Goal: Task Accomplishment & Management: Manage account settings

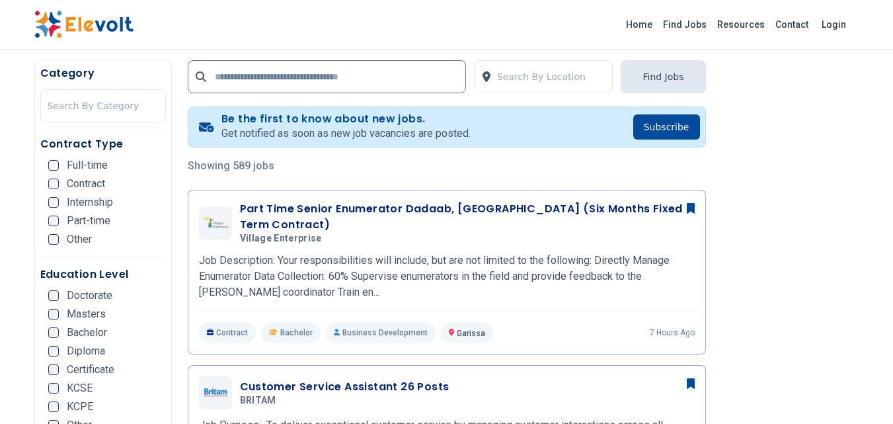
scroll to position [155, 0]
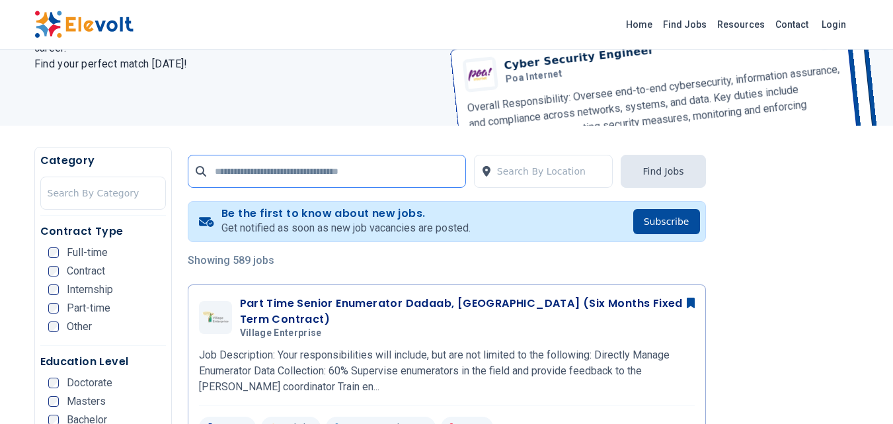
click at [233, 171] on input "text" at bounding box center [327, 171] width 278 height 33
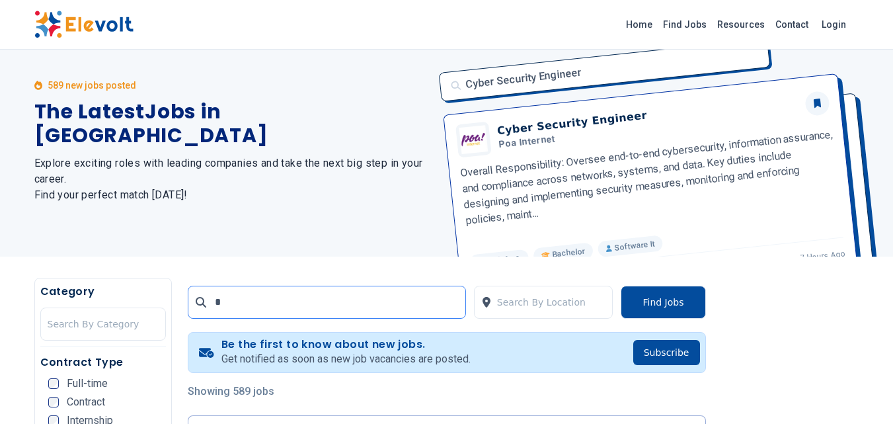
scroll to position [0, 0]
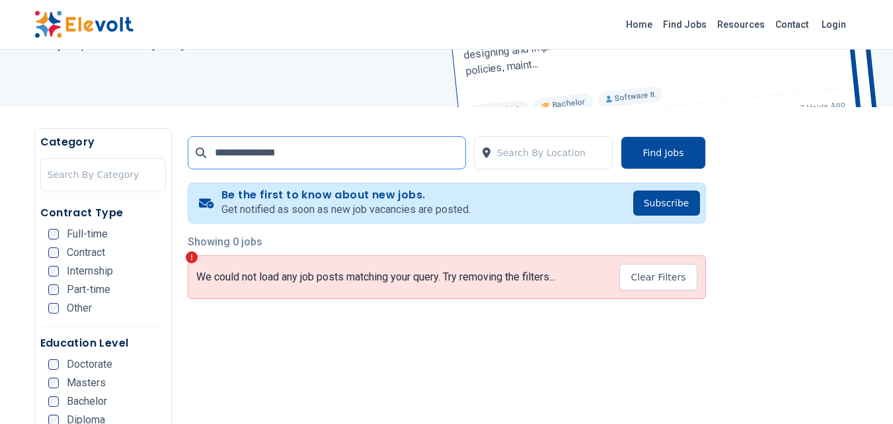
scroll to position [180, 0]
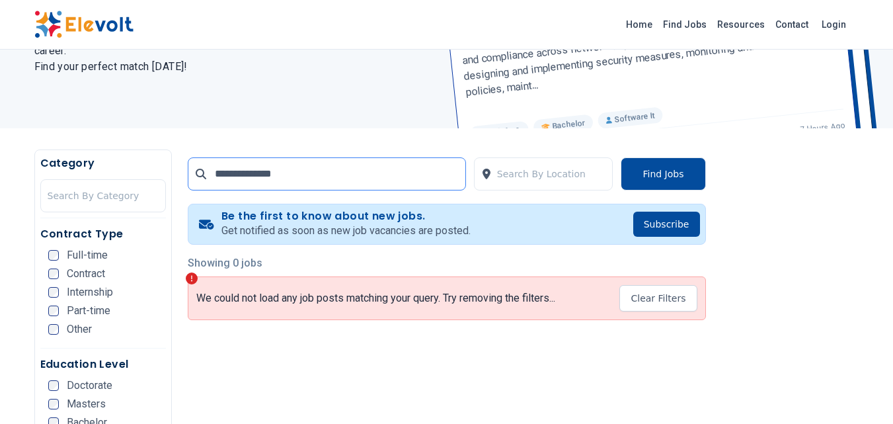
scroll to position [18, 0]
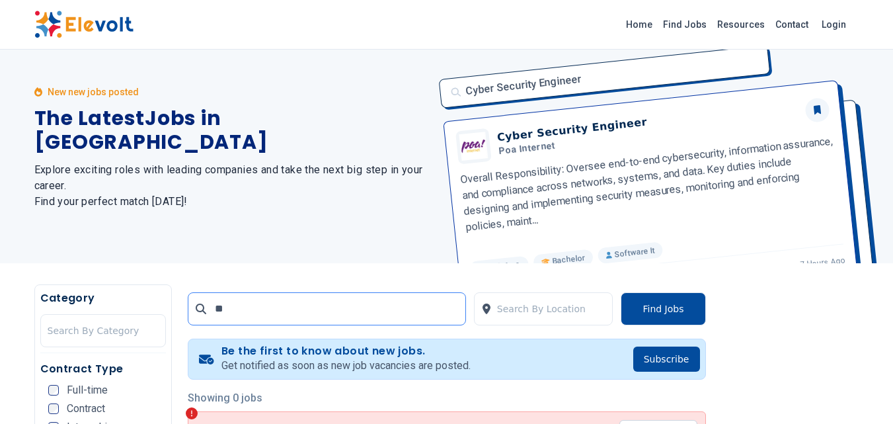
type input "*"
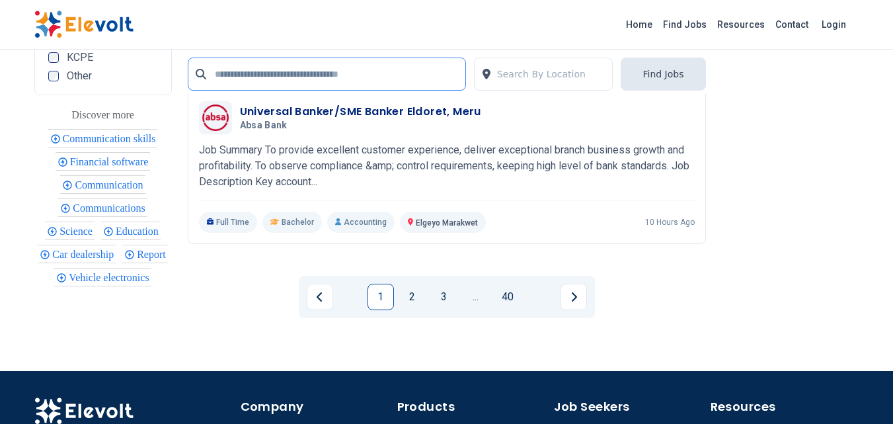
scroll to position [3013, 0]
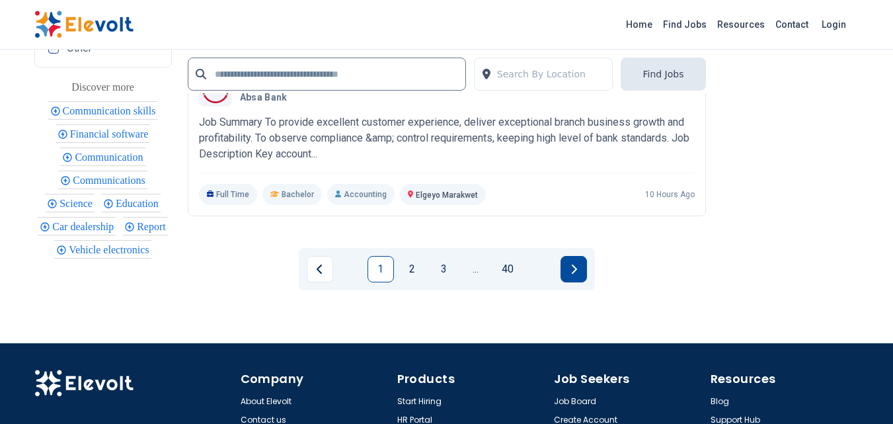
click at [579, 256] on button "Next page" at bounding box center [573, 269] width 26 height 26
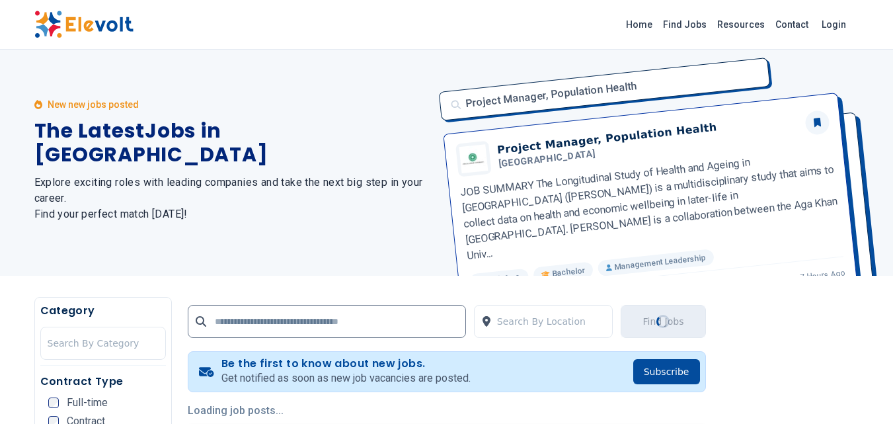
scroll to position [0, 0]
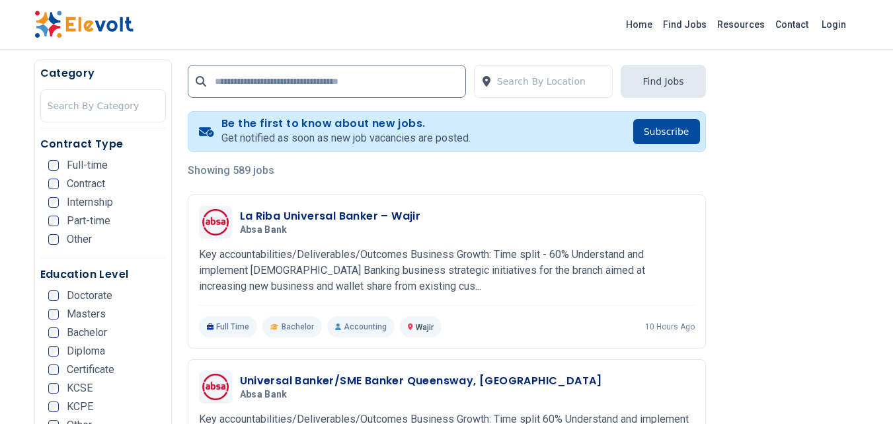
scroll to position [264, 0]
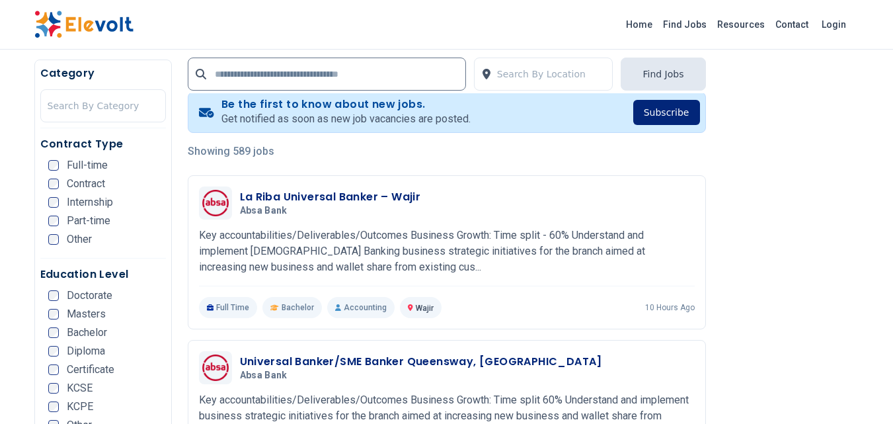
click at [679, 110] on button "Subscribe" at bounding box center [666, 112] width 67 height 25
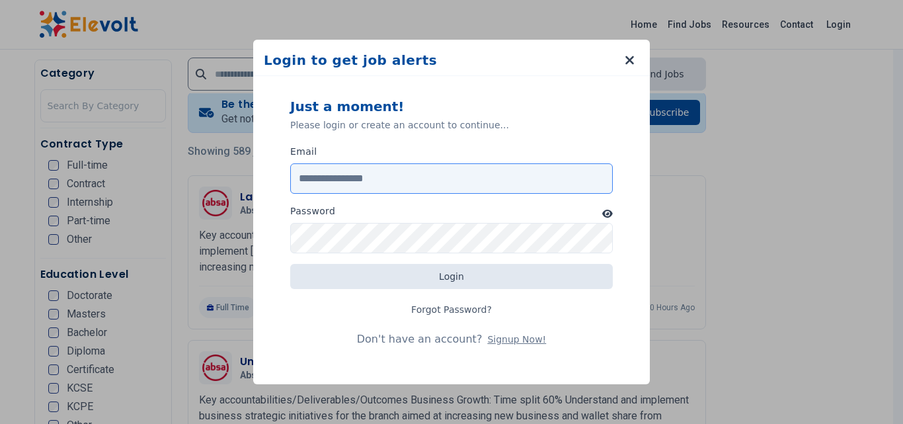
click at [311, 176] on input "Email" at bounding box center [451, 178] width 322 height 30
click at [311, 178] on input "Email" at bounding box center [451, 178] width 322 height 30
click at [322, 178] on input "Email" at bounding box center [451, 178] width 322 height 30
click at [311, 177] on input "Email" at bounding box center [451, 178] width 322 height 30
click at [299, 179] on input "Email" at bounding box center [451, 178] width 322 height 30
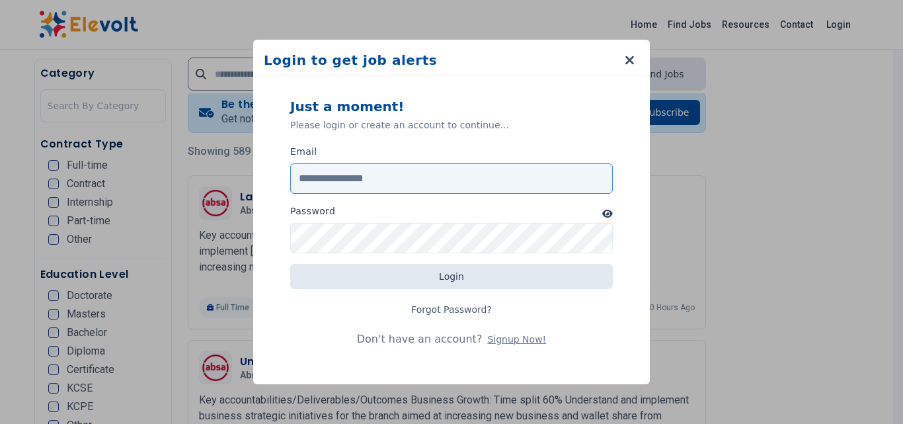
click at [336, 179] on input "Email" at bounding box center [451, 178] width 322 height 30
click at [355, 180] on input "Email" at bounding box center [451, 178] width 322 height 30
click at [356, 180] on input "Email" at bounding box center [451, 178] width 322 height 30
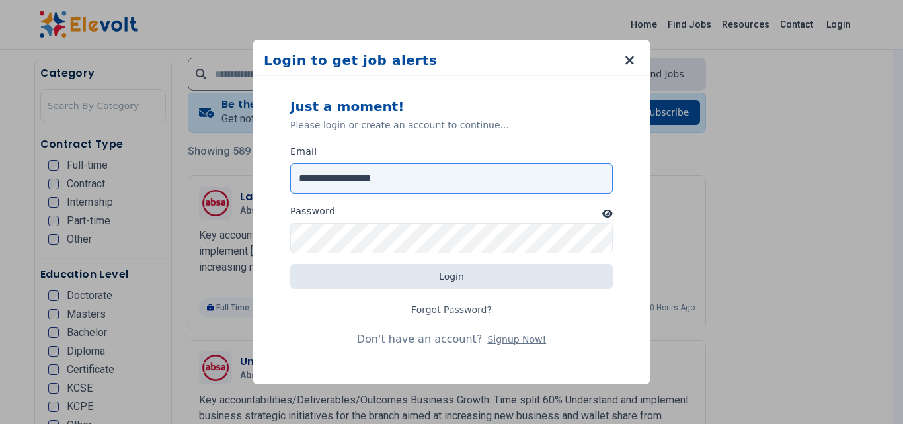
type input "**********"
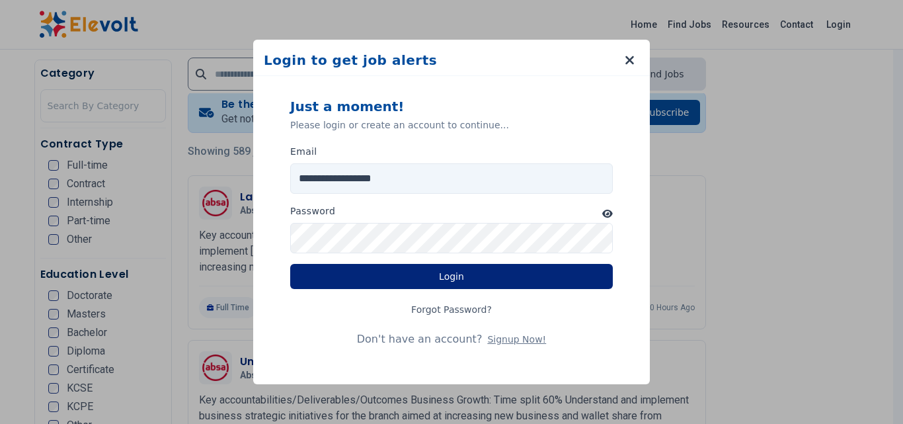
click at [480, 276] on button "Login" at bounding box center [451, 276] width 322 height 25
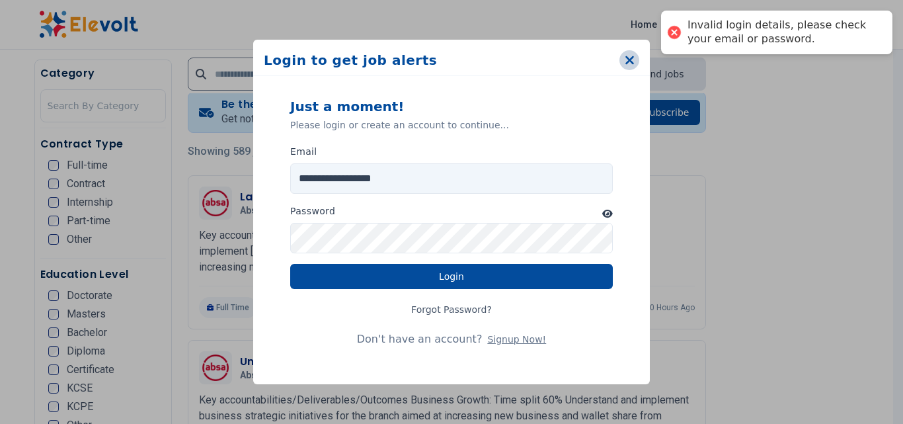
click at [628, 62] on icon "button" at bounding box center [629, 60] width 9 height 9
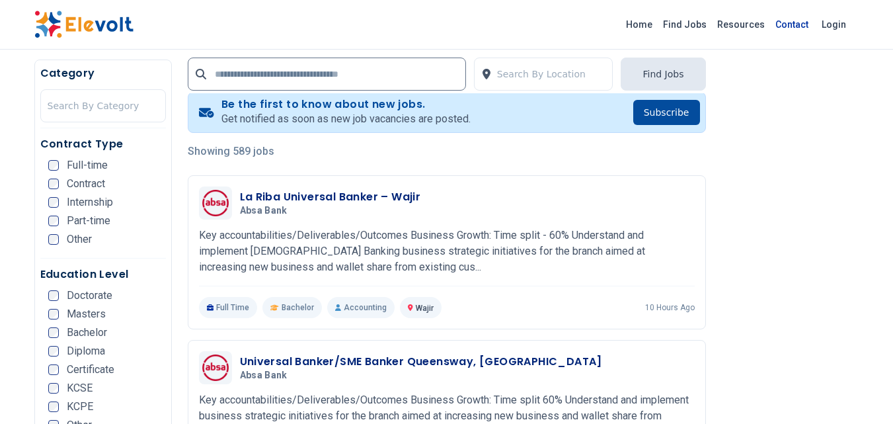
click at [791, 14] on link "Contact" at bounding box center [792, 24] width 44 height 21
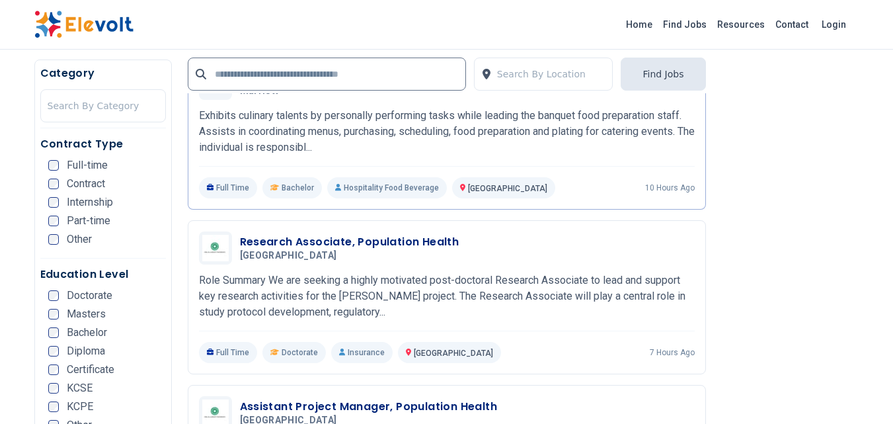
scroll to position [1308, 0]
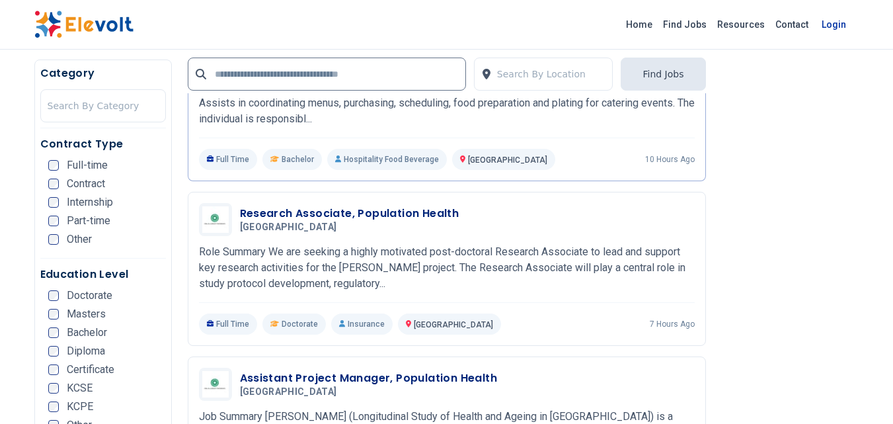
click at [828, 28] on link "Login" at bounding box center [833, 24] width 40 height 26
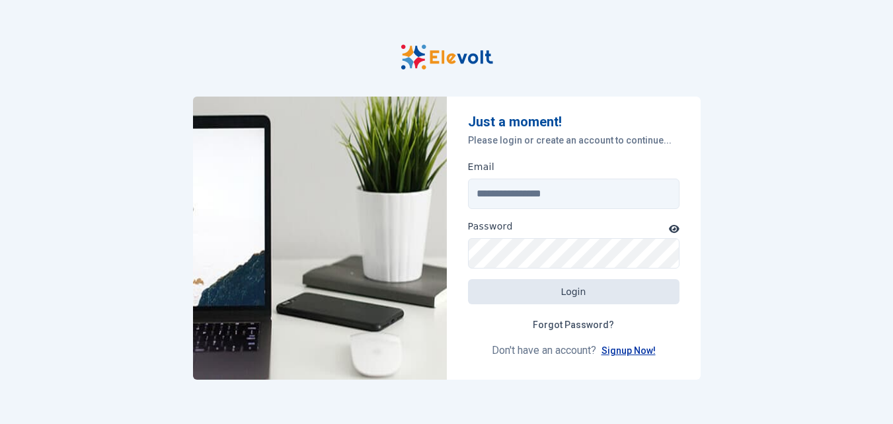
click at [627, 350] on link "Signup Now!" at bounding box center [628, 350] width 54 height 11
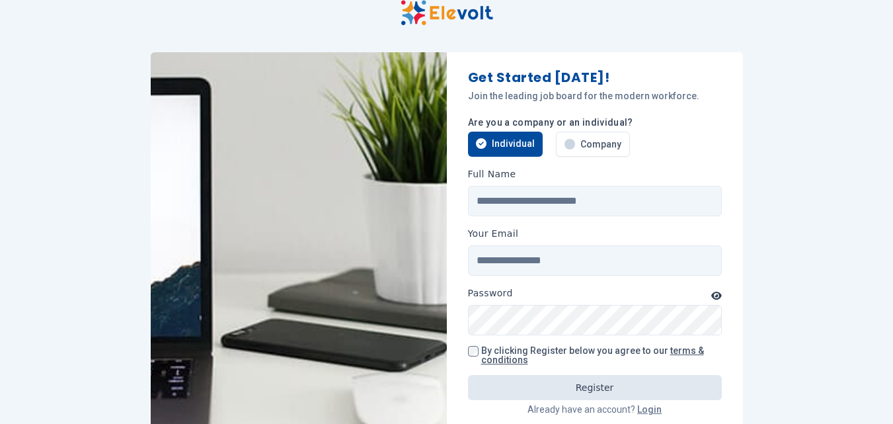
click at [490, 139] on div "Individual" at bounding box center [505, 143] width 59 height 13
click at [482, 201] on input "Full Name" at bounding box center [595, 201] width 254 height 30
type input "**********"
click at [525, 262] on input "Your Email" at bounding box center [595, 260] width 254 height 30
type input "**********"
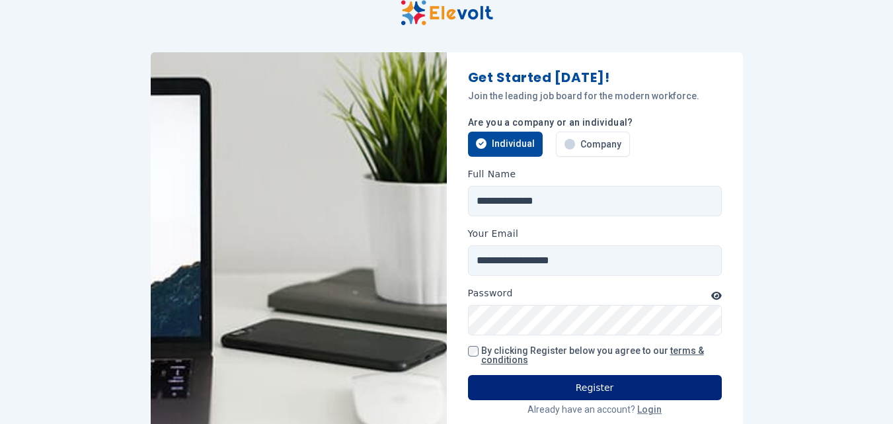
click at [576, 382] on button "Register" at bounding box center [595, 387] width 254 height 25
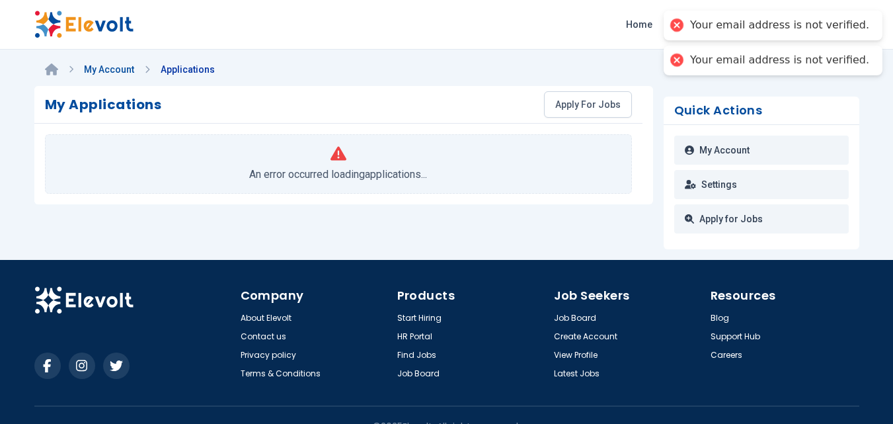
click at [108, 69] on link "My Account" at bounding box center [109, 69] width 50 height 11
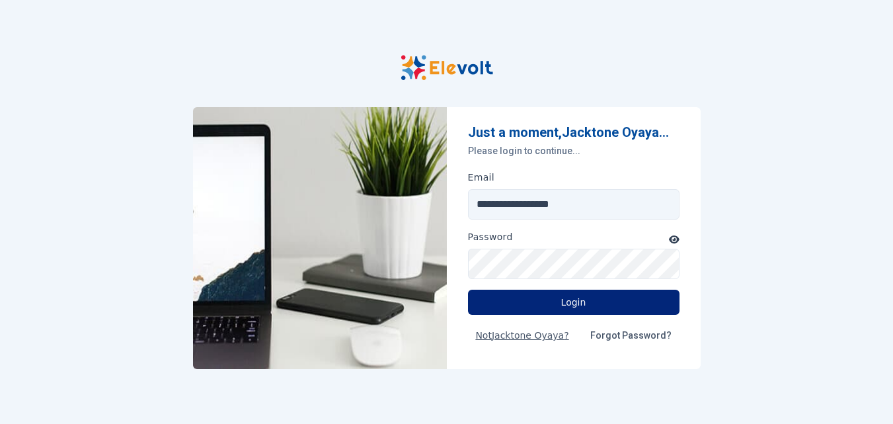
click at [576, 304] on button "Login" at bounding box center [573, 301] width 211 height 25
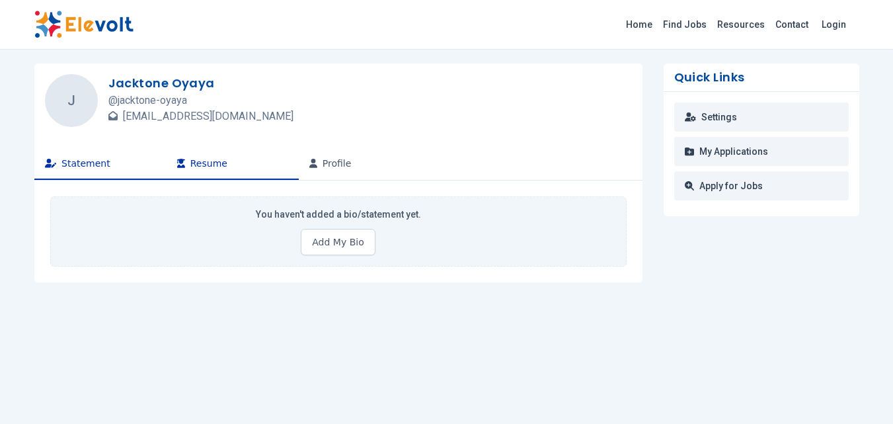
click at [194, 168] on button "Resume" at bounding box center [233, 164] width 132 height 32
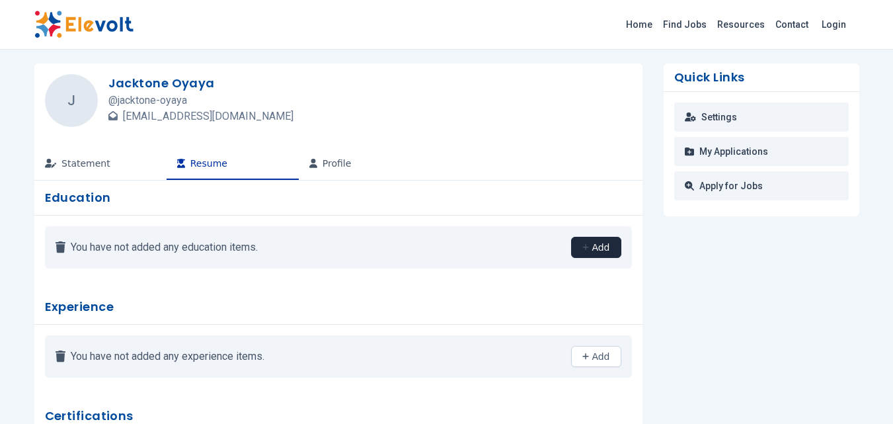
click at [595, 245] on button "Add" at bounding box center [596, 247] width 50 height 21
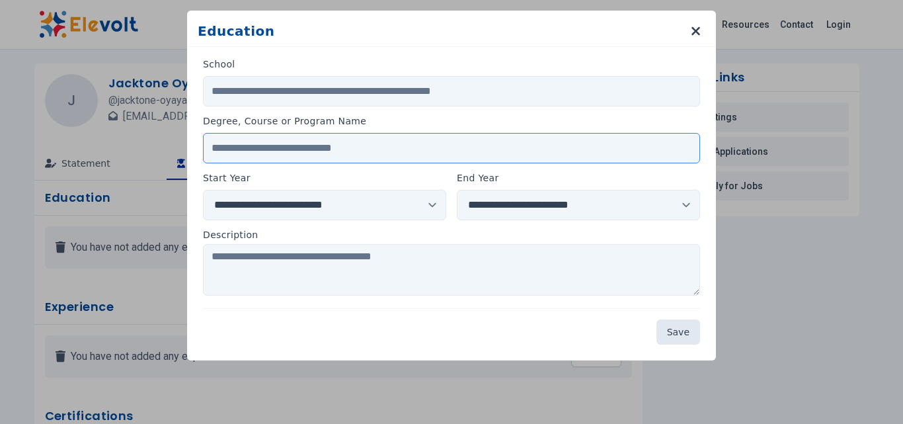
click at [307, 143] on input "Degree, Course or Program Name" at bounding box center [451, 148] width 497 height 30
type input "******"
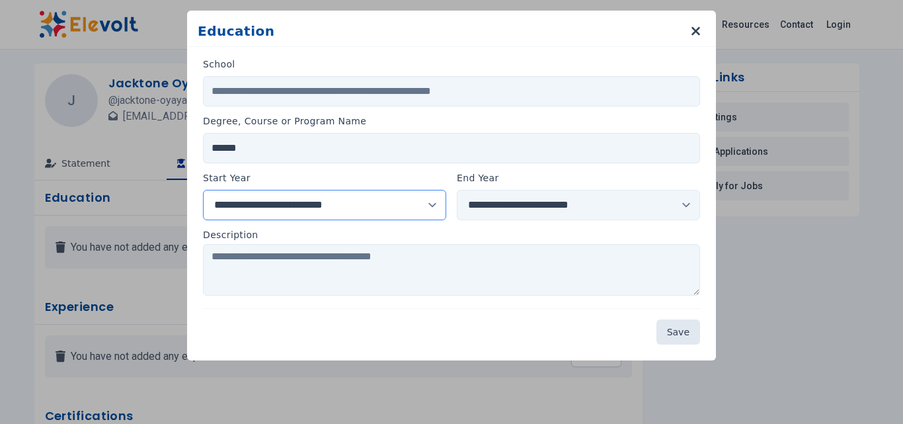
click at [430, 202] on select "**********" at bounding box center [324, 205] width 243 height 30
select select "****"
click at [203, 190] on select "**********" at bounding box center [324, 205] width 243 height 30
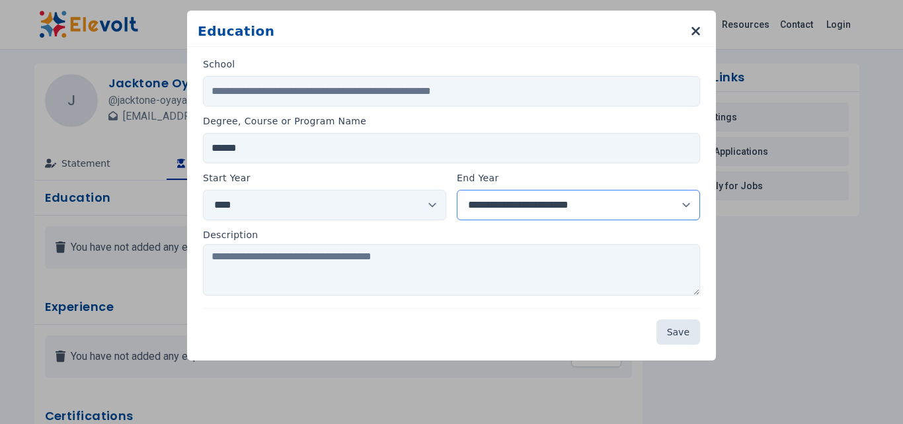
click at [687, 205] on select "**********" at bounding box center [578, 205] width 243 height 30
select select "****"
click at [457, 190] on select "**********" at bounding box center [578, 205] width 243 height 30
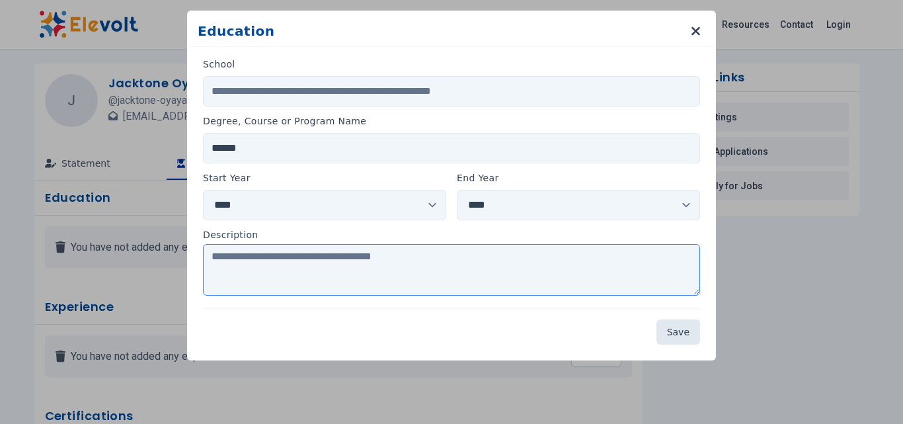
click at [267, 264] on textarea at bounding box center [451, 270] width 497 height 52
type textarea "**********"
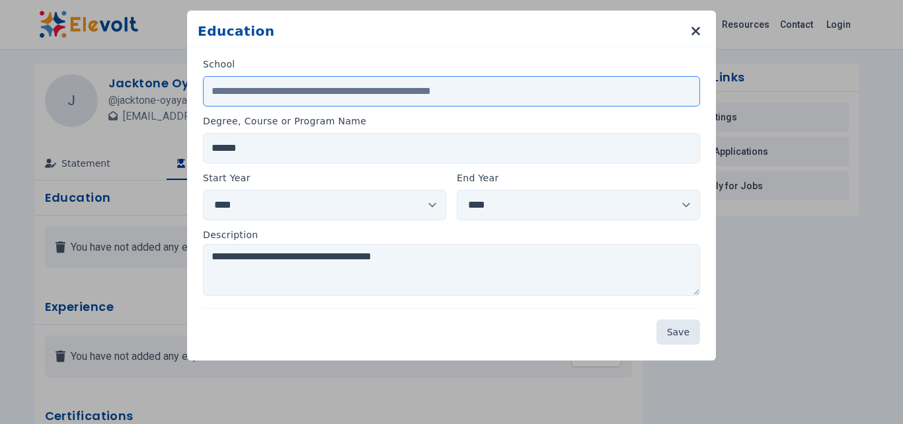
click at [256, 92] on input "School" at bounding box center [451, 91] width 497 height 30
type input "**********"
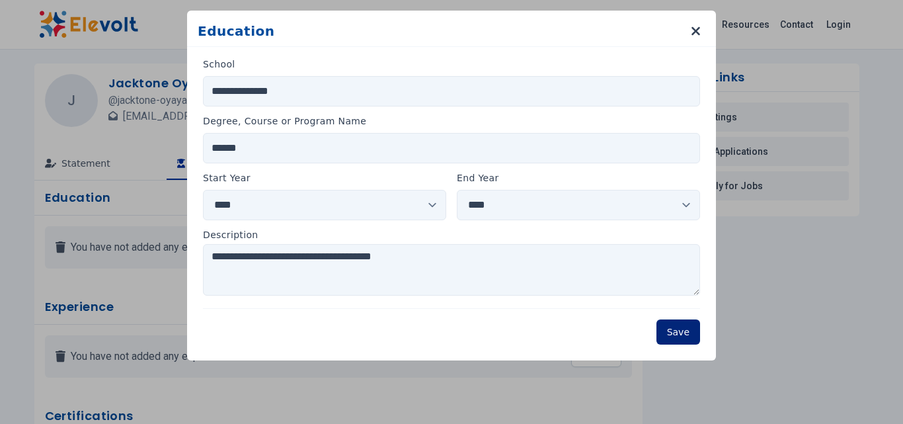
click at [673, 328] on button "Save" at bounding box center [678, 331] width 44 height 25
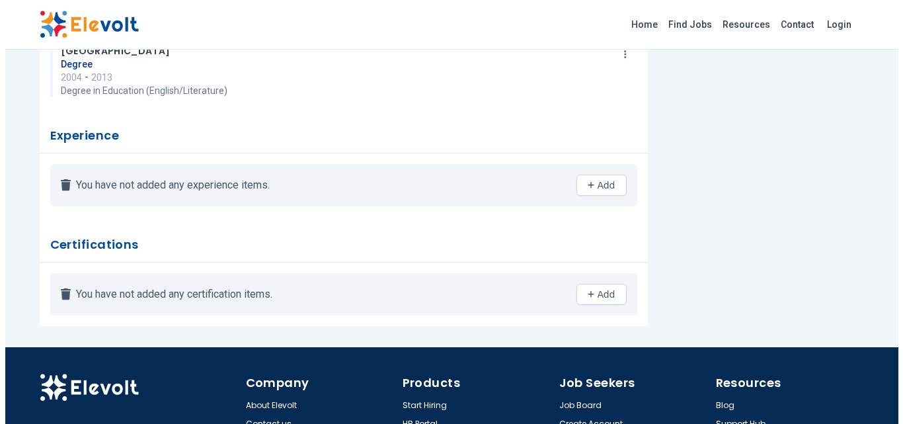
scroll to position [217, 0]
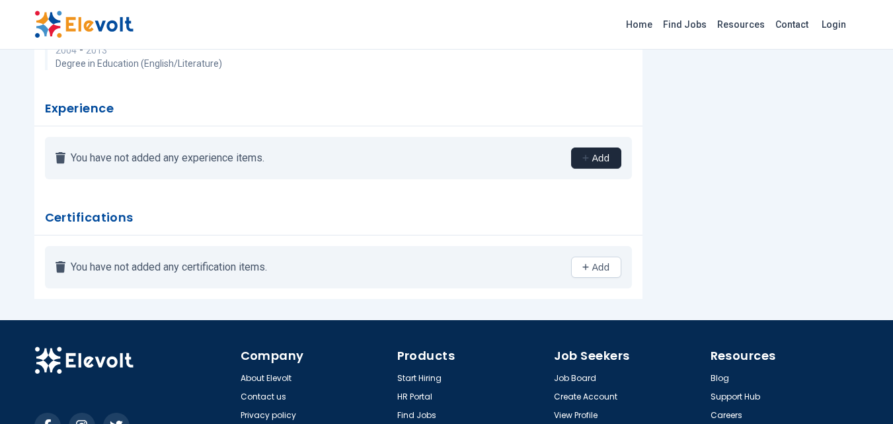
click at [613, 163] on button "Add" at bounding box center [596, 157] width 50 height 21
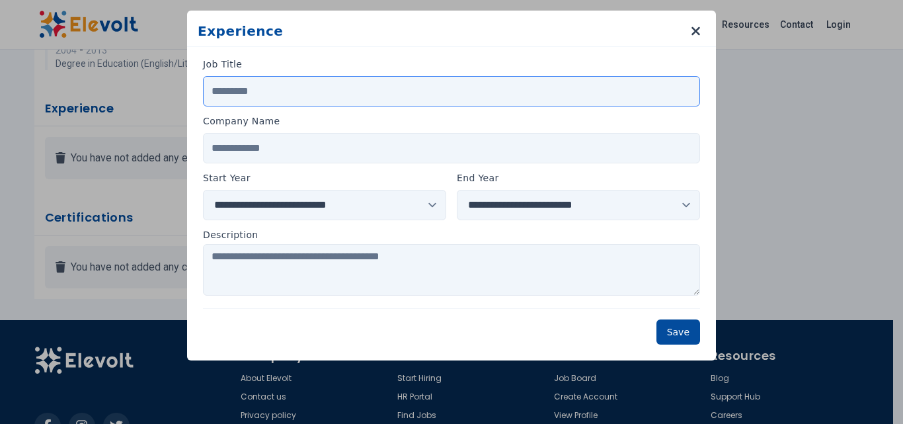
click at [248, 90] on input "Job Title" at bounding box center [451, 91] width 497 height 30
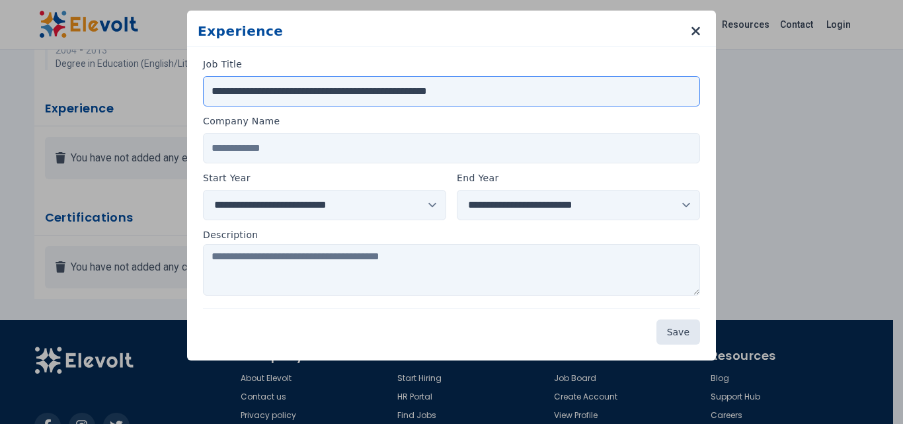
click at [370, 93] on input "**********" at bounding box center [451, 91] width 497 height 30
click at [339, 89] on input "**********" at bounding box center [451, 91] width 497 height 30
click at [515, 91] on input "**********" at bounding box center [451, 91] width 497 height 30
type input "**********"
click at [273, 149] on input "Company Name" at bounding box center [451, 148] width 497 height 30
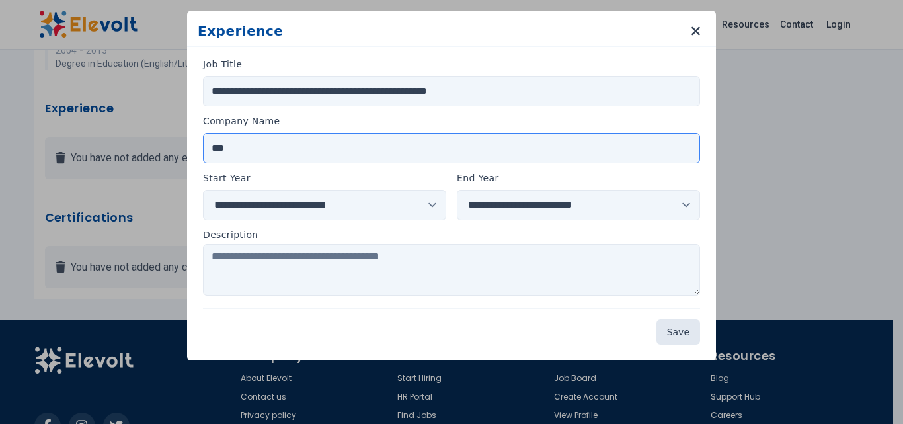
type input "***"
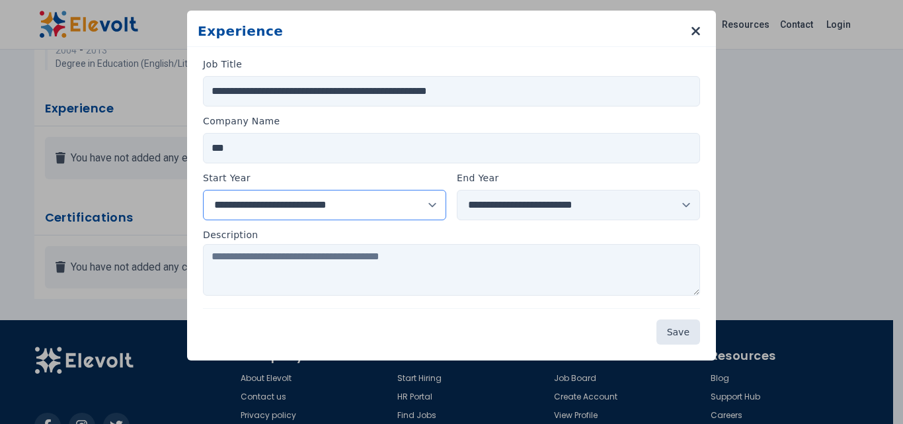
click at [261, 201] on select "**********" at bounding box center [324, 205] width 243 height 30
select select "****"
click at [203, 190] on select "**********" at bounding box center [324, 205] width 243 height 30
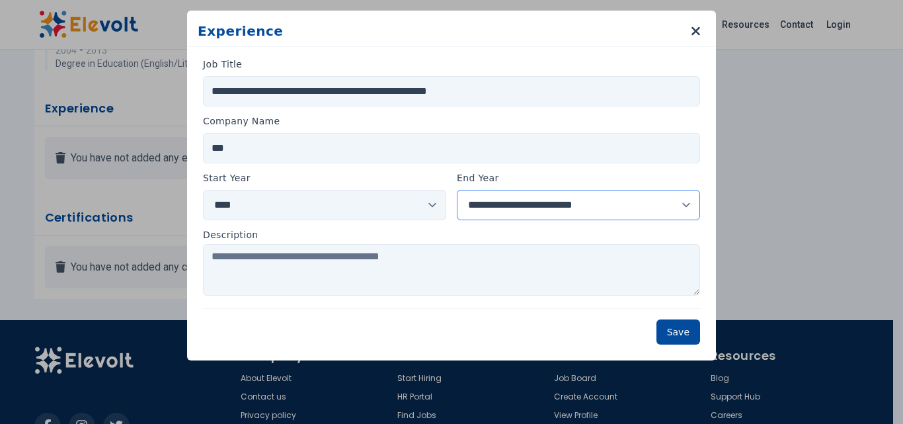
click at [684, 206] on select "**********" at bounding box center [578, 205] width 243 height 30
click at [615, 230] on label "Description" at bounding box center [451, 234] width 497 height 13
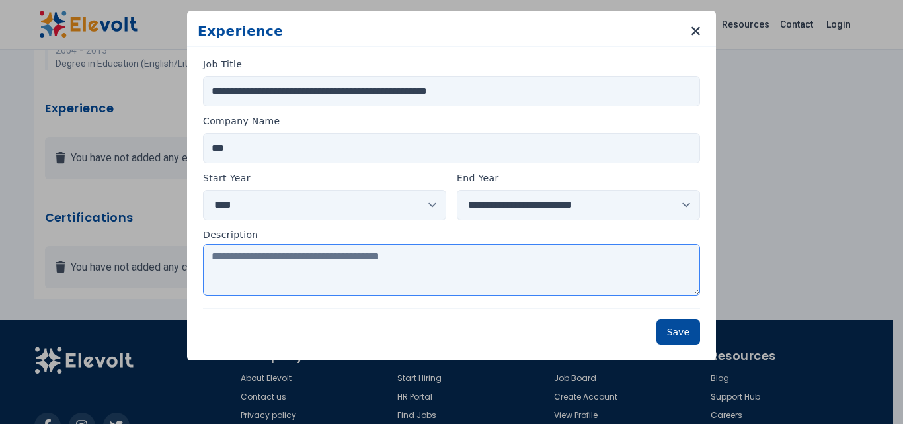
click at [302, 259] on textarea at bounding box center [451, 270] width 497 height 52
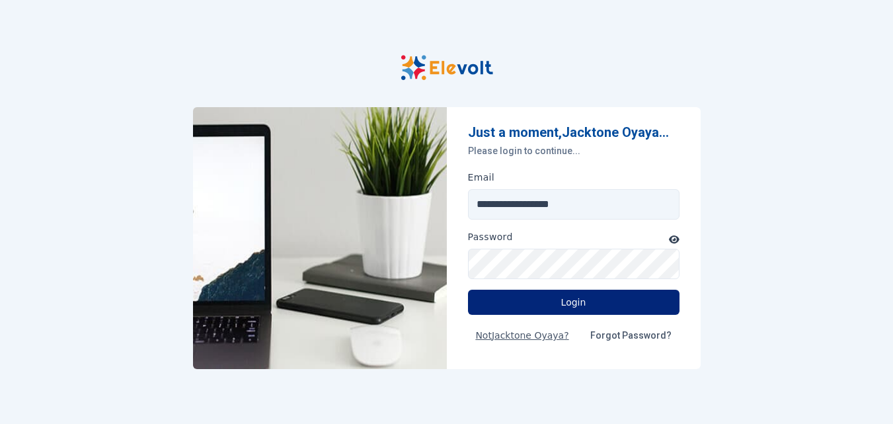
click at [561, 299] on button "Login" at bounding box center [573, 301] width 211 height 25
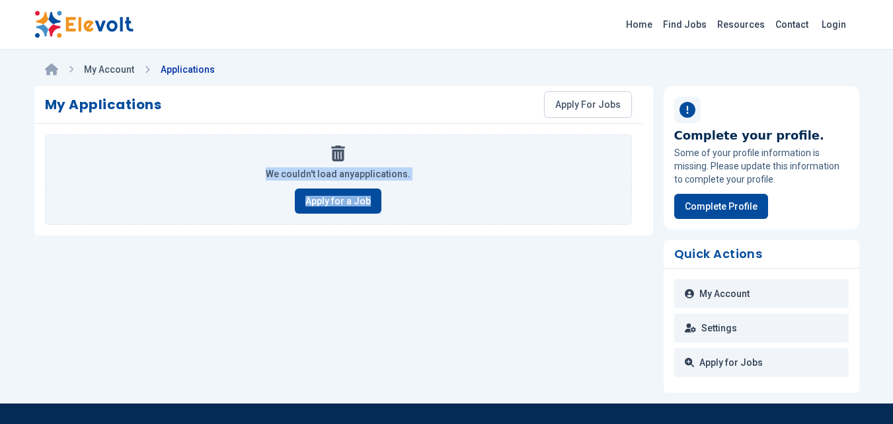
drag, startPoint x: 0, startPoint y: 0, endPoint x: 219, endPoint y: 169, distance: 276.5
click at [219, 169] on div "My Applications Apply For Jobs We couldn't load any applications . Apply for a …" at bounding box center [446, 239] width 825 height 307
click at [126, 74] on link "My Account" at bounding box center [109, 69] width 50 height 11
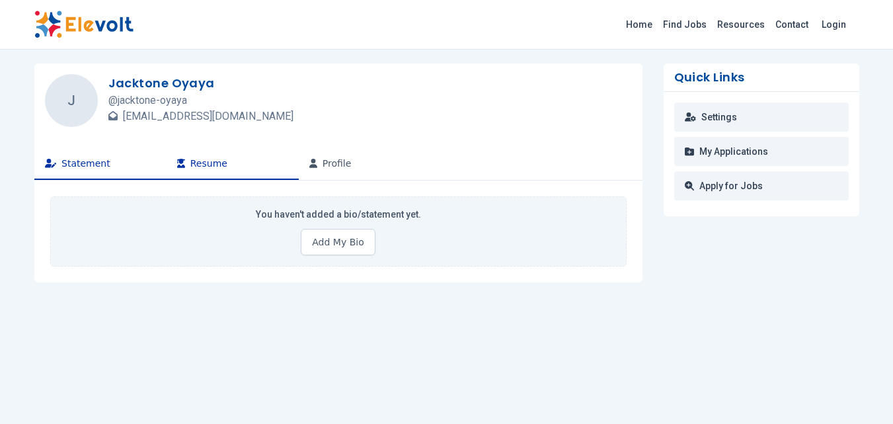
click at [205, 161] on button "Resume" at bounding box center [233, 164] width 132 height 32
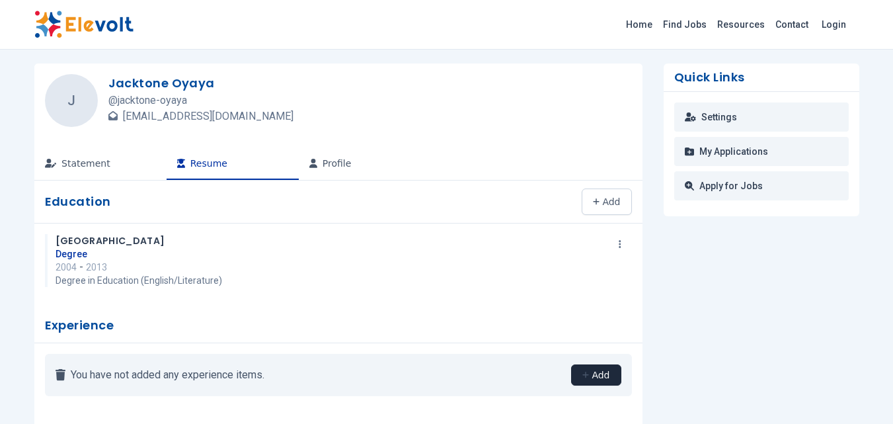
click at [593, 367] on button "Add" at bounding box center [596, 374] width 50 height 21
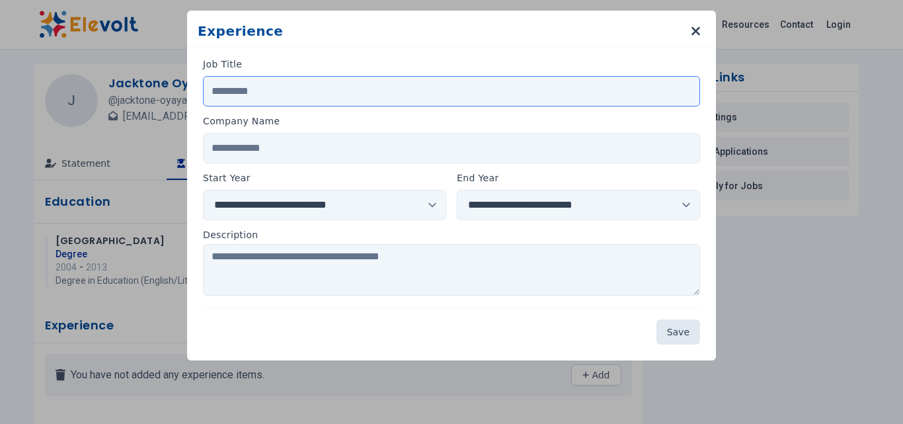
click at [244, 87] on input "Job Title" at bounding box center [451, 91] width 497 height 30
type input "**********"
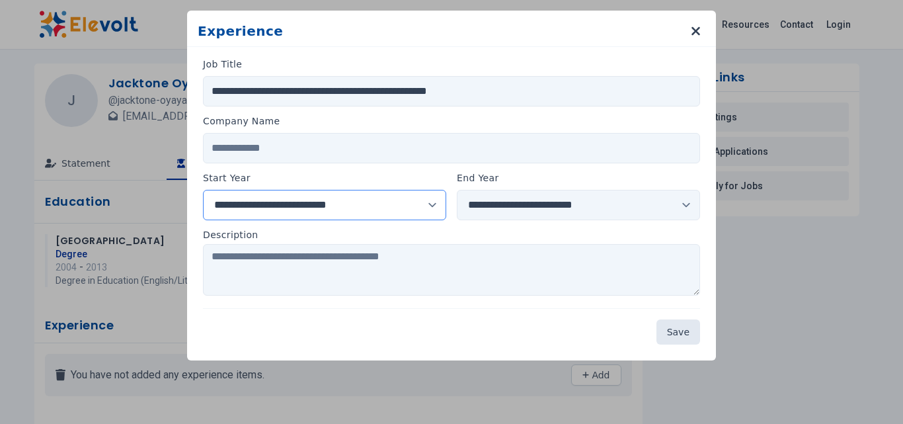
click at [427, 200] on select "**********" at bounding box center [324, 205] width 243 height 30
select select "****"
click at [203, 190] on select "**********" at bounding box center [324, 205] width 243 height 30
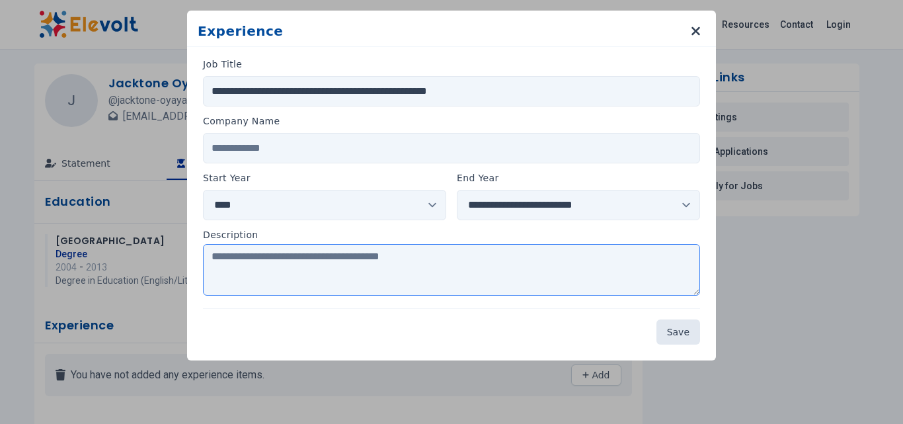
click at [217, 262] on textarea at bounding box center [451, 270] width 497 height 52
paste textarea "**********"
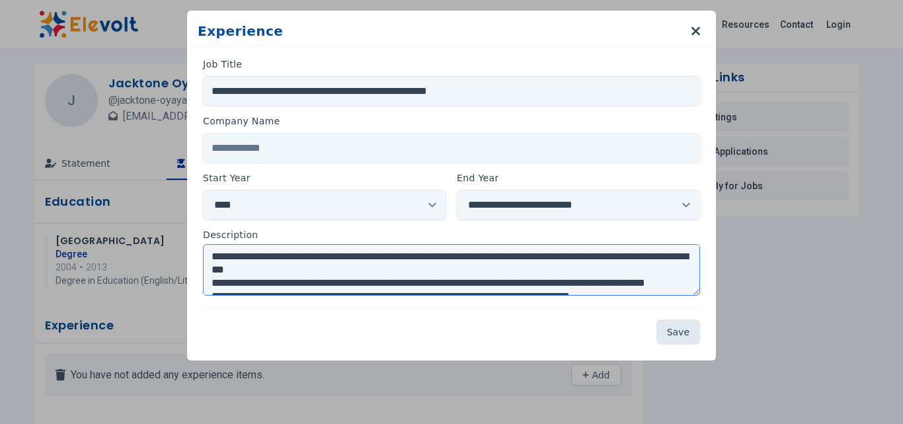
scroll to position [34, 0]
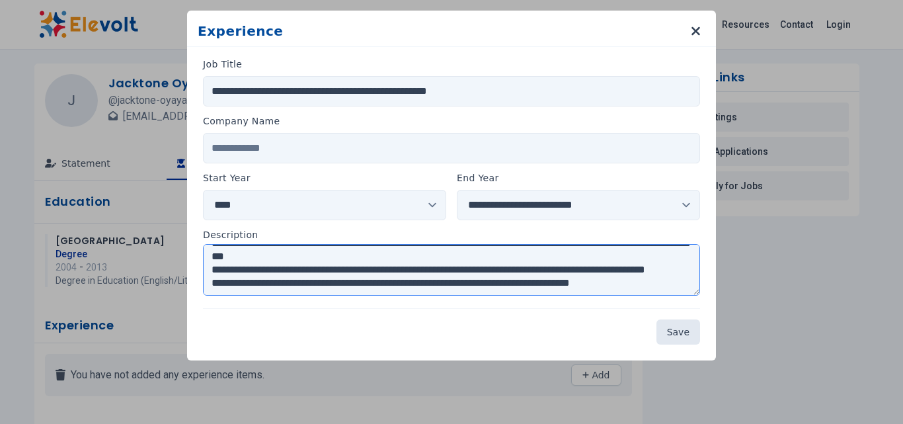
click at [228, 288] on textarea "**********" at bounding box center [451, 270] width 497 height 52
paste textarea "**********"
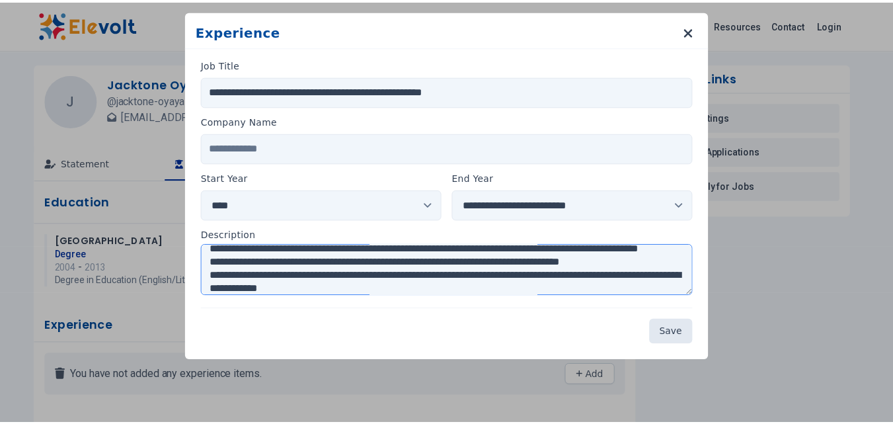
scroll to position [193, 0]
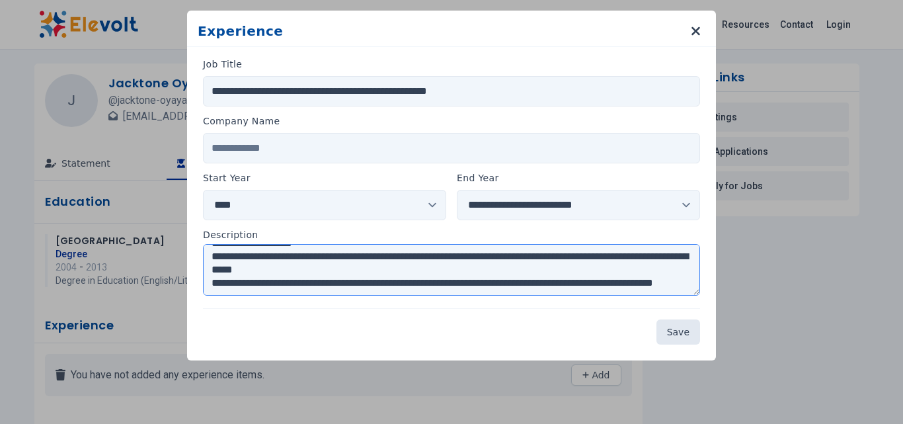
type textarea "**********"
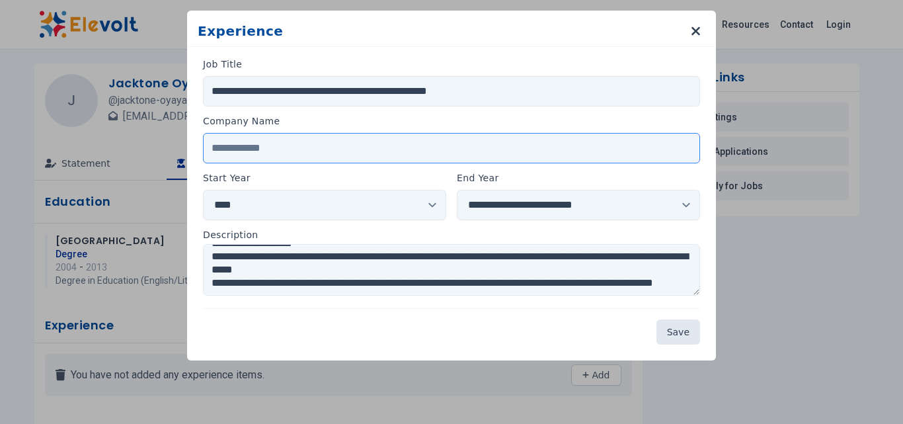
click at [266, 144] on input "Company Name" at bounding box center [451, 148] width 497 height 30
type input "***"
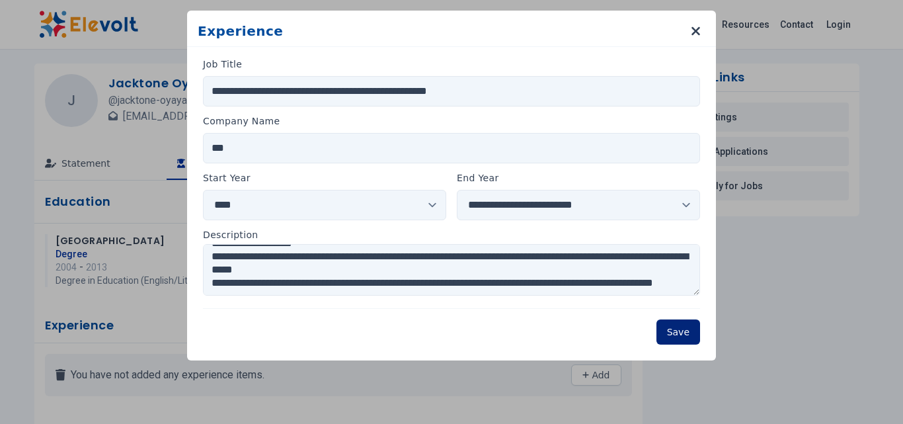
click at [679, 328] on button "Save" at bounding box center [678, 331] width 44 height 25
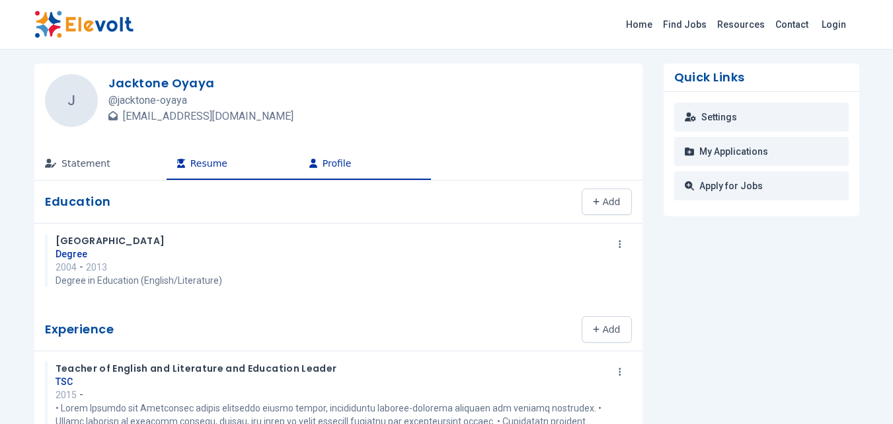
click at [330, 158] on button "Profile" at bounding box center [365, 164] width 132 height 32
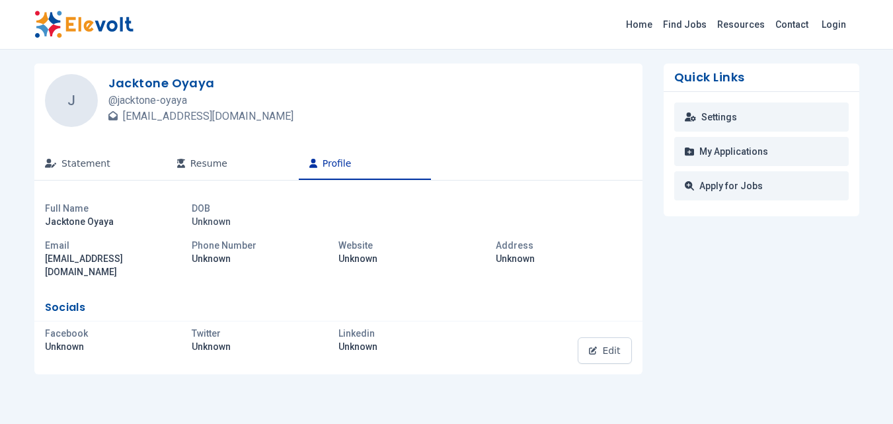
click at [213, 223] on p "Unknown" at bounding box center [265, 221] width 147 height 13
click at [602, 348] on button "Edit" at bounding box center [605, 350] width 54 height 26
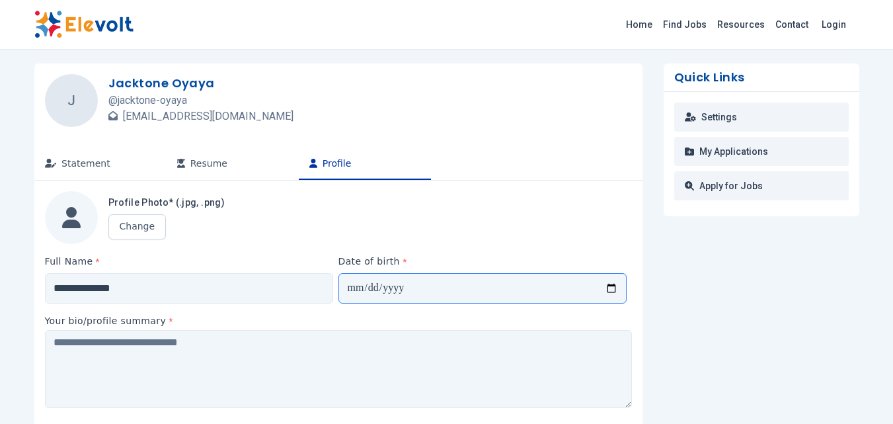
click at [351, 290] on input "Date of birth *" at bounding box center [482, 288] width 288 height 30
type input "**********"
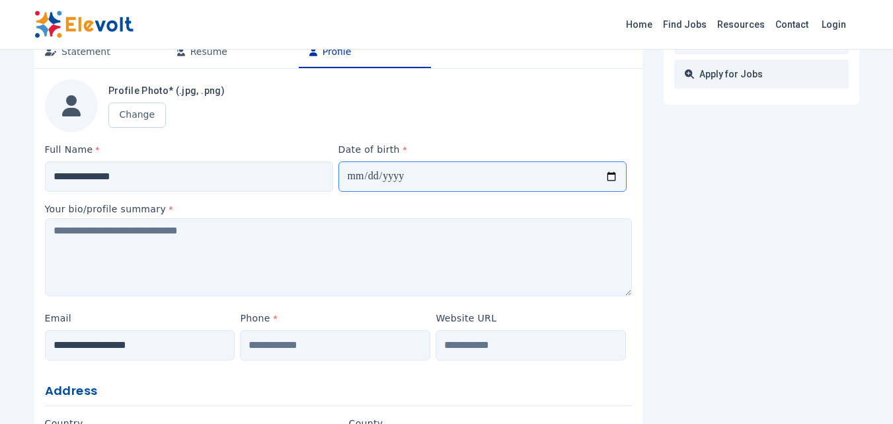
scroll to position [116, 0]
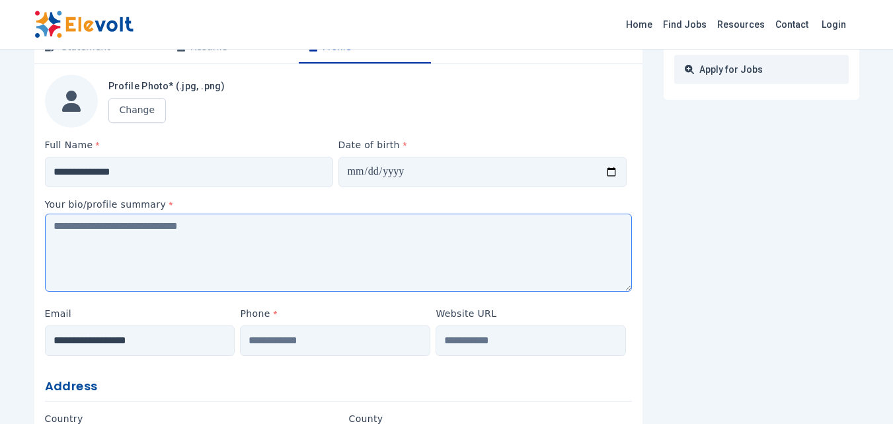
click at [89, 233] on textarea at bounding box center [338, 252] width 587 height 78
paste textarea "**********"
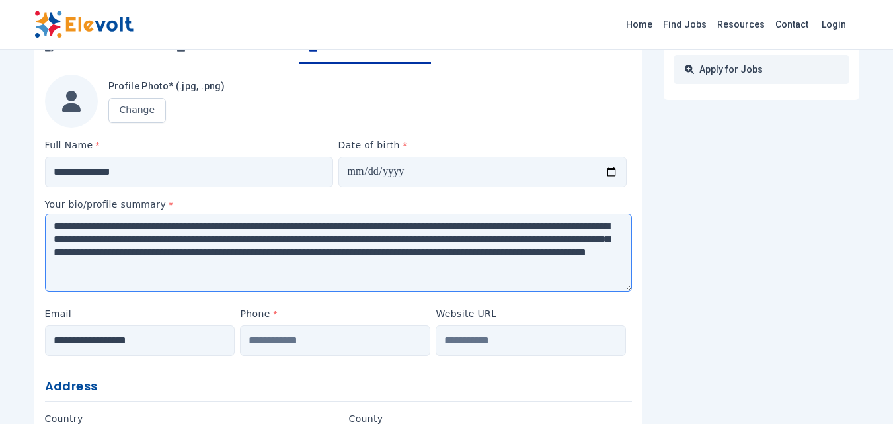
click at [54, 230] on textarea "**********" at bounding box center [338, 252] width 587 height 78
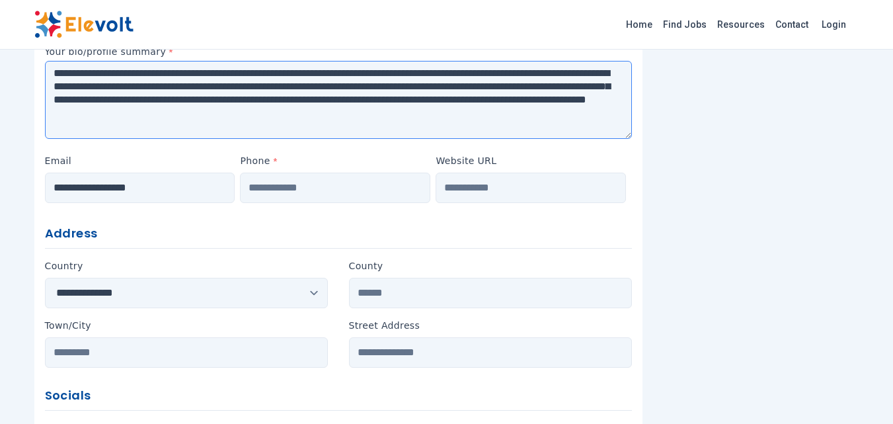
scroll to position [272, 0]
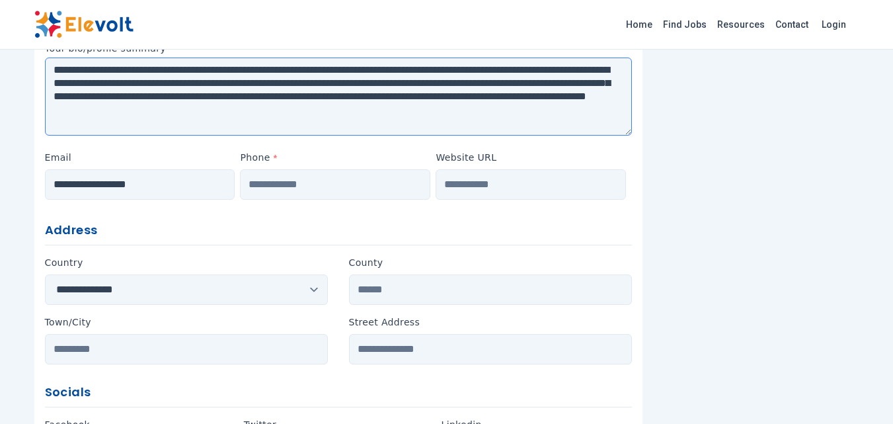
type textarea "**********"
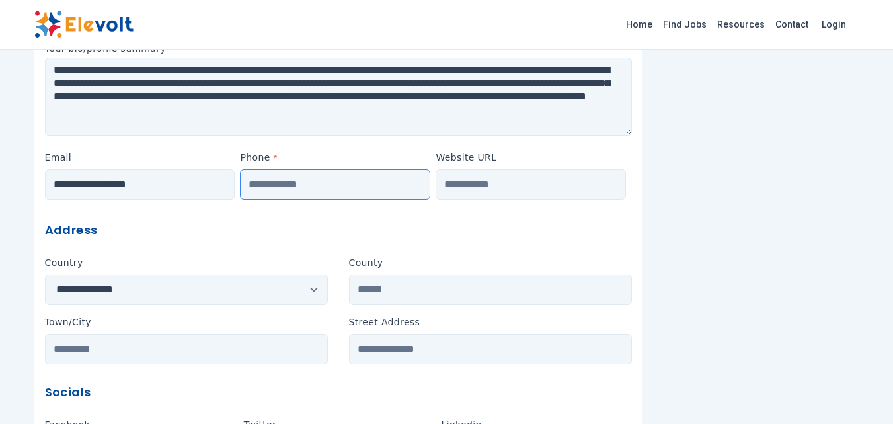
click at [259, 185] on input "Phone *" at bounding box center [335, 184] width 190 height 30
type input "**********"
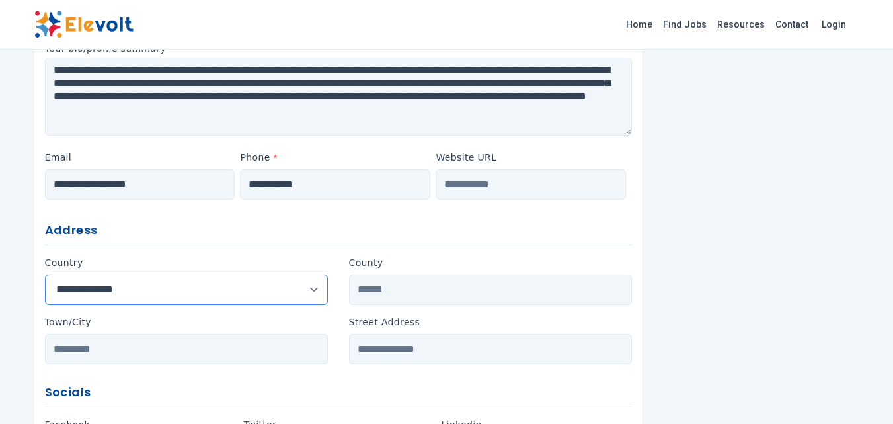
select select "*****"
type input "*******"
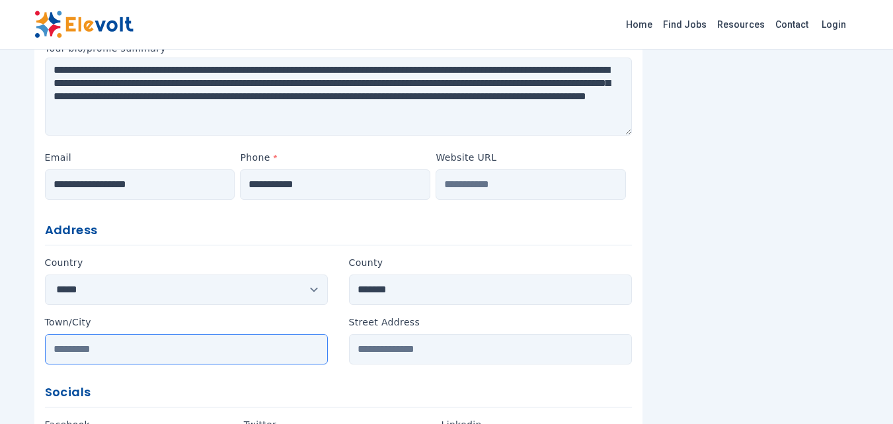
type input "*******"
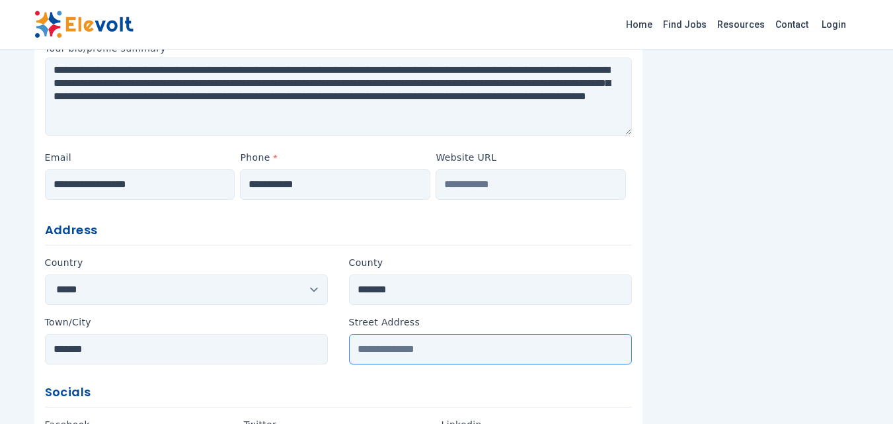
type input "**********"
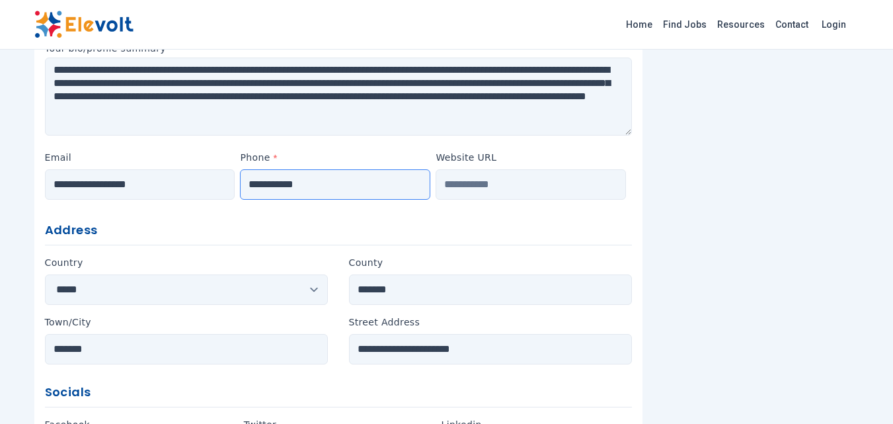
drag, startPoint x: 317, startPoint y: 186, endPoint x: 255, endPoint y: 187, distance: 61.5
click at [246, 186] on input "**********" at bounding box center [335, 184] width 190 height 30
type input "**********"
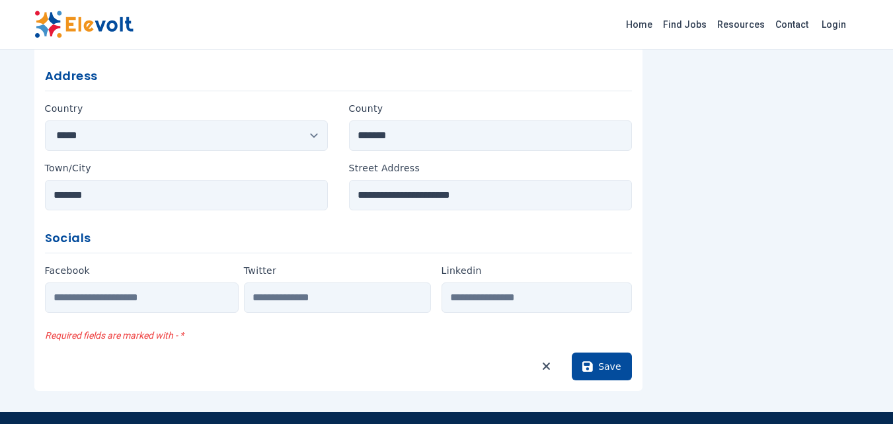
scroll to position [445, 0]
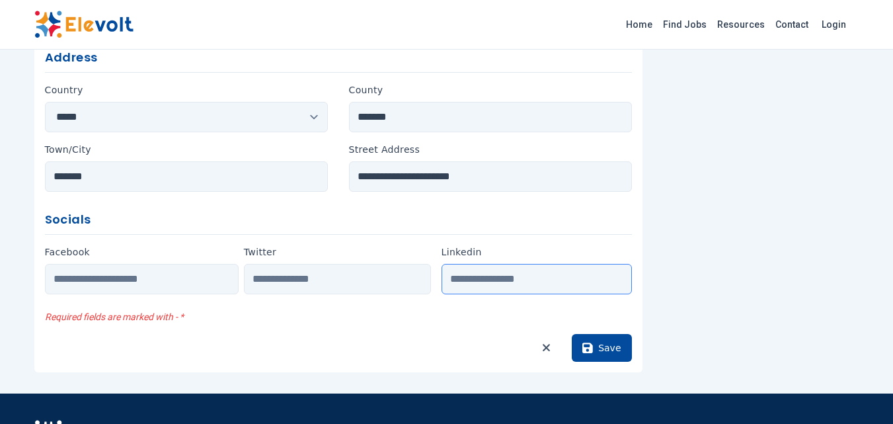
click at [468, 284] on input "Linkedin" at bounding box center [536, 279] width 190 height 30
paste input "**********"
type input "**********"
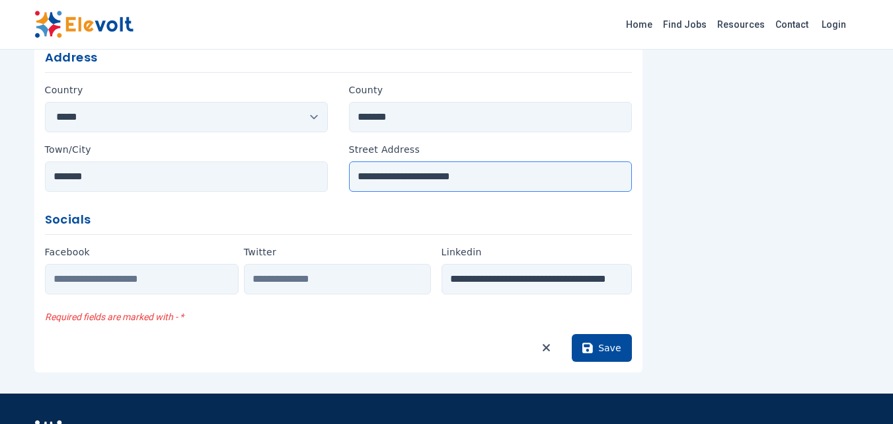
scroll to position [0, 0]
drag, startPoint x: 490, startPoint y: 174, endPoint x: 379, endPoint y: 177, distance: 111.7
click at [379, 177] on input "**********" at bounding box center [490, 176] width 283 height 30
click at [509, 179] on input "**********" at bounding box center [490, 176] width 283 height 30
drag, startPoint x: 457, startPoint y: 176, endPoint x: 378, endPoint y: 177, distance: 79.3
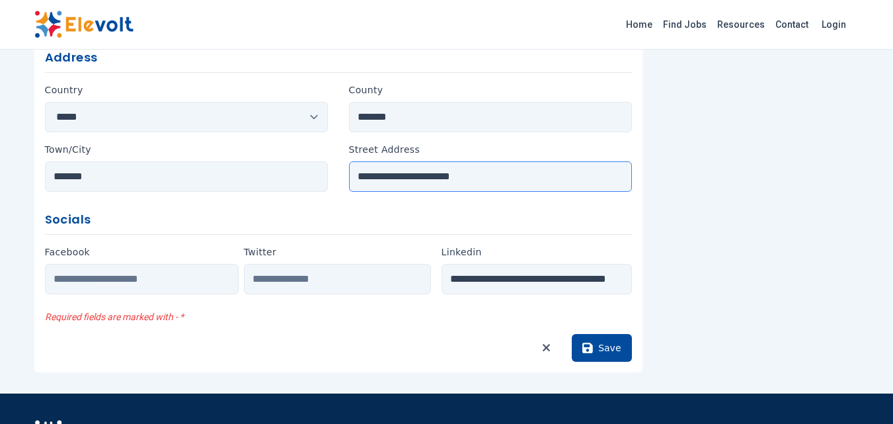
click at [378, 177] on input "**********" at bounding box center [490, 176] width 283 height 30
type input "**********"
click at [600, 344] on button "Save" at bounding box center [601, 348] width 59 height 28
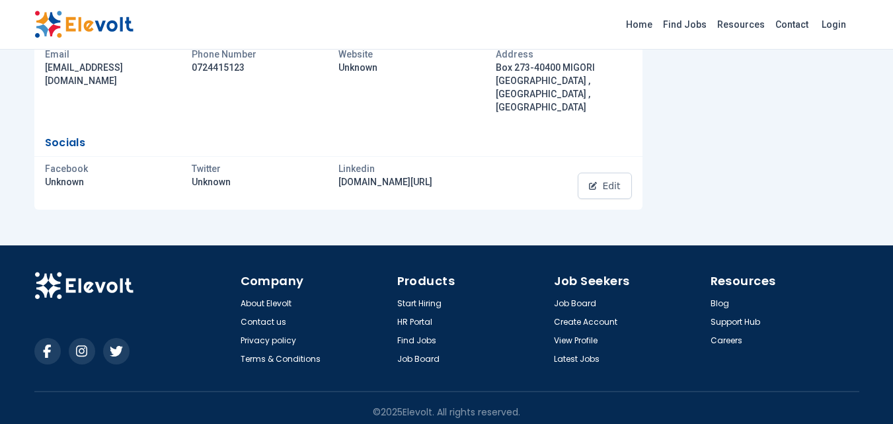
scroll to position [205, 0]
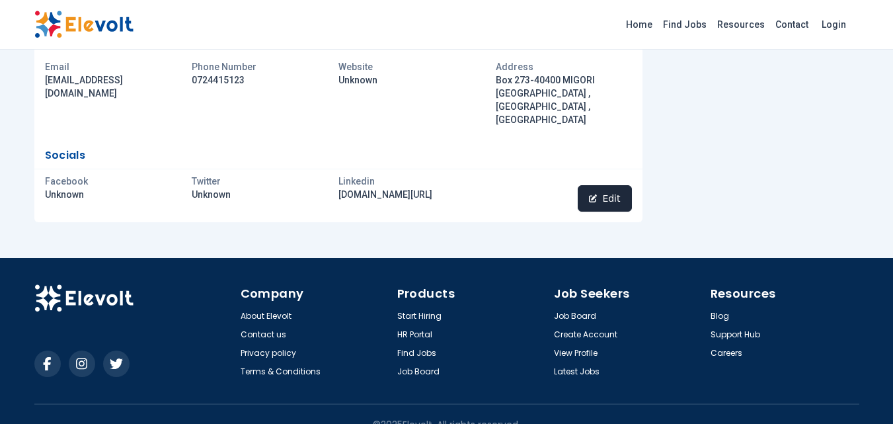
click at [613, 190] on button "Edit" at bounding box center [605, 198] width 54 height 26
select select "*****"
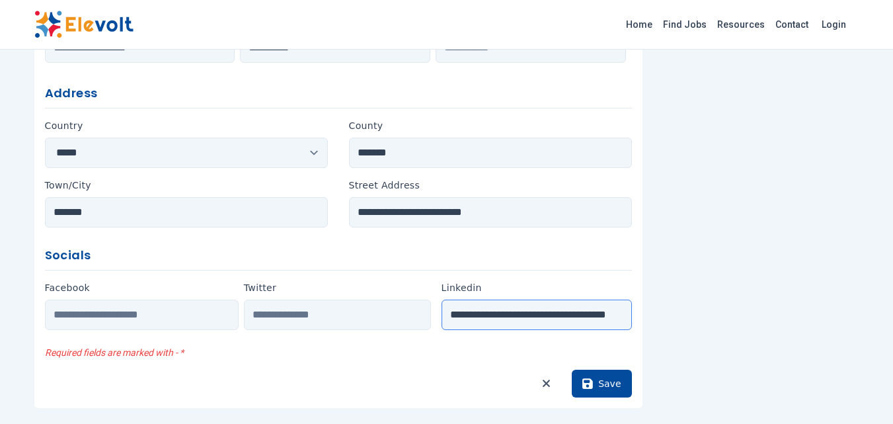
scroll to position [0, 24]
drag, startPoint x: 623, startPoint y: 313, endPoint x: 607, endPoint y: 314, distance: 15.9
click at [607, 314] on input "**********" at bounding box center [536, 314] width 190 height 30
drag, startPoint x: 622, startPoint y: 313, endPoint x: 573, endPoint y: 317, distance: 49.7
click at [573, 317] on input "**********" at bounding box center [536, 314] width 190 height 30
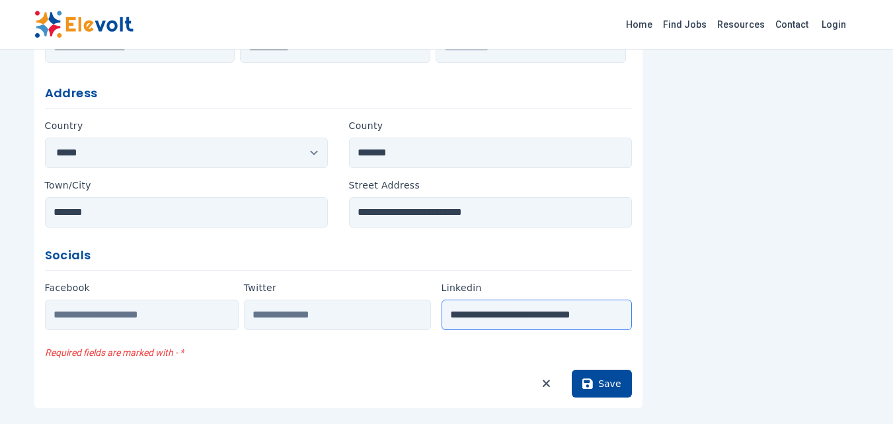
scroll to position [0, 0]
type input "**********"
click at [610, 380] on button "Save" at bounding box center [601, 383] width 59 height 28
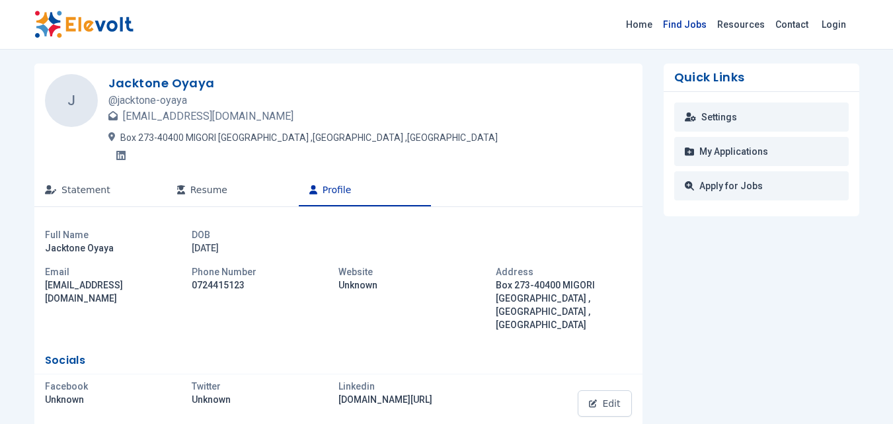
click at [694, 21] on link "Find Jobs" at bounding box center [684, 24] width 54 height 21
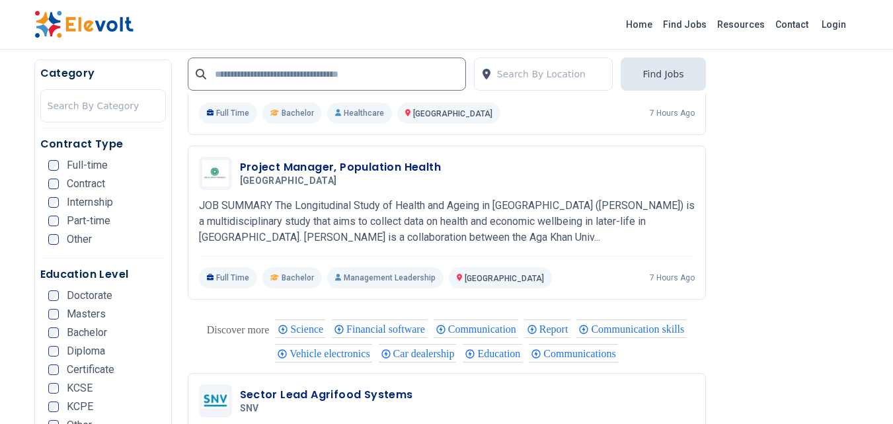
scroll to position [1777, 0]
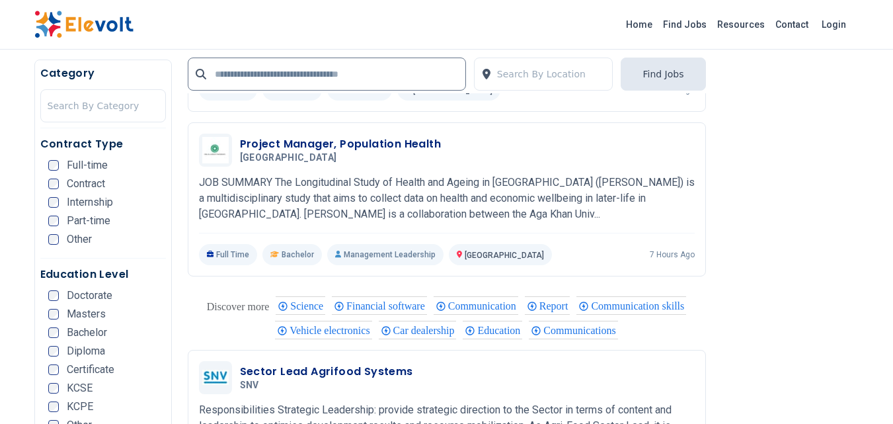
click at [522, 320] on div "Education" at bounding box center [492, 329] width 59 height 19
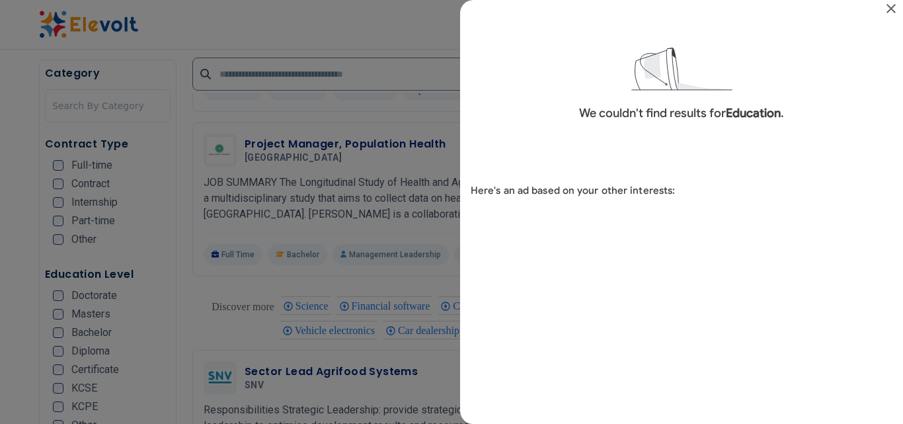
click at [409, 236] on div "Search results for Education" at bounding box center [451, 212] width 903 height 424
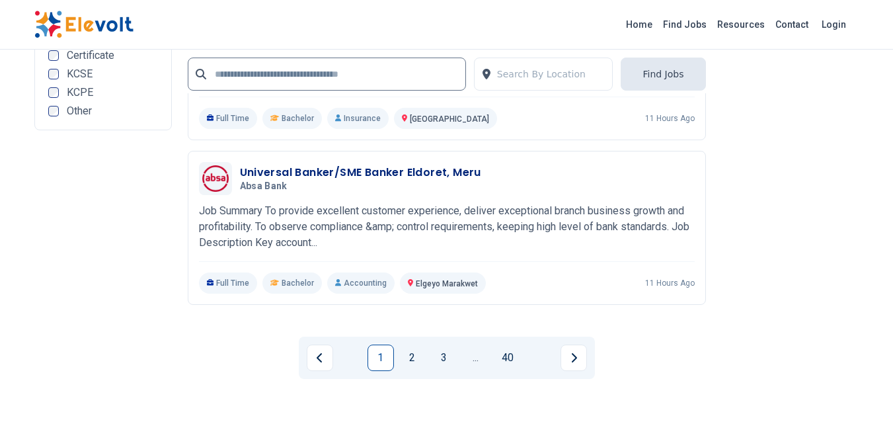
scroll to position [2972, 0]
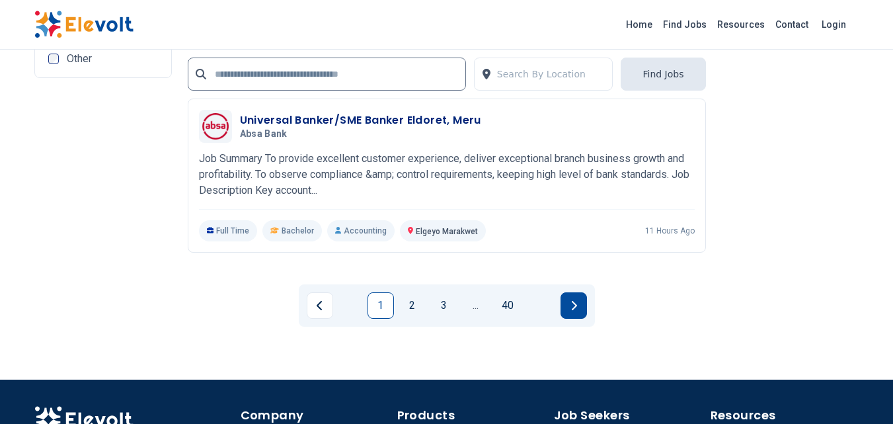
click at [574, 292] on button "Next page" at bounding box center [573, 305] width 26 height 26
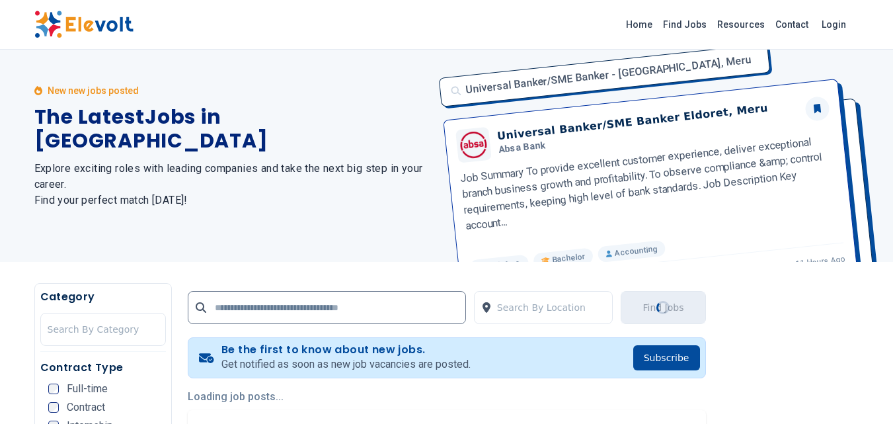
scroll to position [0, 0]
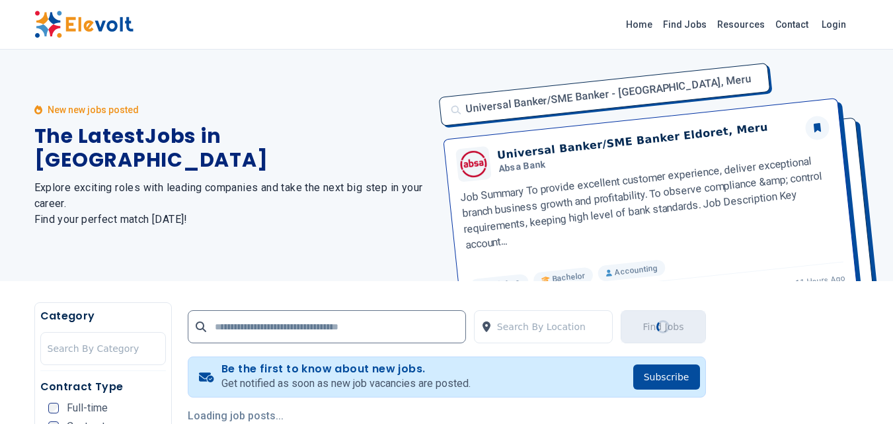
scroll to position [151, 0]
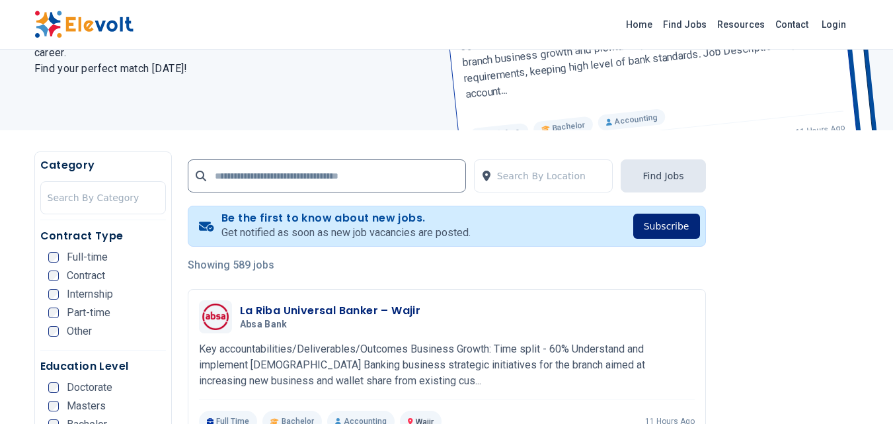
click at [673, 213] on button "Subscribe" at bounding box center [666, 225] width 67 height 25
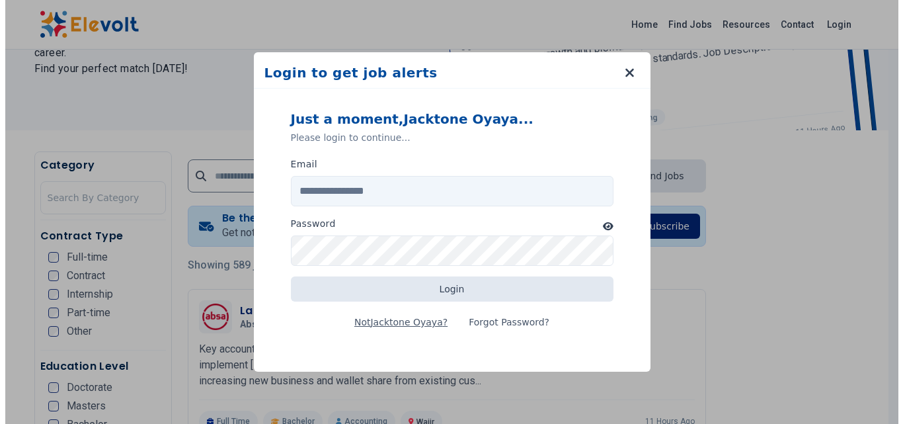
scroll to position [165, 0]
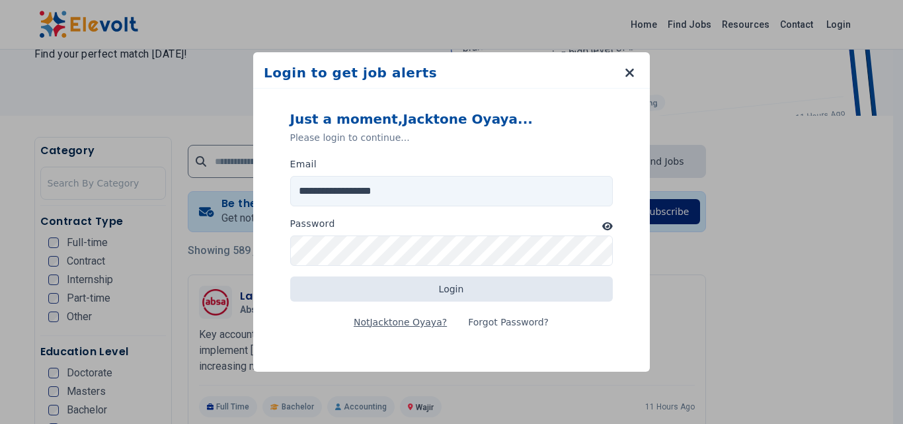
type input "**********"
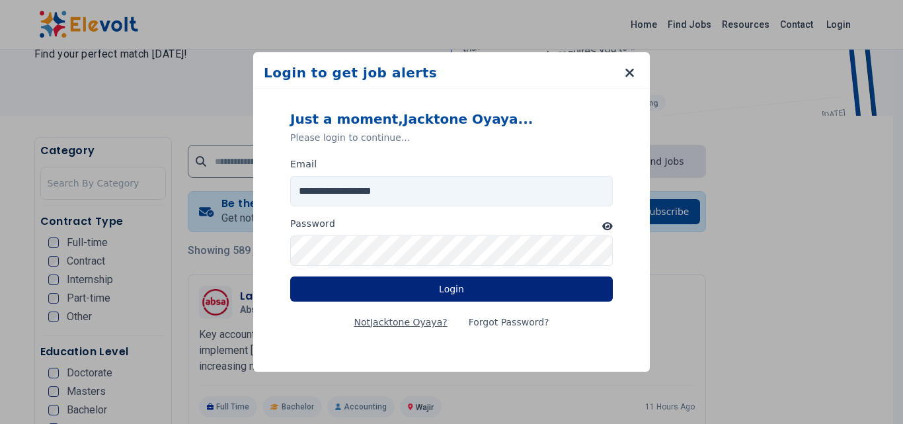
click at [425, 289] on button "Login" at bounding box center [451, 288] width 322 height 25
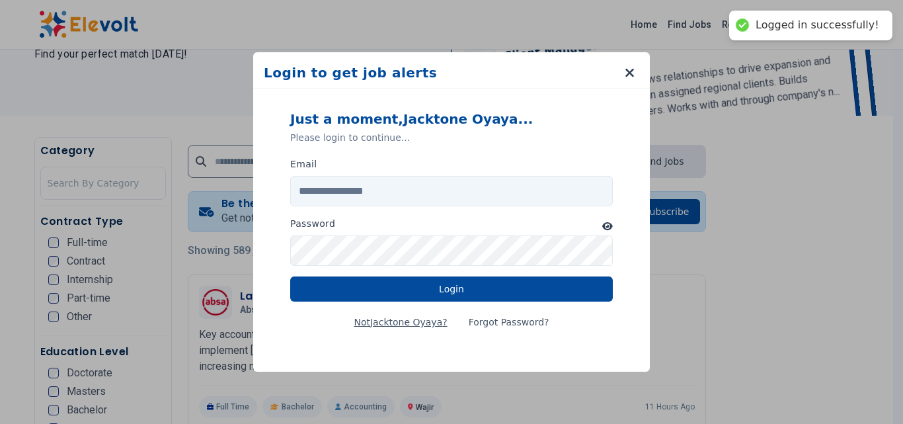
type input "**********"
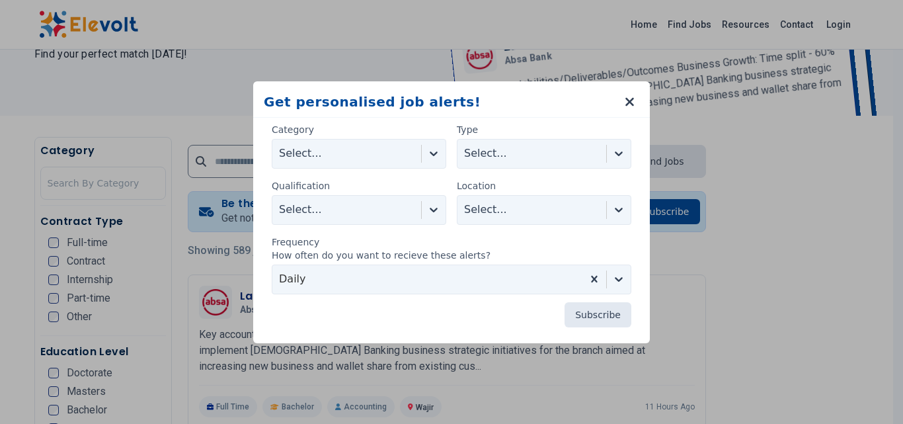
click at [430, 156] on icon at bounding box center [433, 153] width 13 height 13
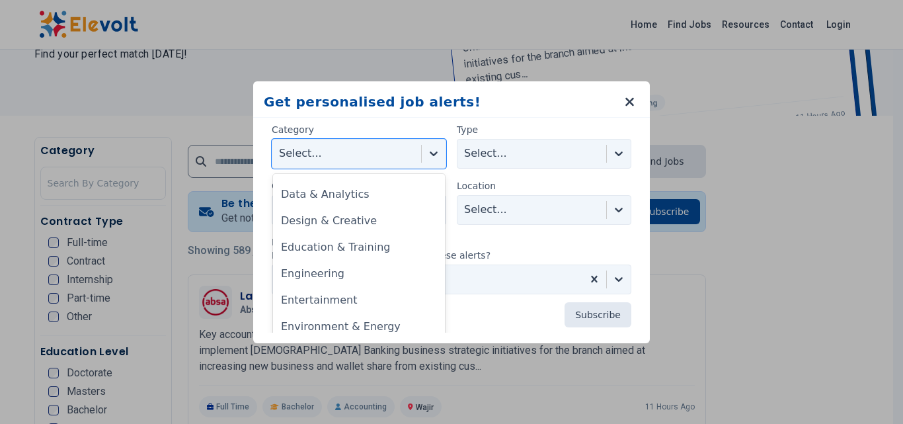
scroll to position [234, 0]
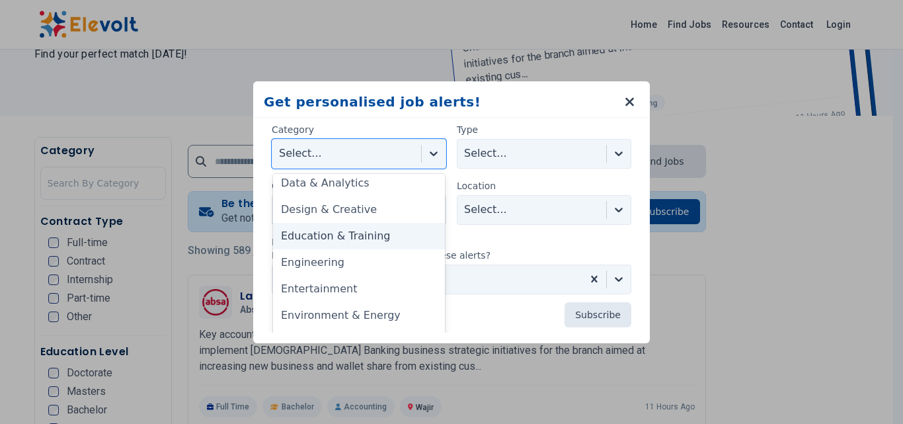
click at [389, 231] on div "Education & Training" at bounding box center [359, 236] width 172 height 26
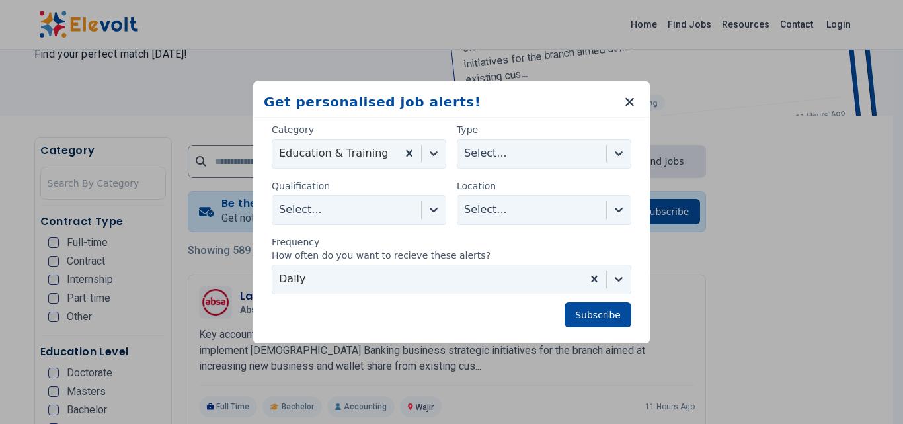
drag, startPoint x: 389, startPoint y: 231, endPoint x: 435, endPoint y: 209, distance: 50.9
click at [435, 209] on div "Qualification Select... Location Select..." at bounding box center [451, 207] width 359 height 56
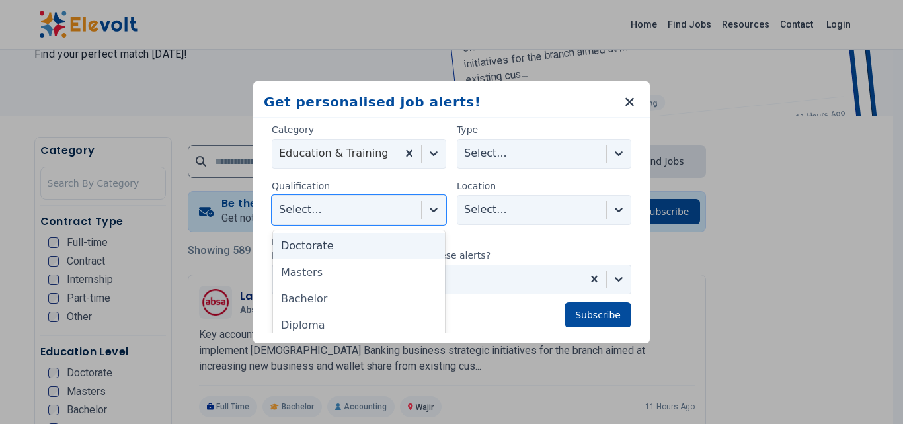
click at [435, 209] on icon at bounding box center [433, 209] width 13 height 13
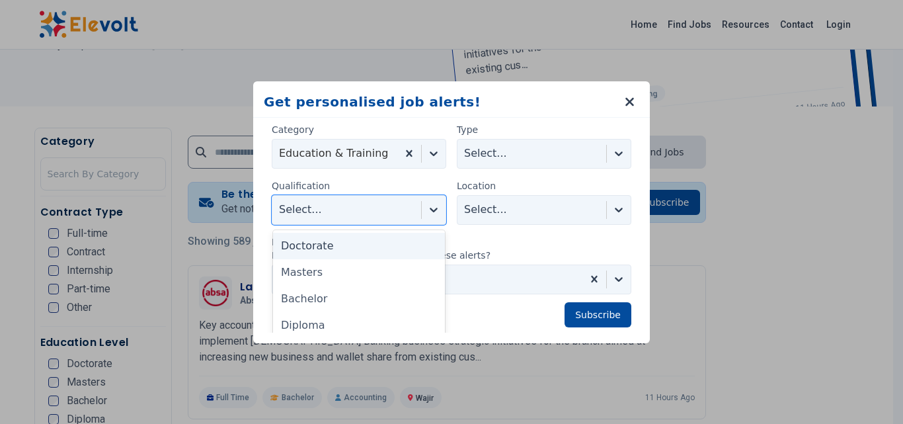
scroll to position [175, 0]
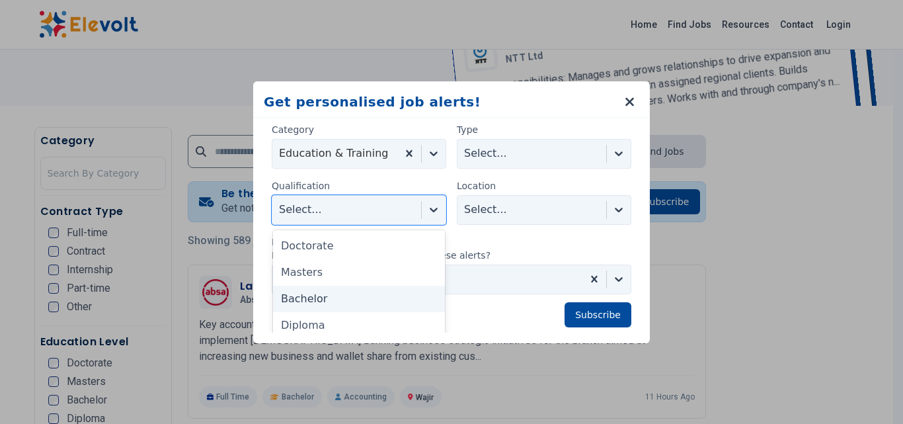
click at [368, 299] on div "Bachelor" at bounding box center [359, 298] width 172 height 26
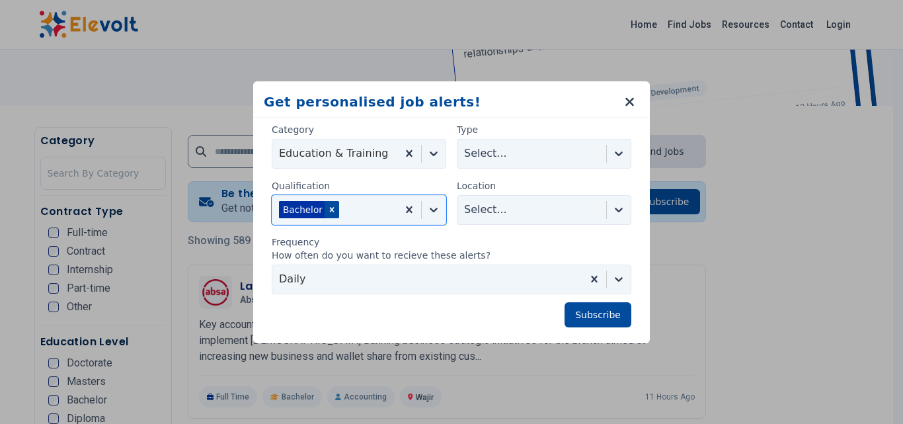
click at [617, 157] on icon at bounding box center [618, 153] width 13 height 13
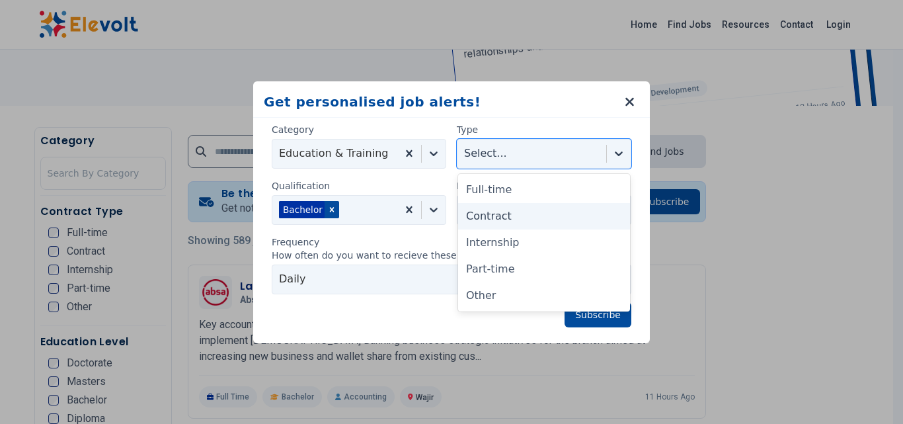
click at [513, 219] on div "Contract" at bounding box center [544, 216] width 172 height 26
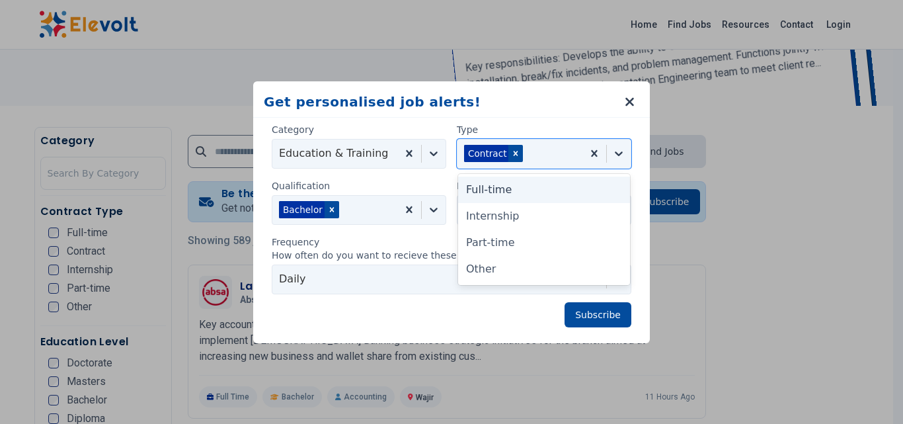
click at [614, 151] on icon at bounding box center [618, 153] width 13 height 13
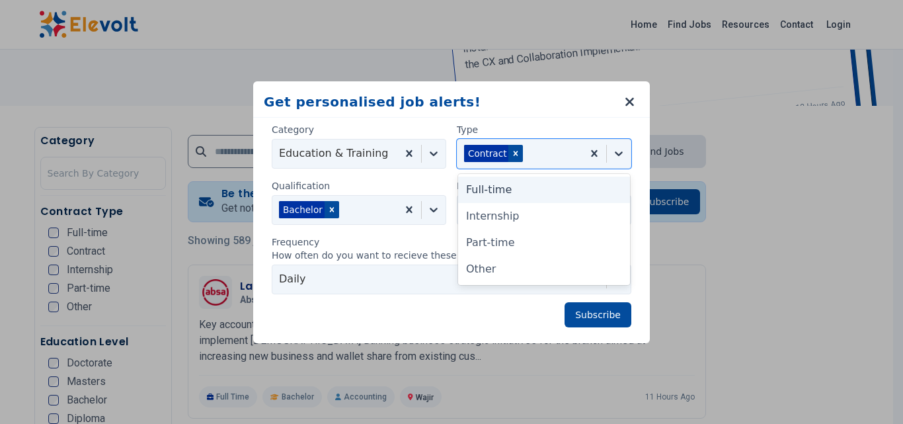
click at [531, 200] on div "Full-time" at bounding box center [544, 189] width 172 height 26
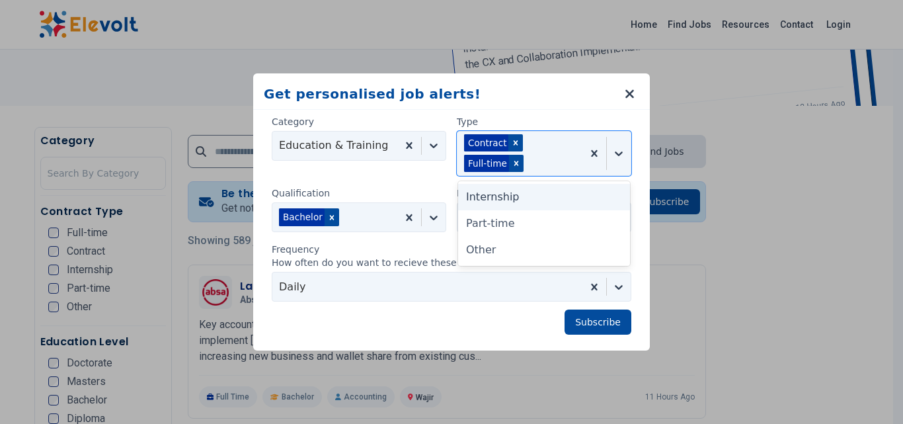
click at [620, 153] on icon at bounding box center [619, 153] width 8 height 5
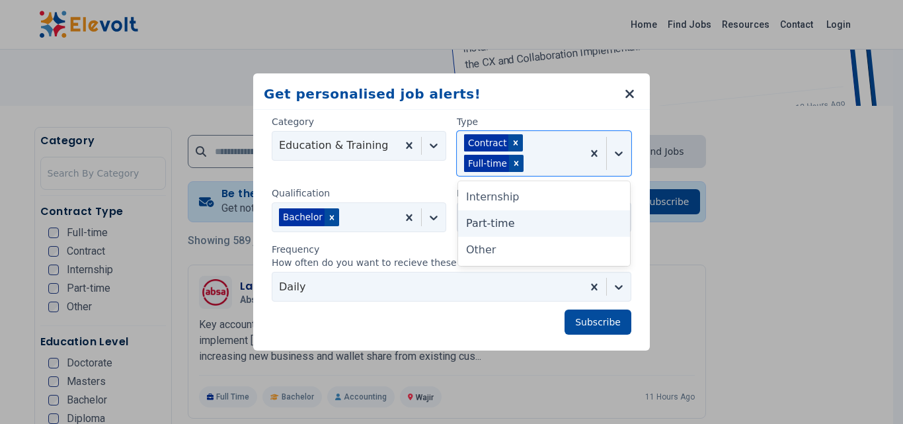
click at [513, 223] on div "Part-time" at bounding box center [544, 223] width 172 height 26
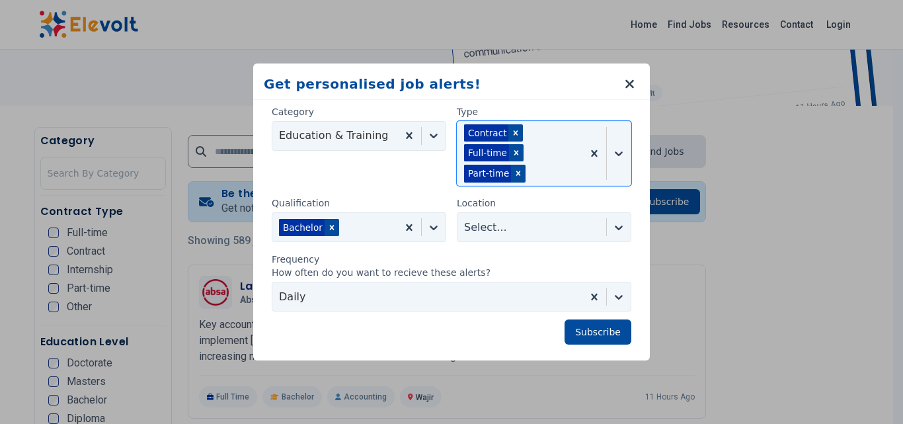
click at [619, 223] on div at bounding box center [619, 227] width 24 height 24
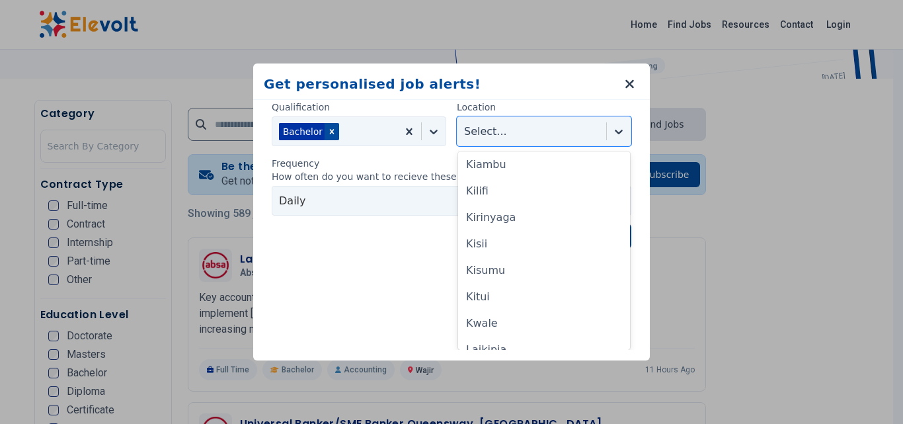
scroll to position [340, 0]
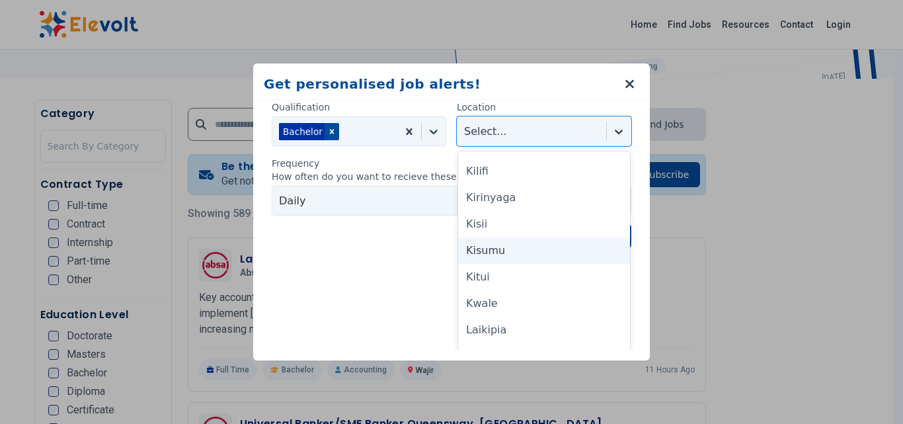
click at [507, 256] on div "Kisumu" at bounding box center [544, 250] width 172 height 26
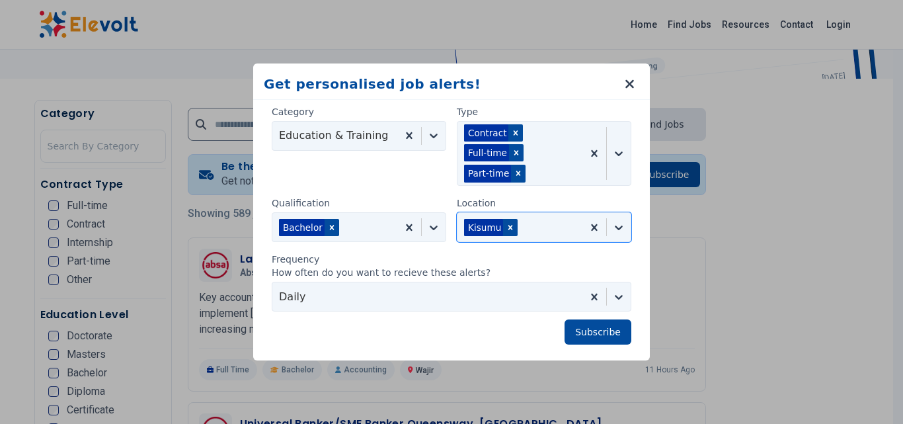
scroll to position [0, 0]
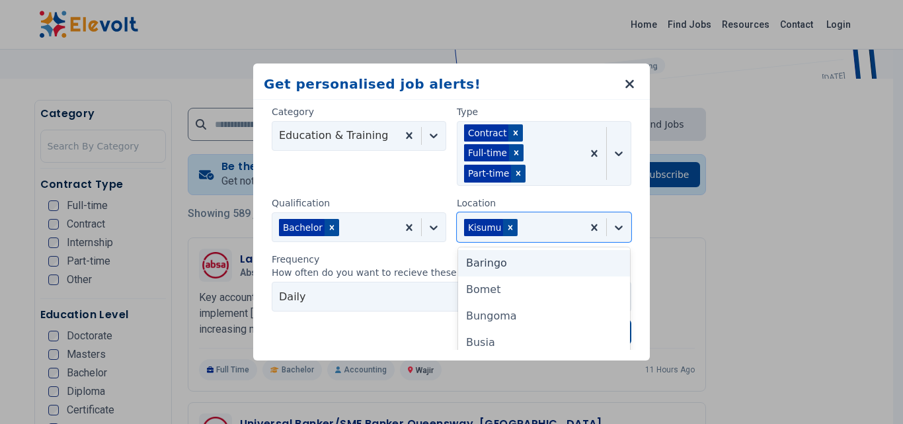
click at [622, 229] on div "Category Education & Training Type Contract Full-time Part-time Qualification B…" at bounding box center [451, 225] width 365 height 240
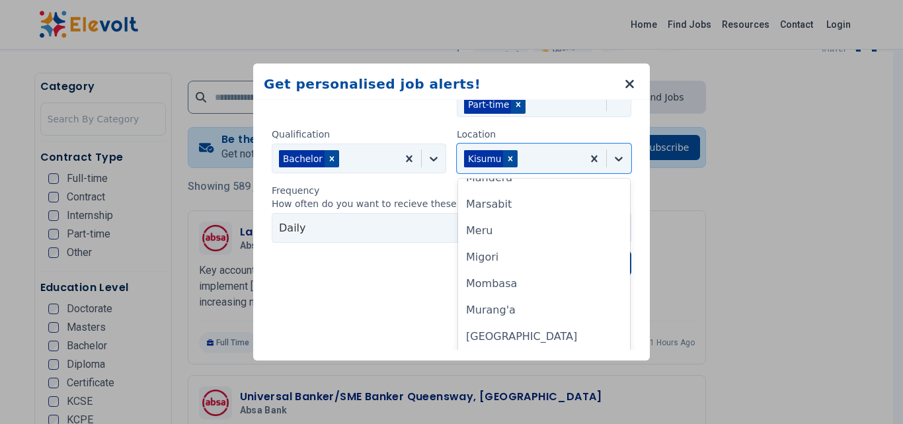
scroll to position [608, 0]
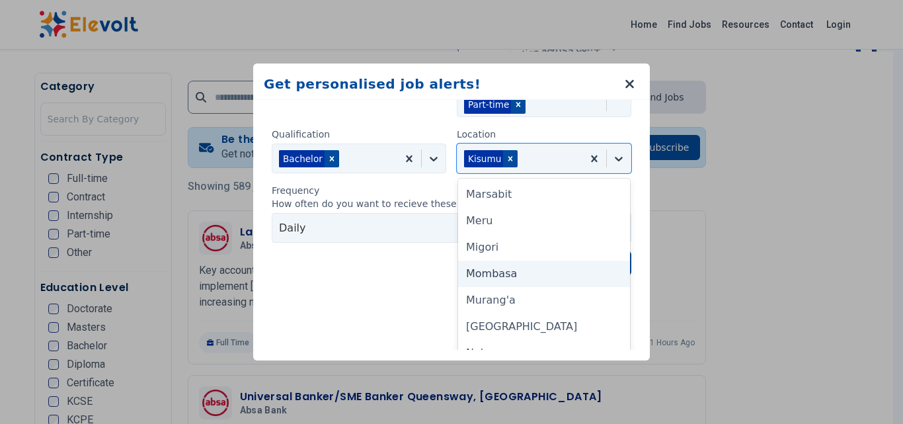
click at [521, 276] on div "Mombasa" at bounding box center [544, 273] width 172 height 26
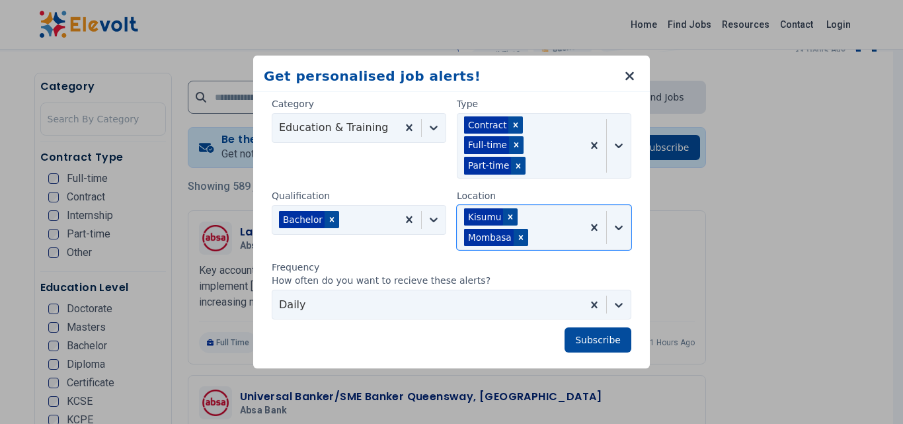
scroll to position [0, 0]
click at [621, 223] on div "Category Education & Training Type Contract Full-time Part-time Qualification B…" at bounding box center [451, 224] width 365 height 255
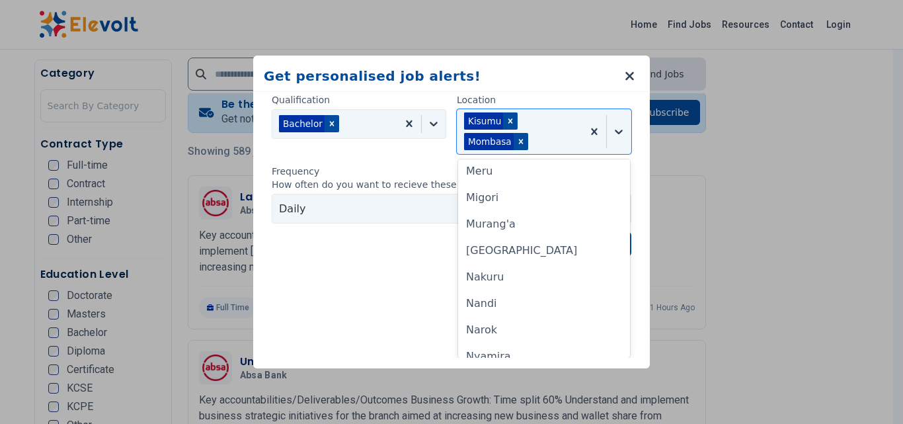
scroll to position [648, 0]
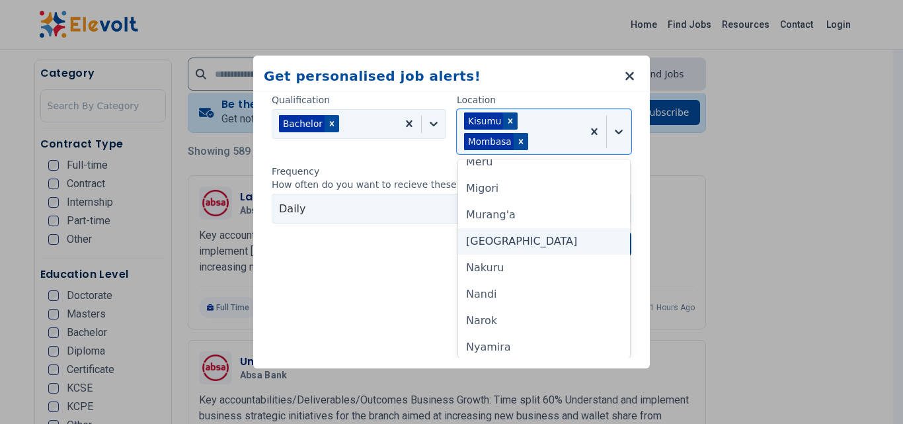
click at [530, 244] on div "[GEOGRAPHIC_DATA]" at bounding box center [544, 241] width 172 height 26
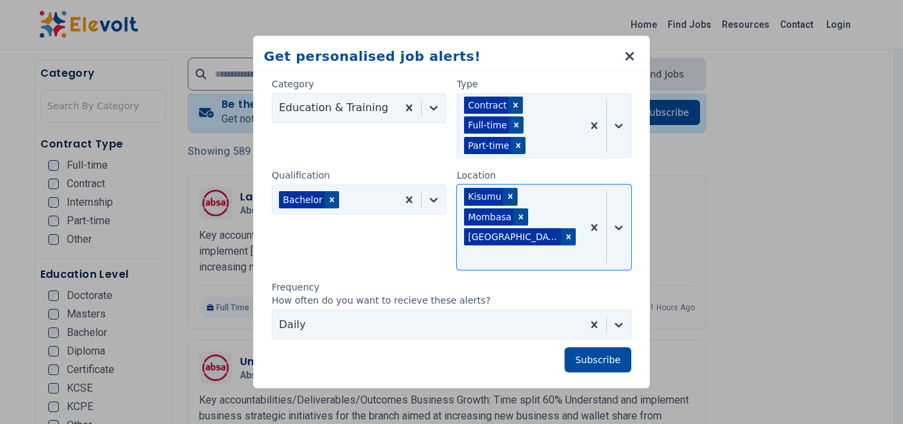
scroll to position [0, 0]
click at [620, 225] on div at bounding box center [619, 227] width 24 height 24
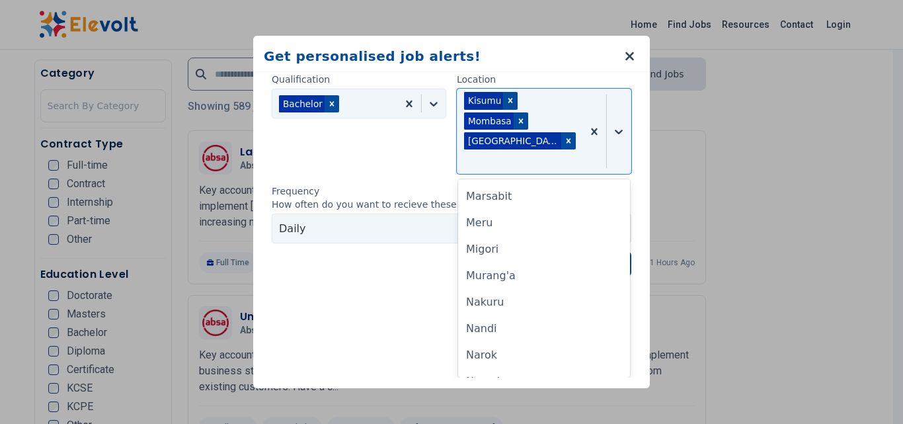
scroll to position [625, 0]
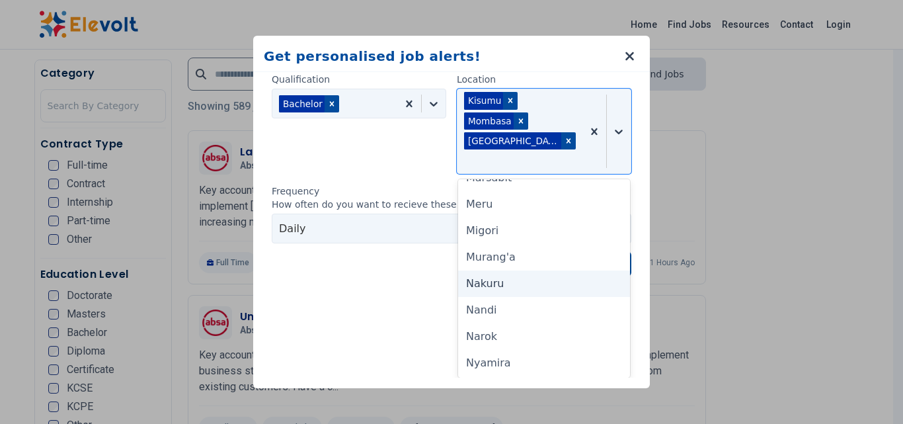
click at [530, 278] on div "Nakuru" at bounding box center [544, 283] width 172 height 26
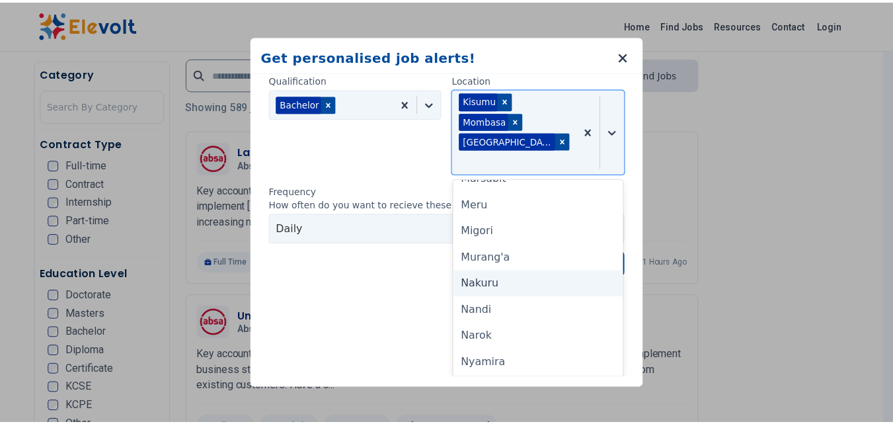
scroll to position [0, 0]
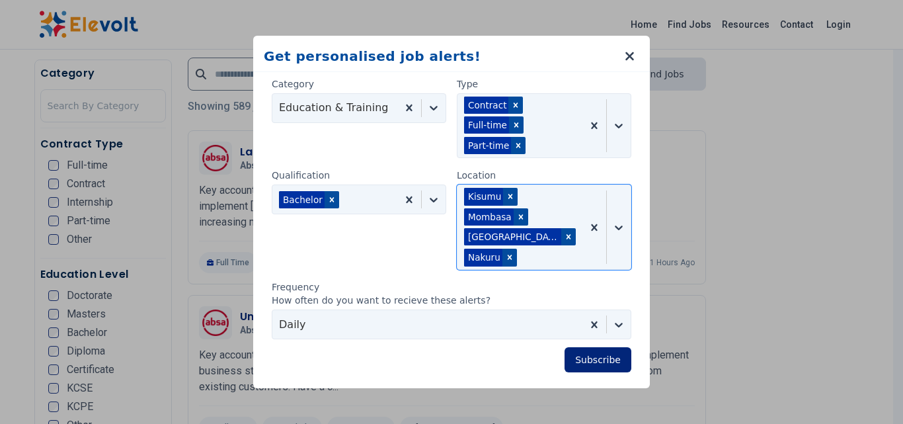
click at [593, 352] on button "Subscribe" at bounding box center [597, 359] width 67 height 25
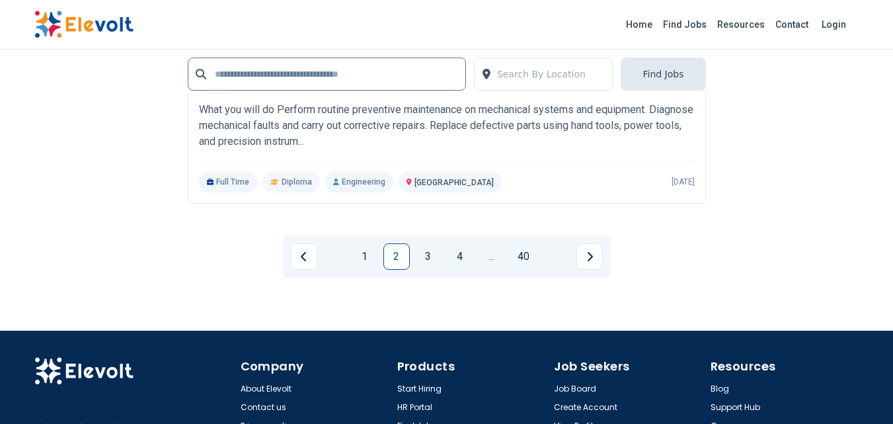
scroll to position [3101, 0]
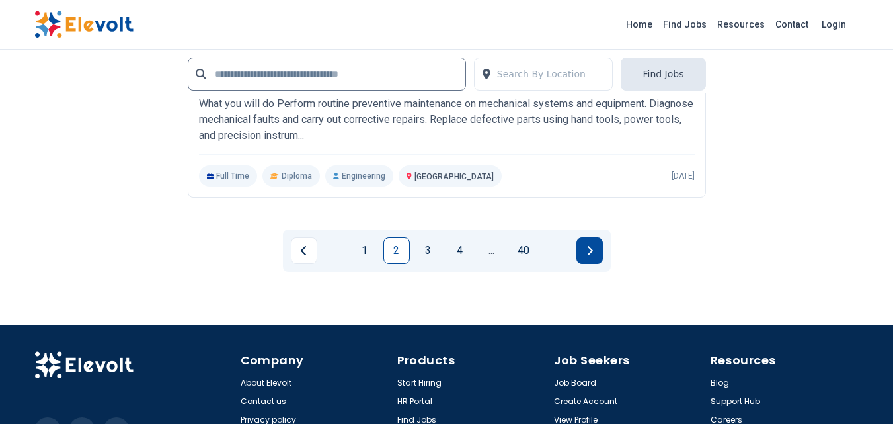
click at [587, 257] on button "Next page" at bounding box center [589, 250] width 26 height 26
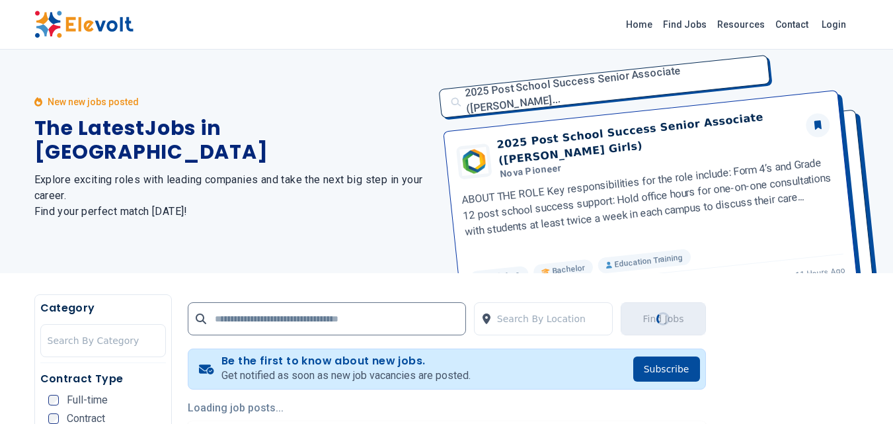
scroll to position [0, 0]
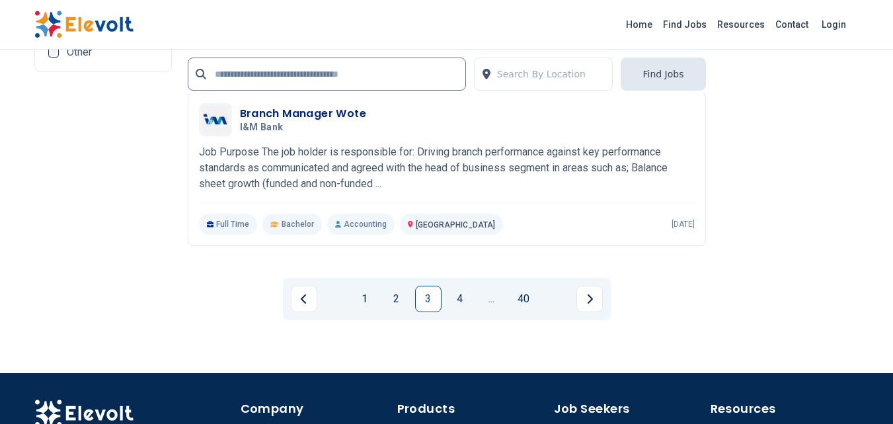
scroll to position [2845, 0]
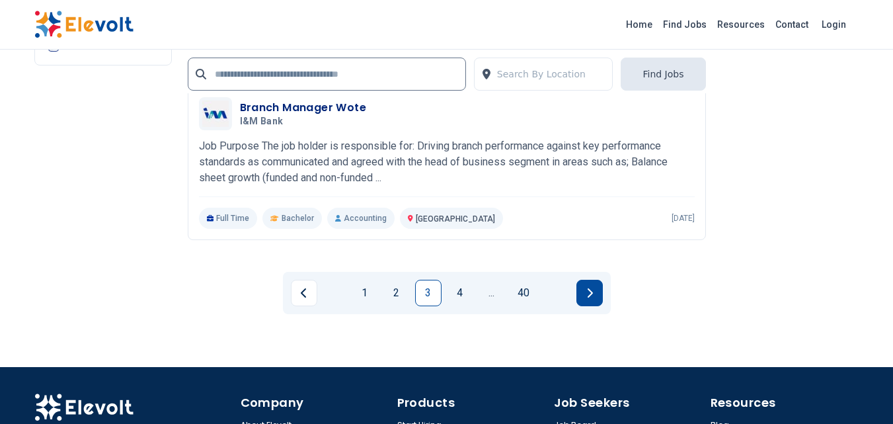
click at [584, 292] on button "Next page" at bounding box center [589, 293] width 26 height 26
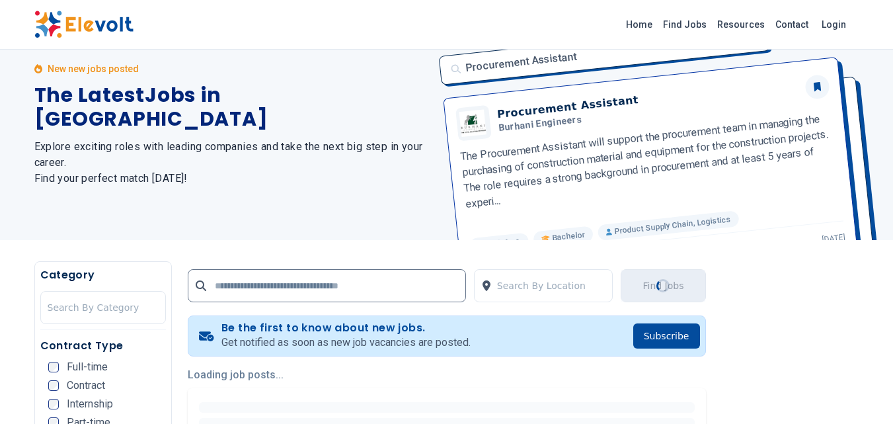
scroll to position [0, 0]
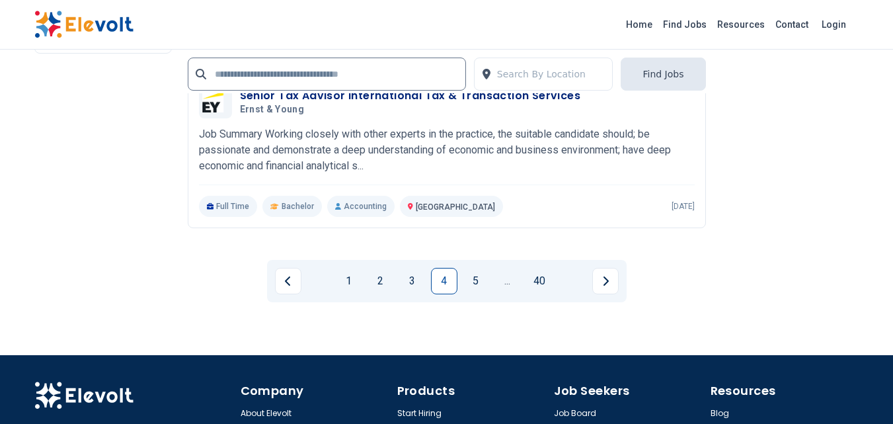
scroll to position [2934, 0]
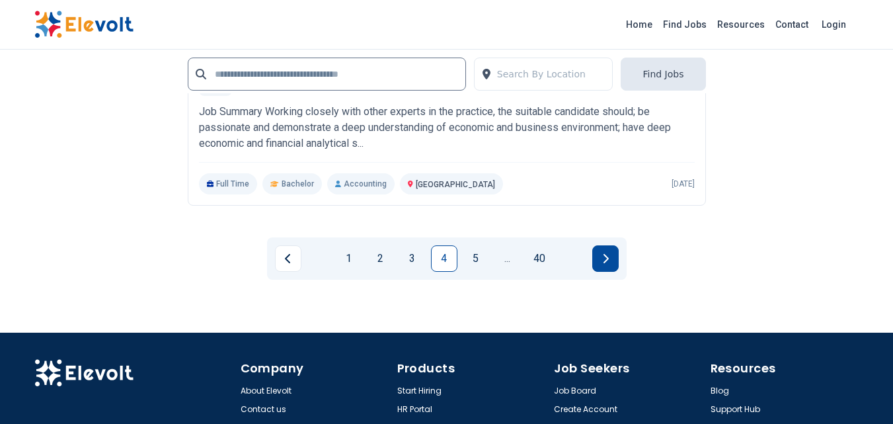
click at [611, 256] on button "Next page" at bounding box center [605, 258] width 26 height 26
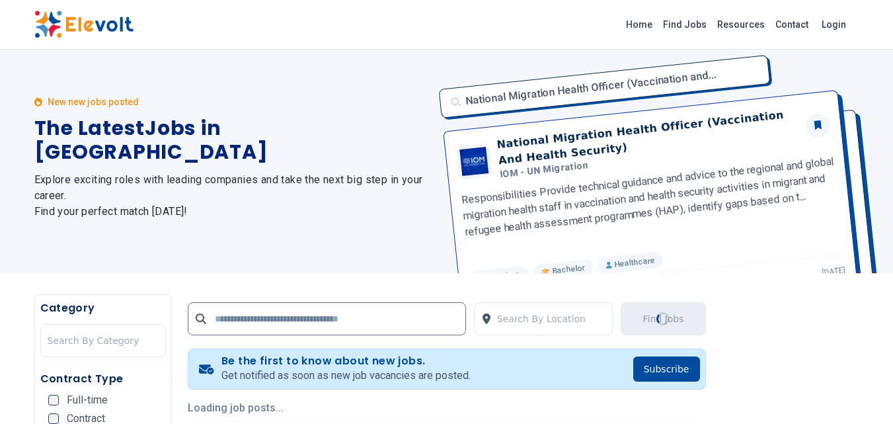
scroll to position [0, 0]
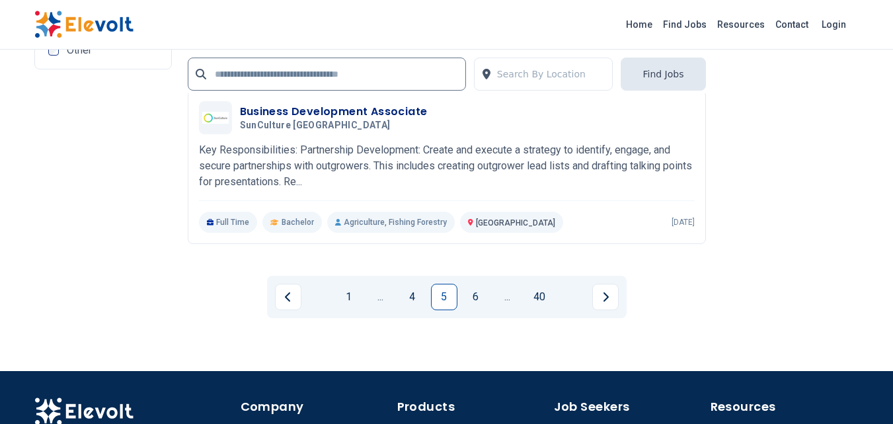
scroll to position [2914, 0]
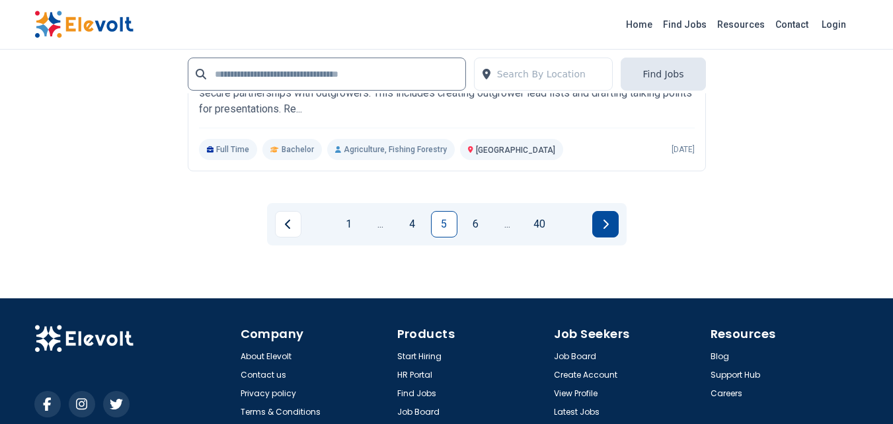
click at [600, 225] on button "Next page" at bounding box center [605, 224] width 26 height 26
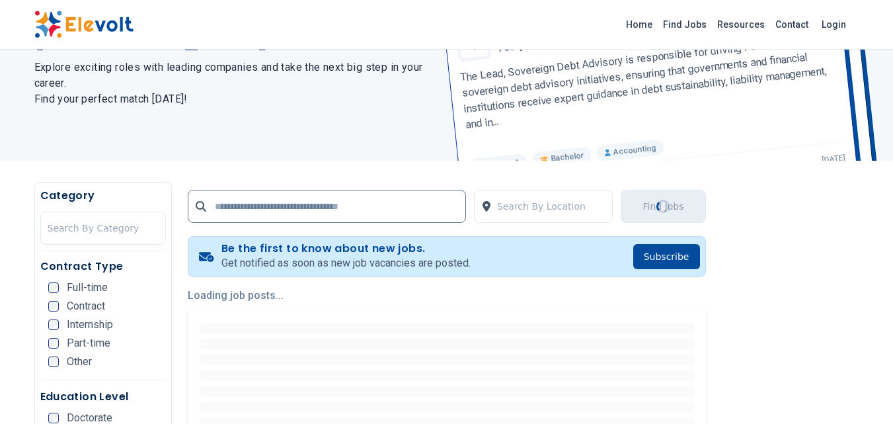
scroll to position [311, 0]
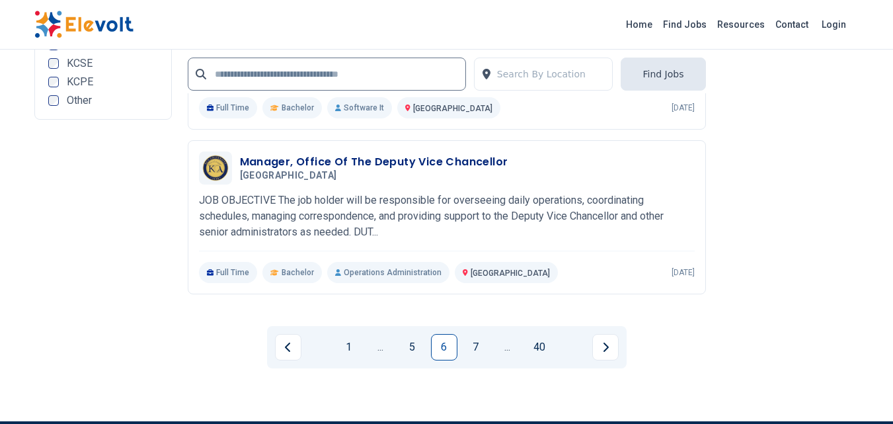
scroll to position [2808, 0]
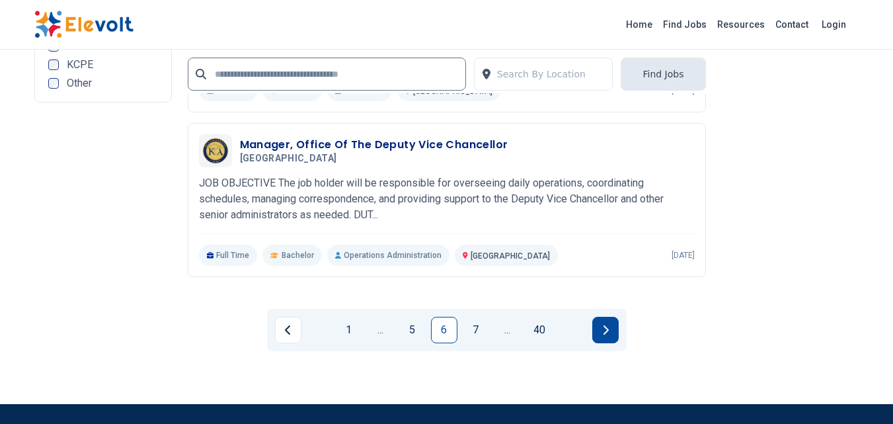
click at [600, 331] on button "Next page" at bounding box center [605, 330] width 26 height 26
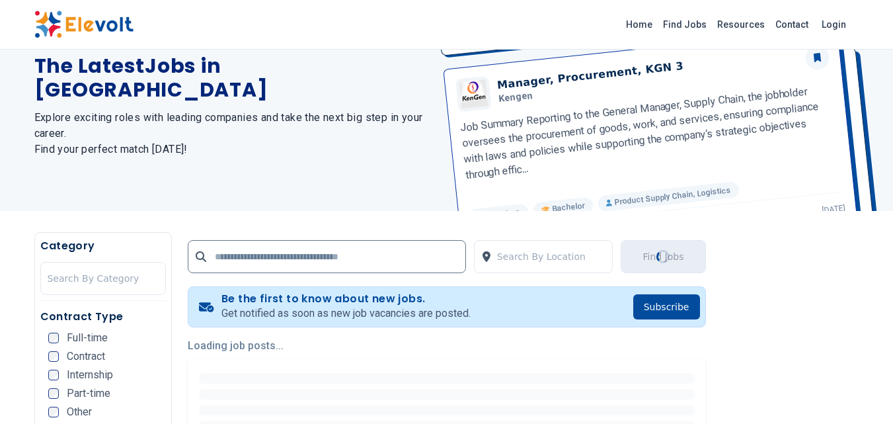
scroll to position [110, 0]
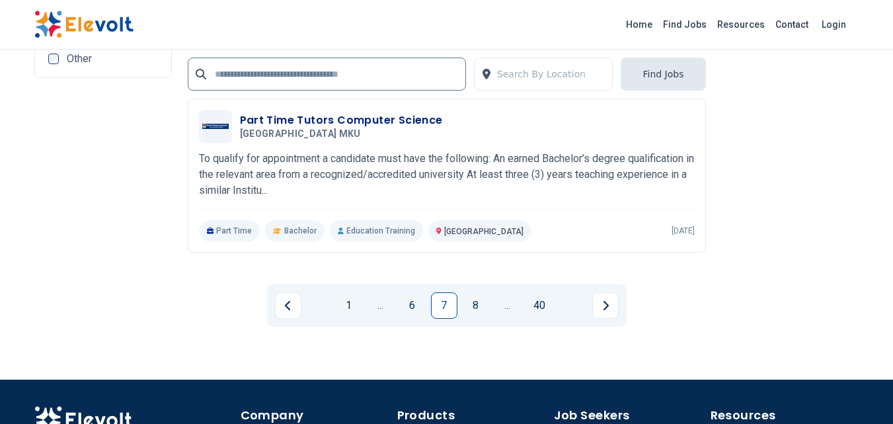
scroll to position [2861, 0]
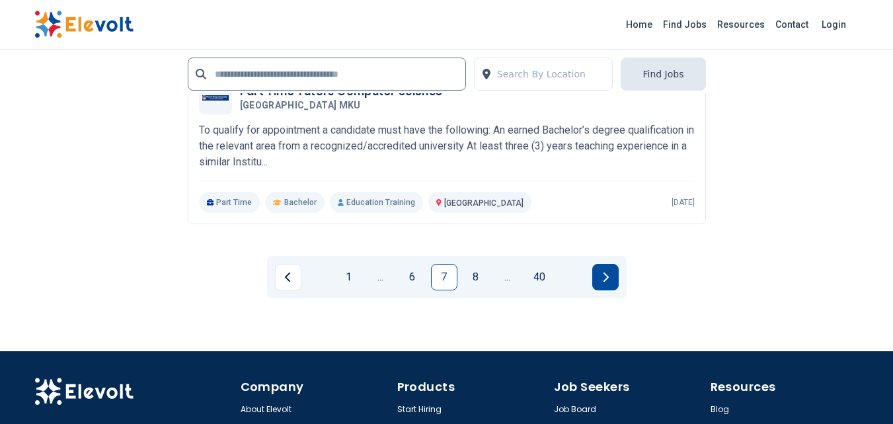
click at [598, 286] on button "Next page" at bounding box center [605, 277] width 26 height 26
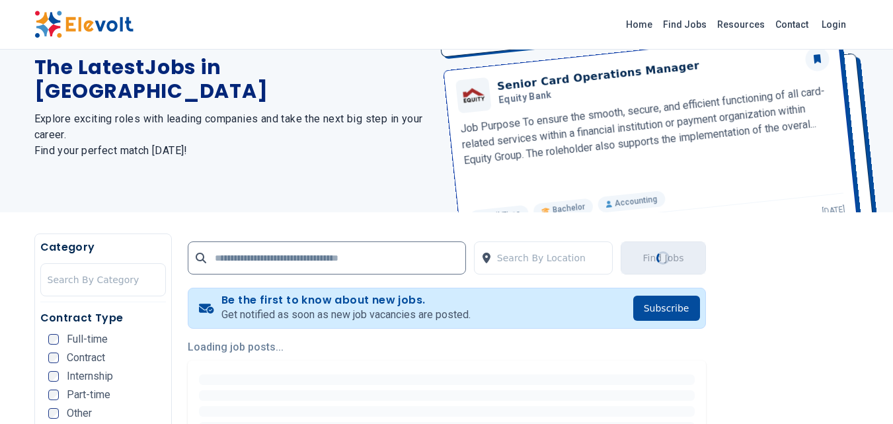
scroll to position [0, 0]
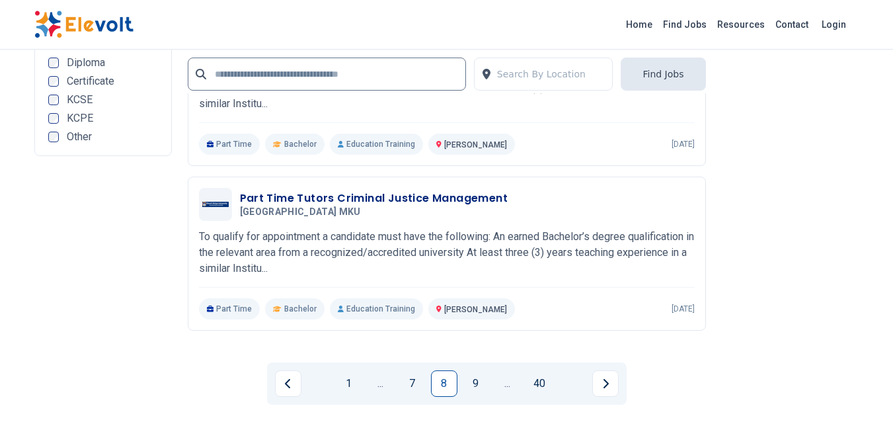
scroll to position [2837, 0]
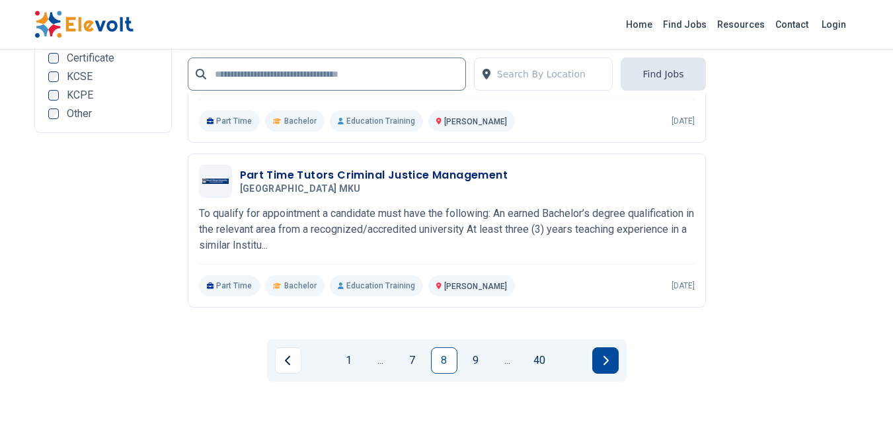
click at [602, 364] on icon "Next page" at bounding box center [605, 360] width 7 height 11
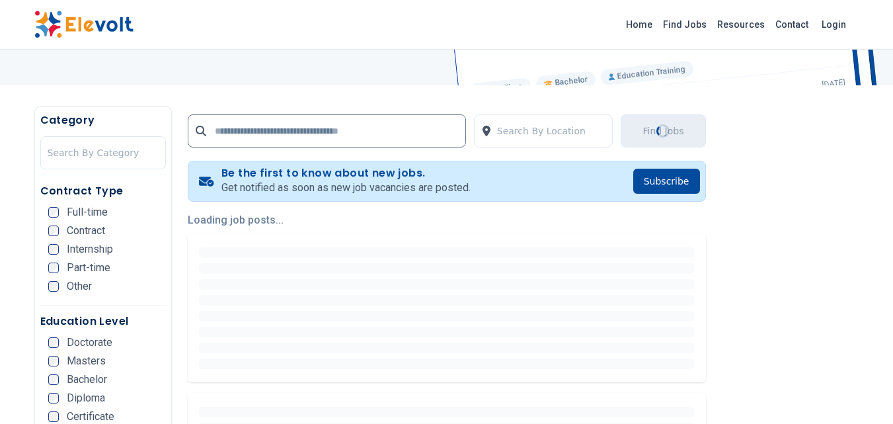
scroll to position [291, 0]
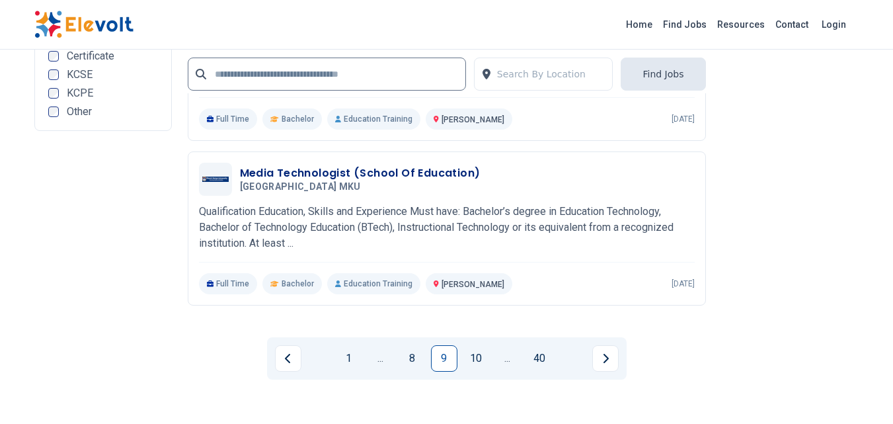
scroll to position [2909, 0]
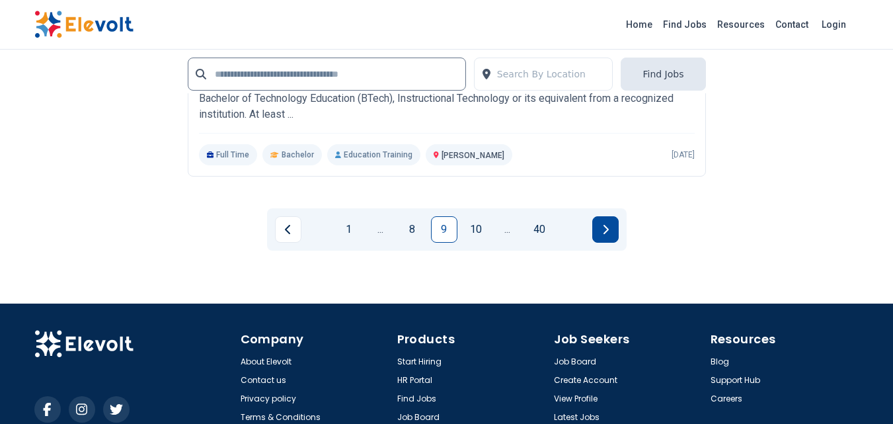
click at [614, 233] on button "Next page" at bounding box center [605, 229] width 26 height 26
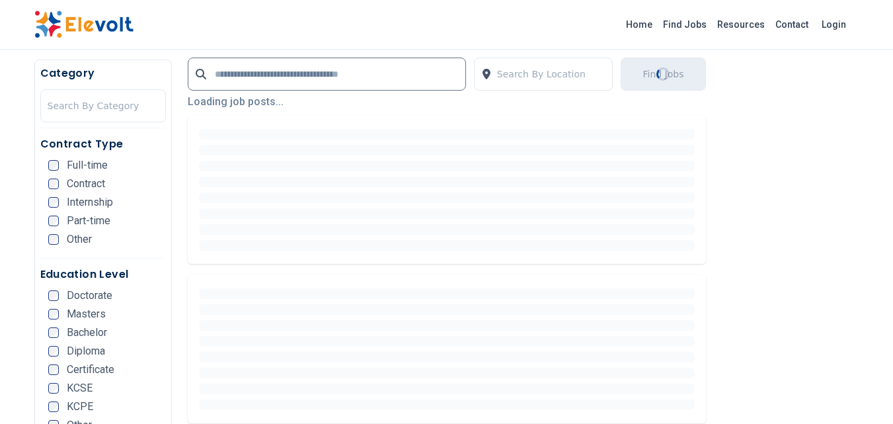
scroll to position [0, 0]
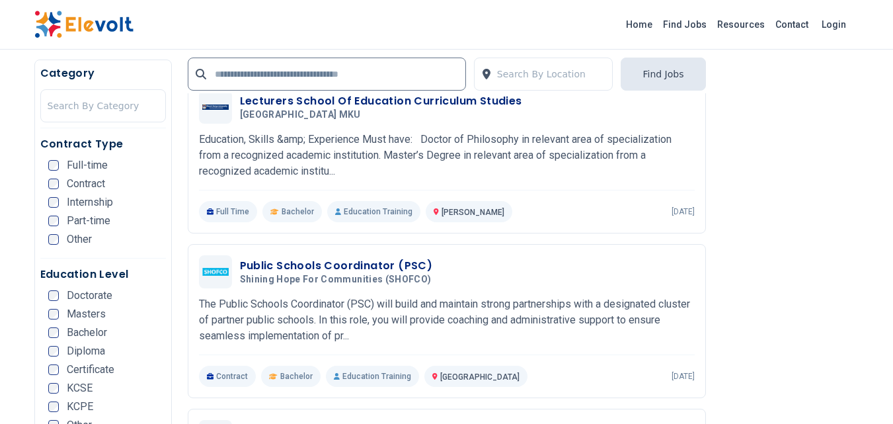
scroll to position [383, 0]
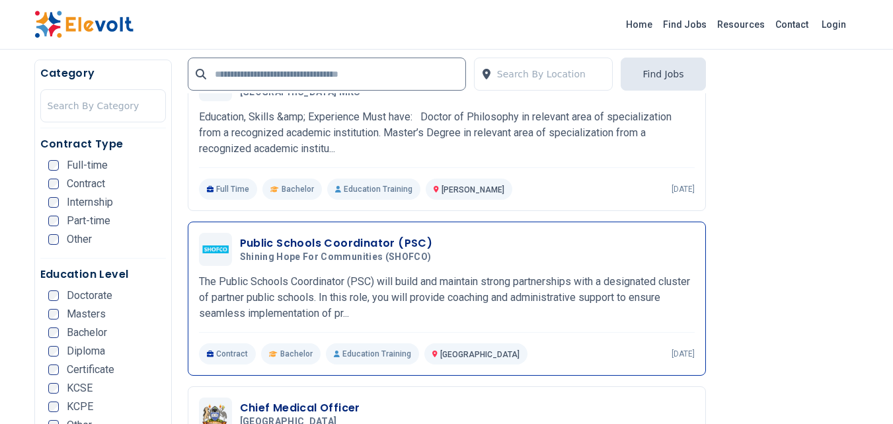
click at [347, 248] on h3 "Public Schools Coordinator (PSC)" at bounding box center [338, 243] width 197 height 16
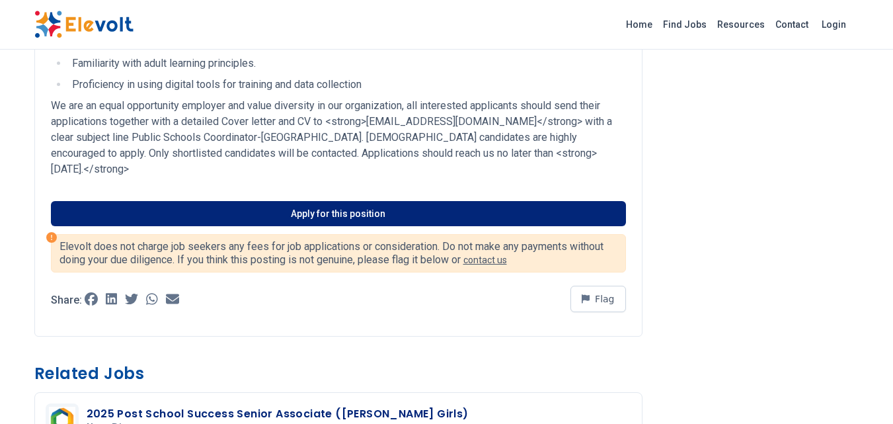
click at [391, 217] on link "Apply for this position" at bounding box center [338, 213] width 575 height 25
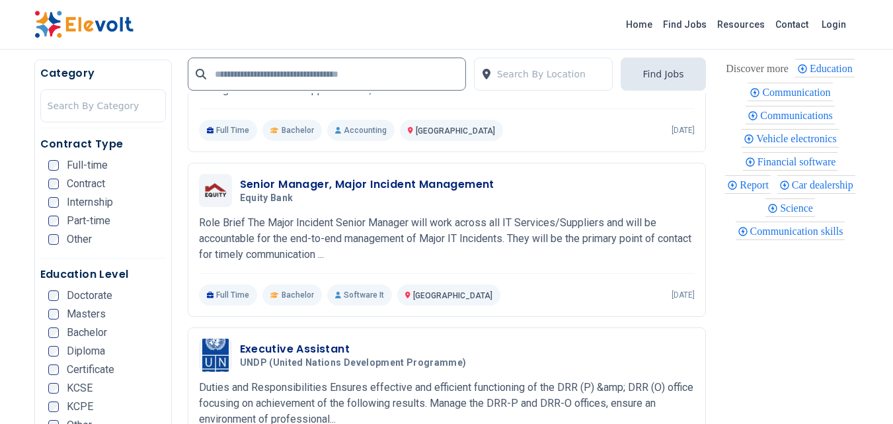
scroll to position [325, 0]
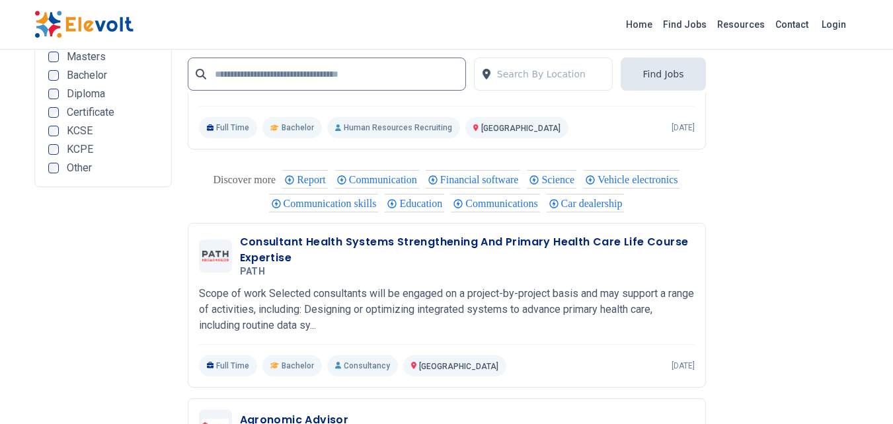
scroll to position [2843, 0]
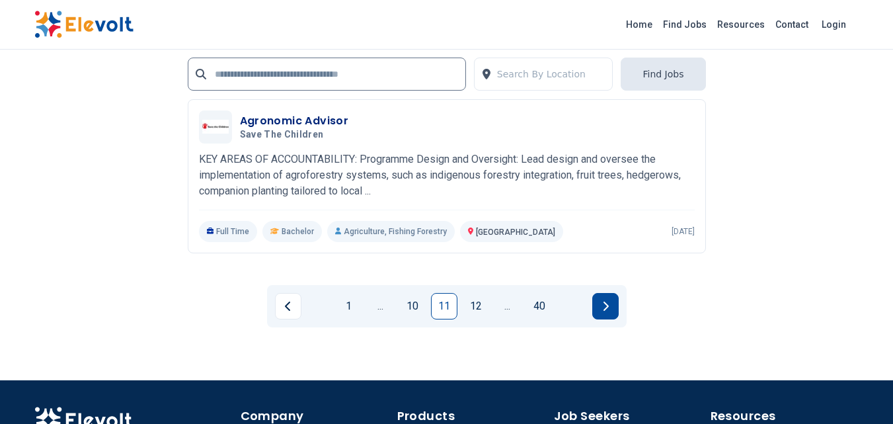
click at [607, 311] on icon "Next page" at bounding box center [605, 306] width 7 height 11
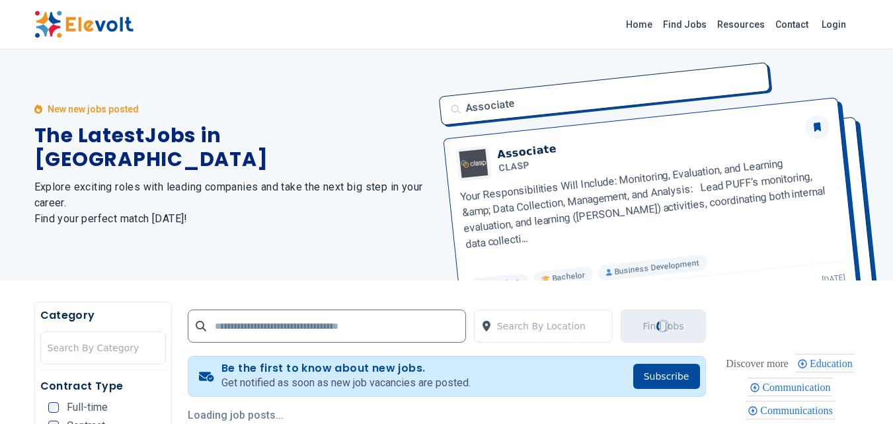
scroll to position [0, 0]
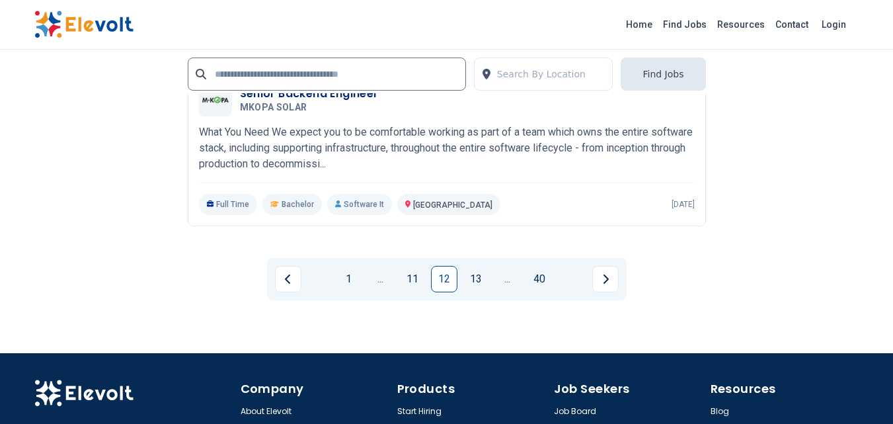
scroll to position [2865, 0]
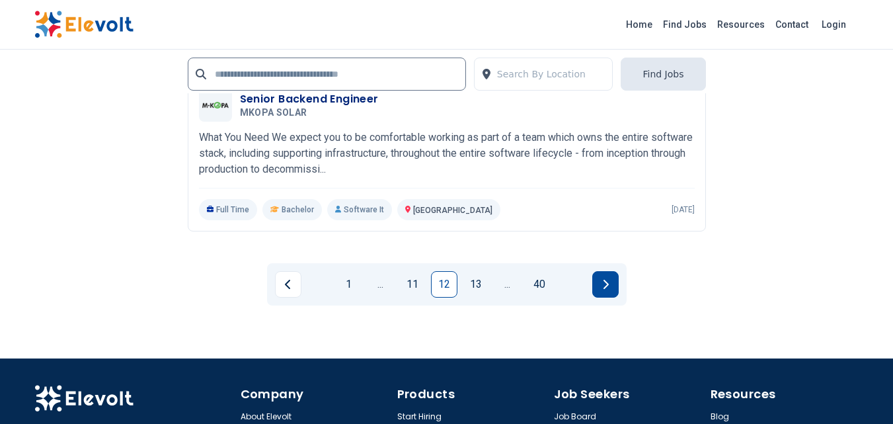
click at [609, 297] on button "Next page" at bounding box center [605, 284] width 26 height 26
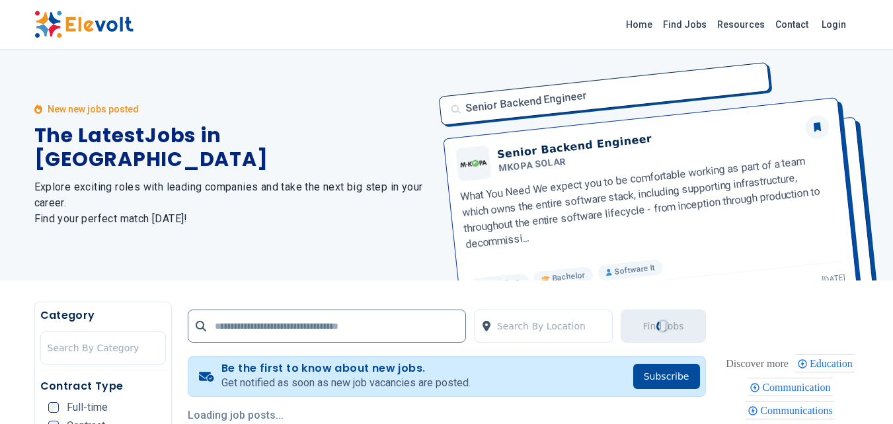
scroll to position [0, 0]
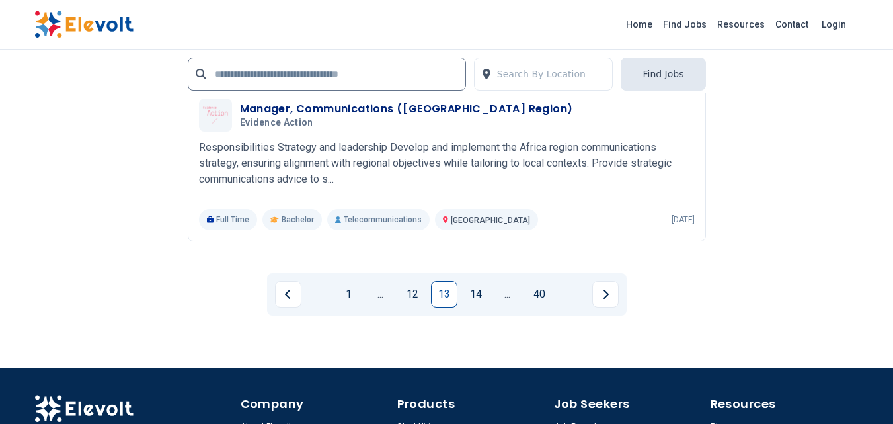
scroll to position [2872, 0]
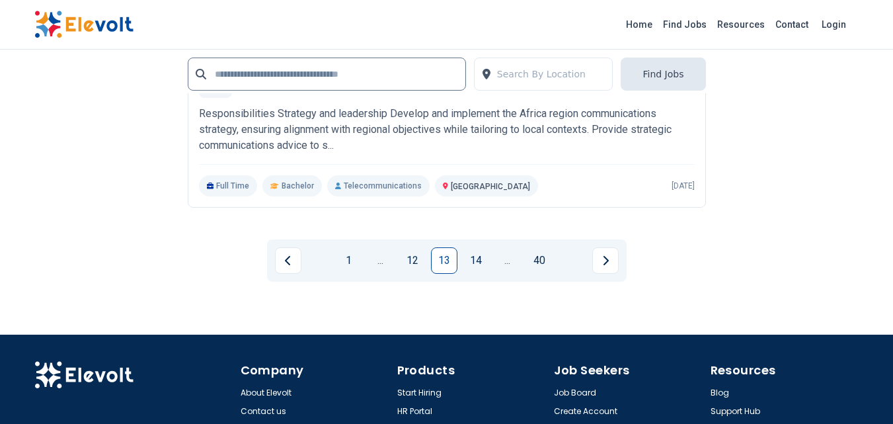
click at [589, 282] on div "1 ... 12 13 14 ... 40" at bounding box center [447, 260] width 518 height 63
click at [600, 265] on button "Next page" at bounding box center [605, 260] width 26 height 26
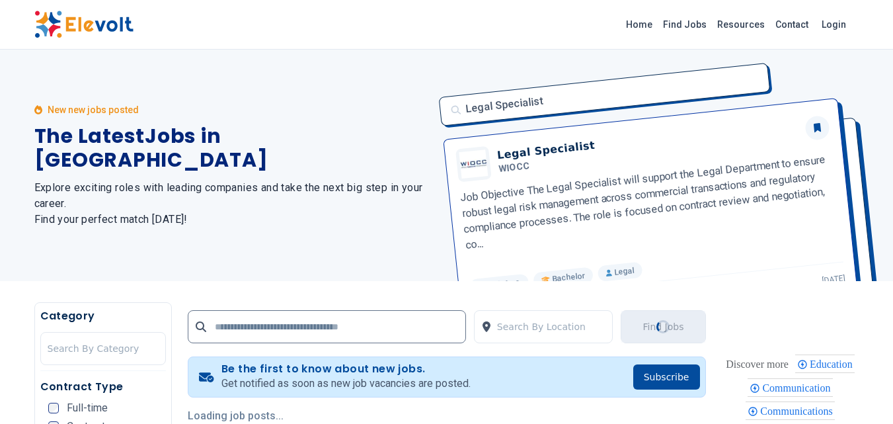
scroll to position [50, 0]
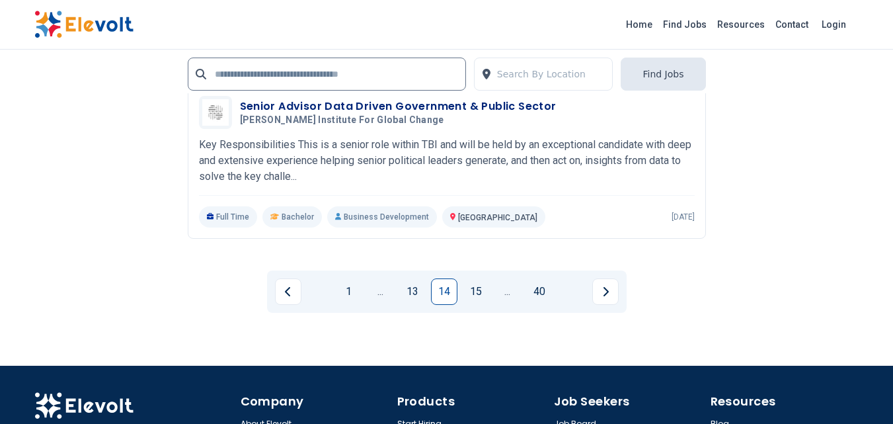
scroll to position [2886, 0]
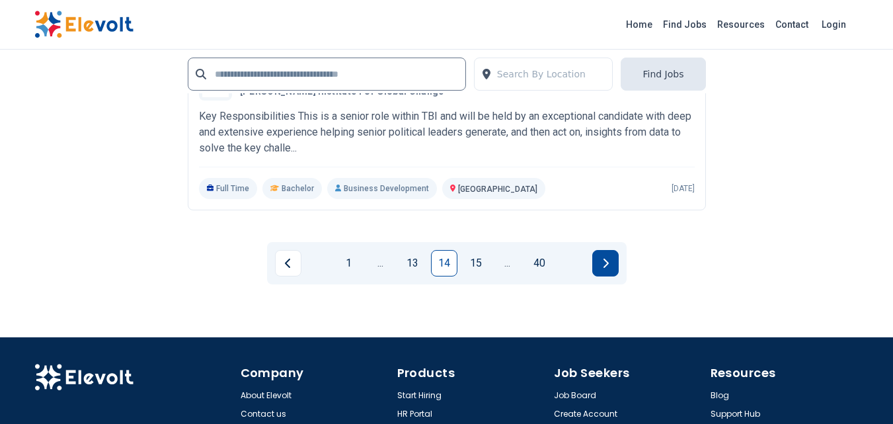
click at [601, 268] on button "Next page" at bounding box center [605, 263] width 26 height 26
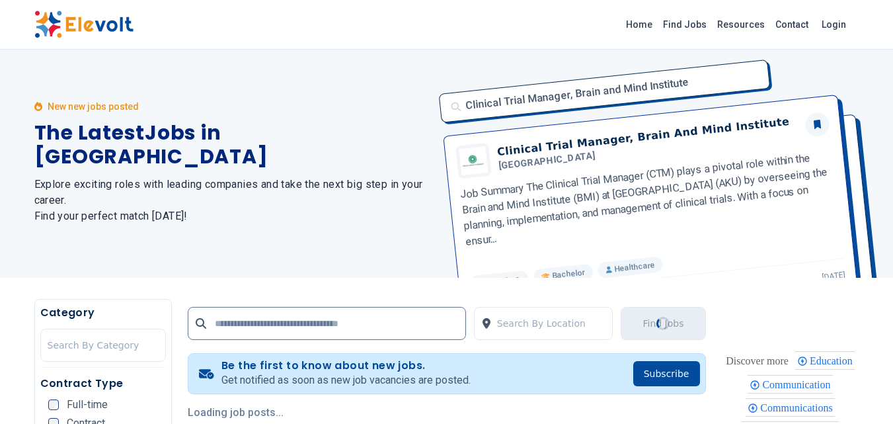
scroll to position [0, 0]
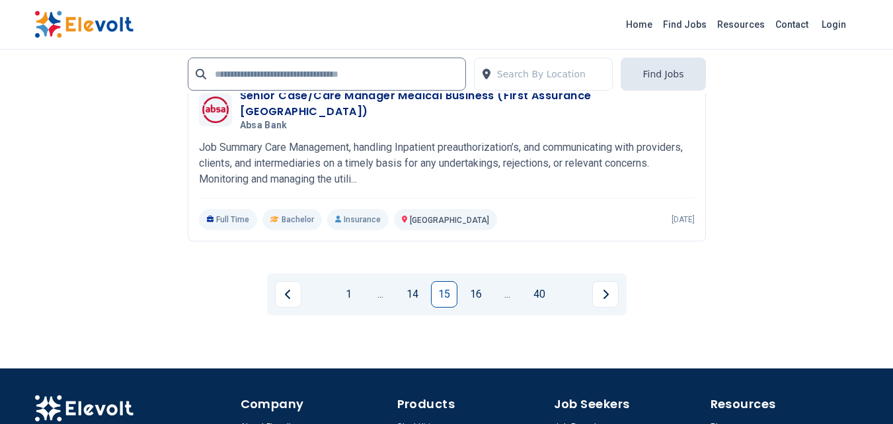
scroll to position [2861, 0]
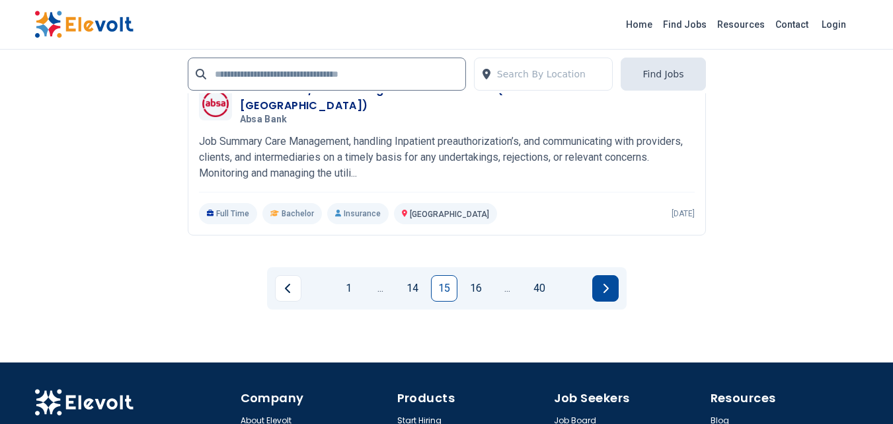
click at [609, 278] on button "Next page" at bounding box center [605, 288] width 26 height 26
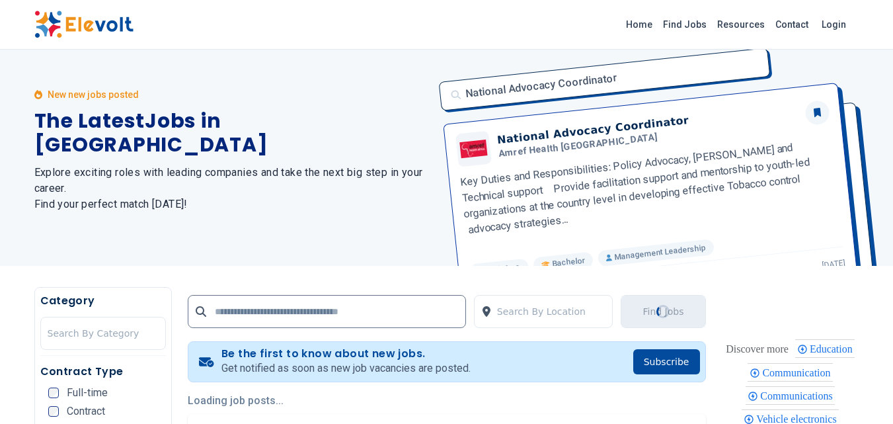
scroll to position [0, 0]
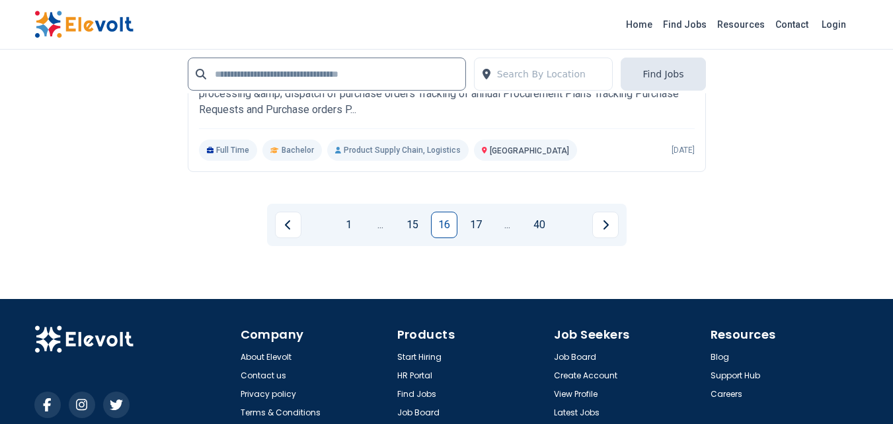
scroll to position [2925, 0]
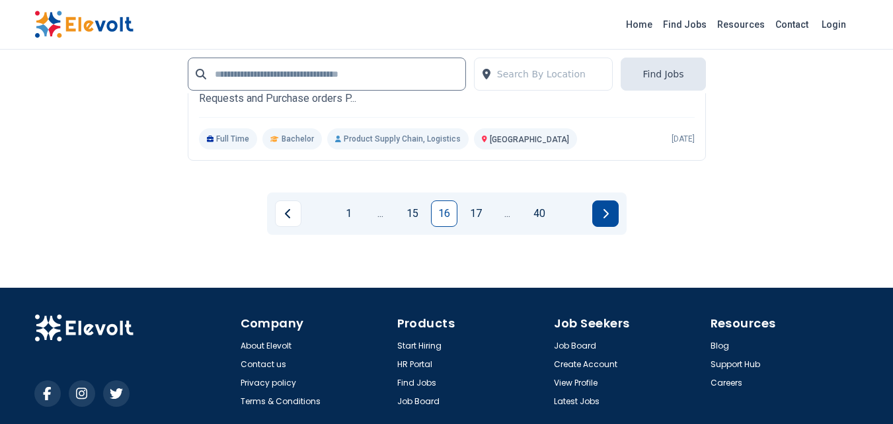
click at [605, 222] on button "Next page" at bounding box center [605, 213] width 26 height 26
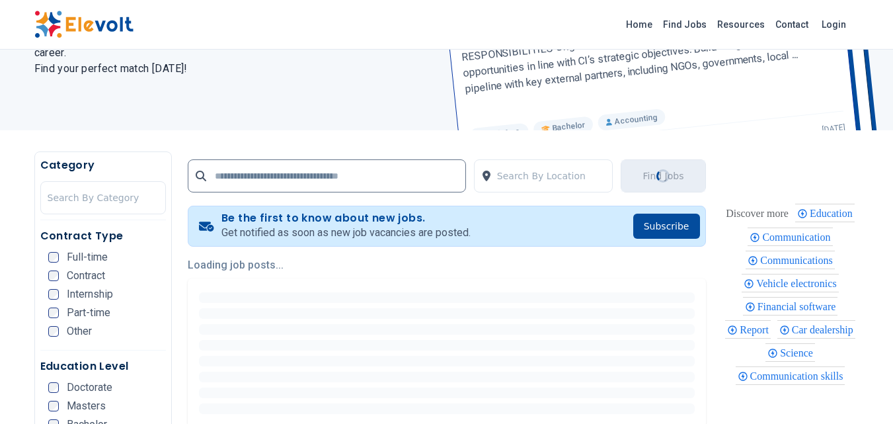
scroll to position [196, 0]
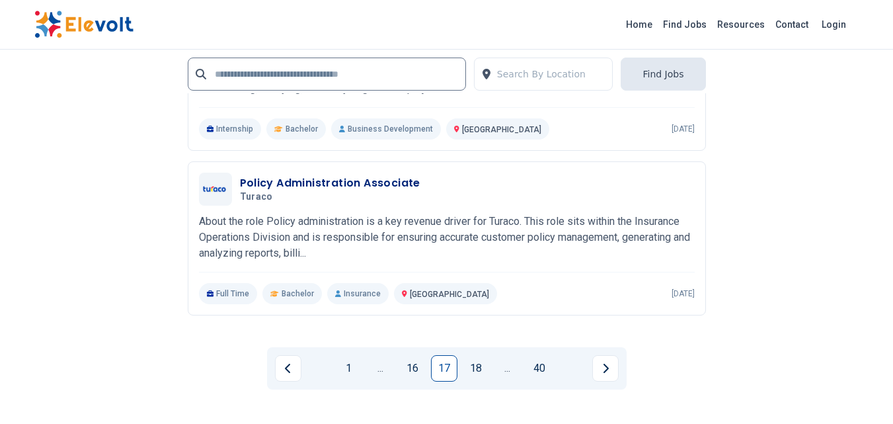
scroll to position [2975, 0]
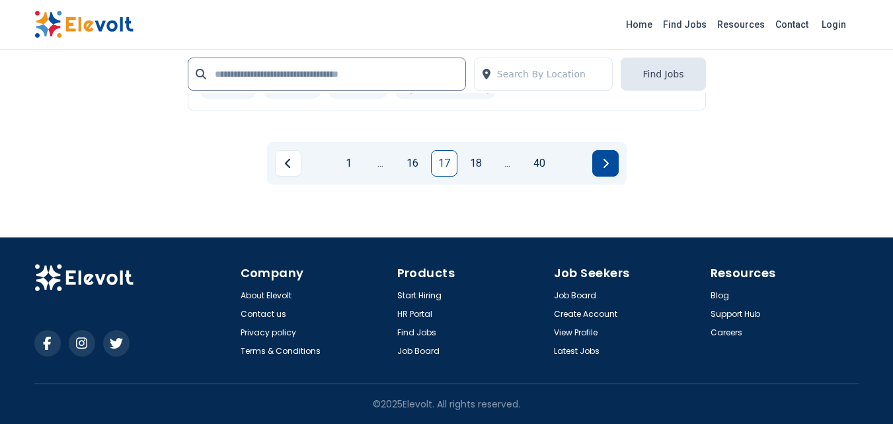
click at [605, 170] on button "Next page" at bounding box center [605, 163] width 26 height 26
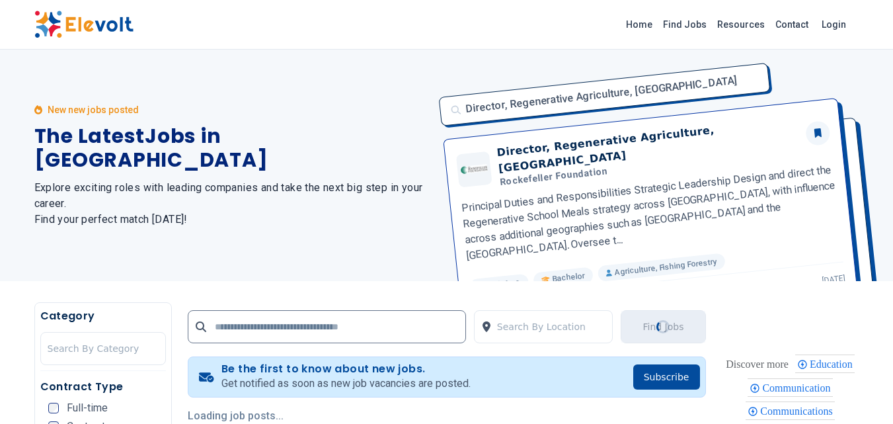
scroll to position [316, 0]
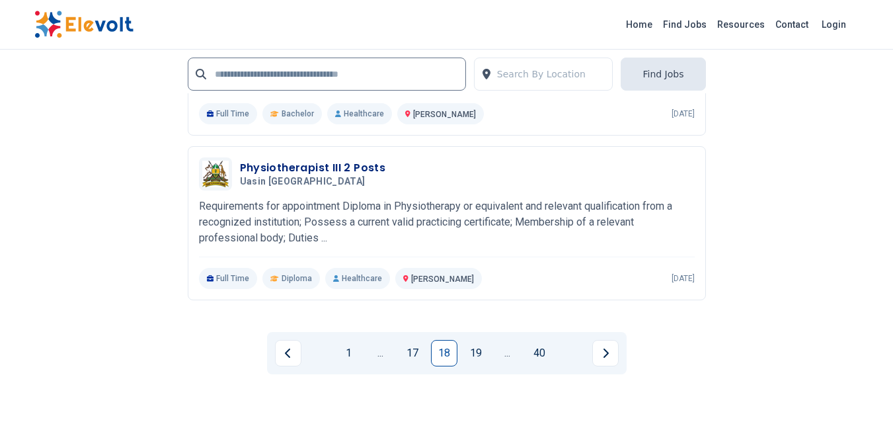
scroll to position [2802, 0]
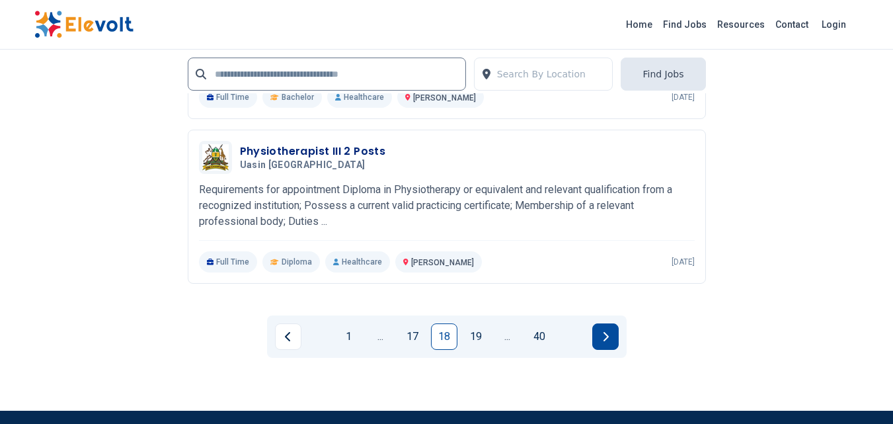
click at [600, 343] on button "Next page" at bounding box center [605, 336] width 26 height 26
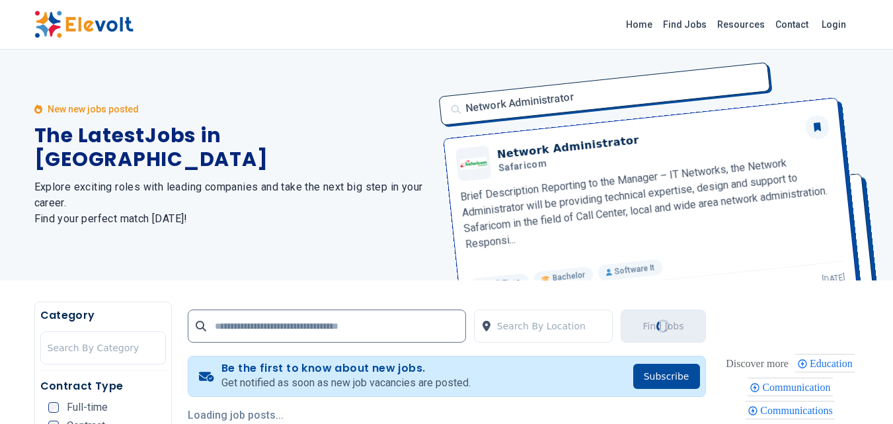
scroll to position [0, 0]
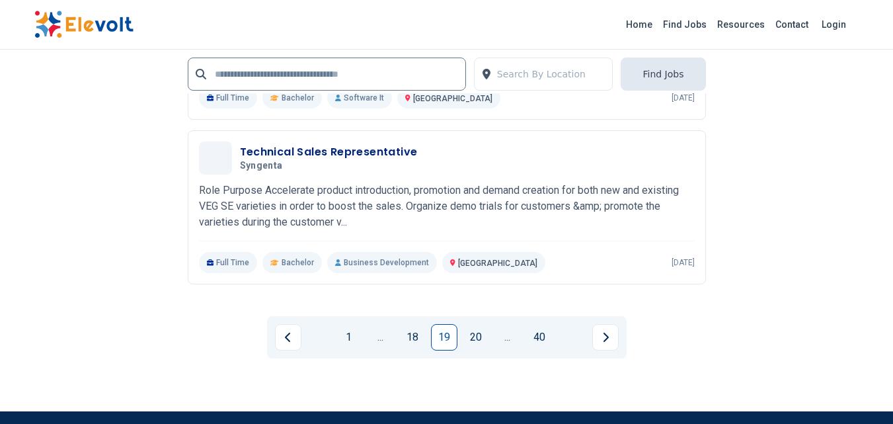
scroll to position [2863, 0]
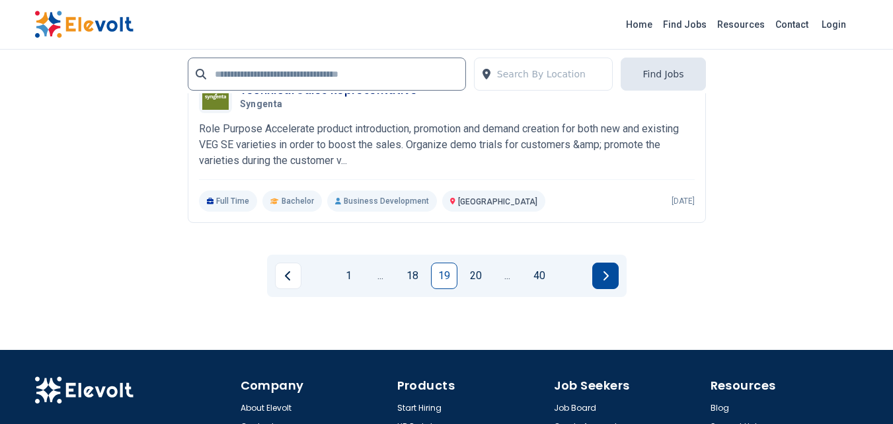
click at [602, 278] on icon "Next page" at bounding box center [605, 275] width 7 height 11
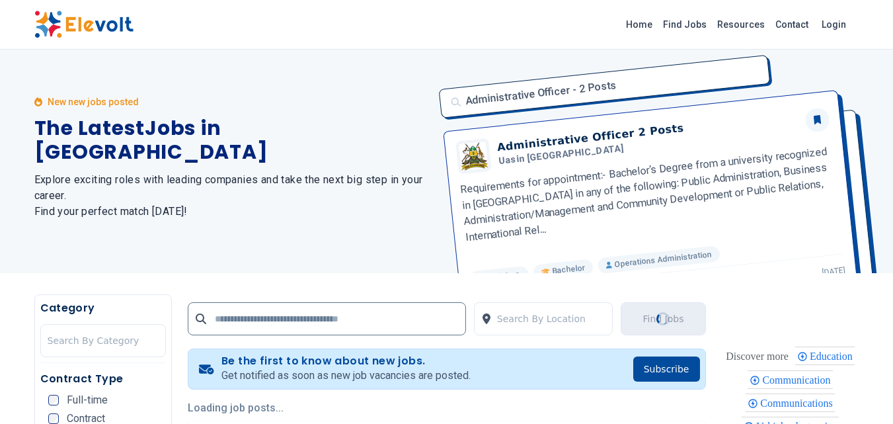
scroll to position [0, 0]
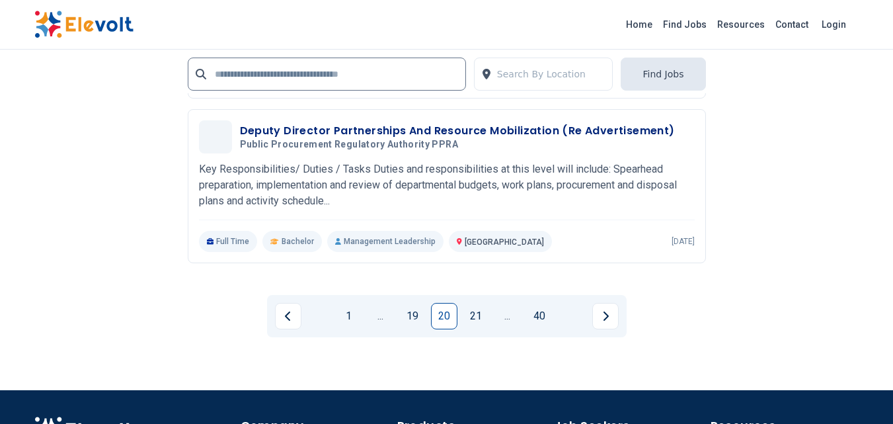
scroll to position [2828, 0]
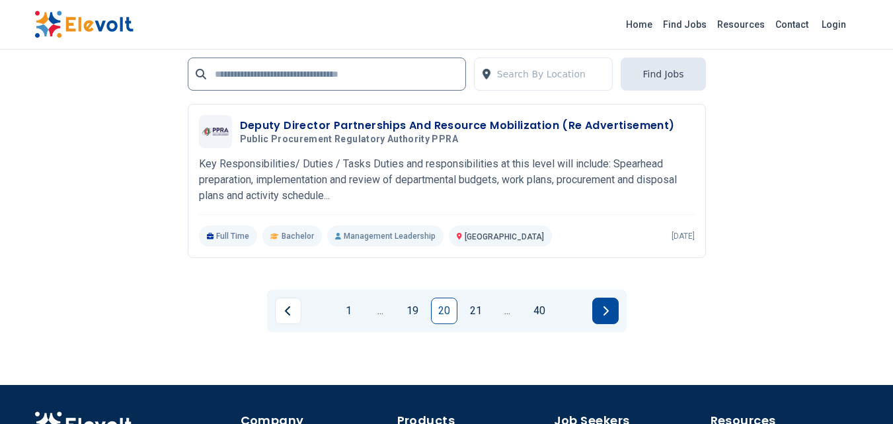
click at [605, 317] on button "Next page" at bounding box center [605, 310] width 26 height 26
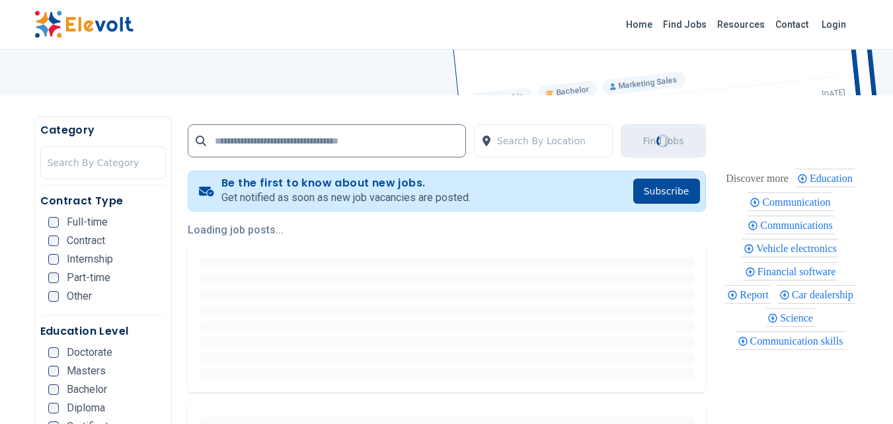
scroll to position [196, 0]
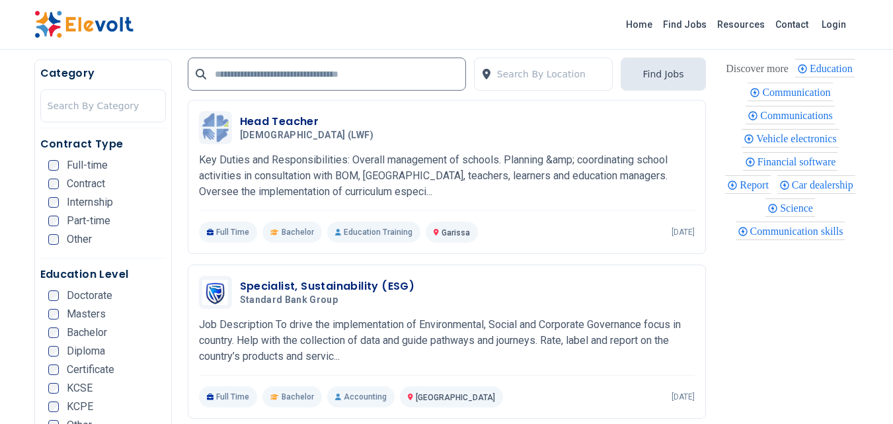
scroll to position [1951, 0]
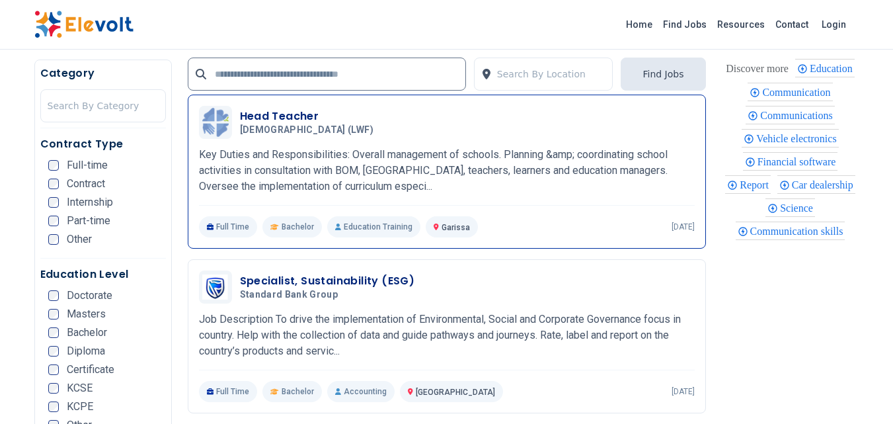
click at [306, 115] on h3 "Head Teacher" at bounding box center [309, 116] width 139 height 16
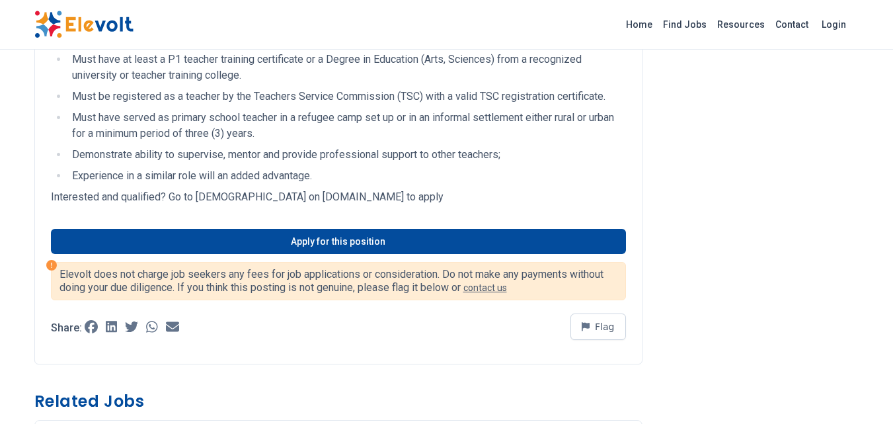
scroll to position [893, 0]
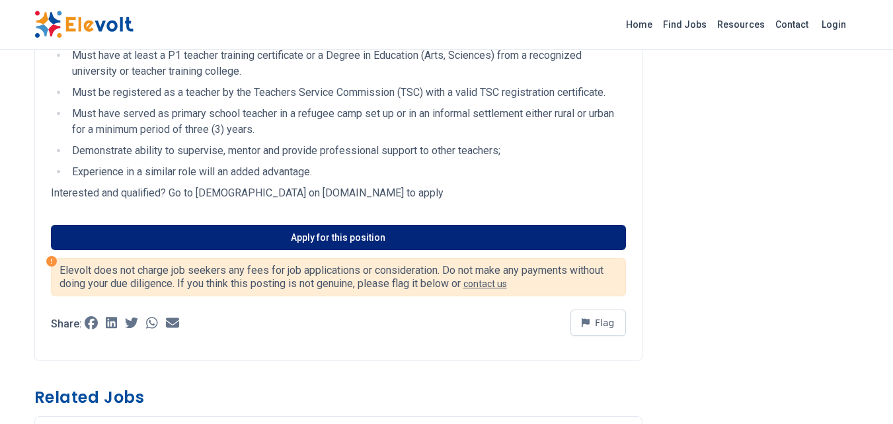
click at [393, 225] on link "Apply for this position" at bounding box center [338, 237] width 575 height 25
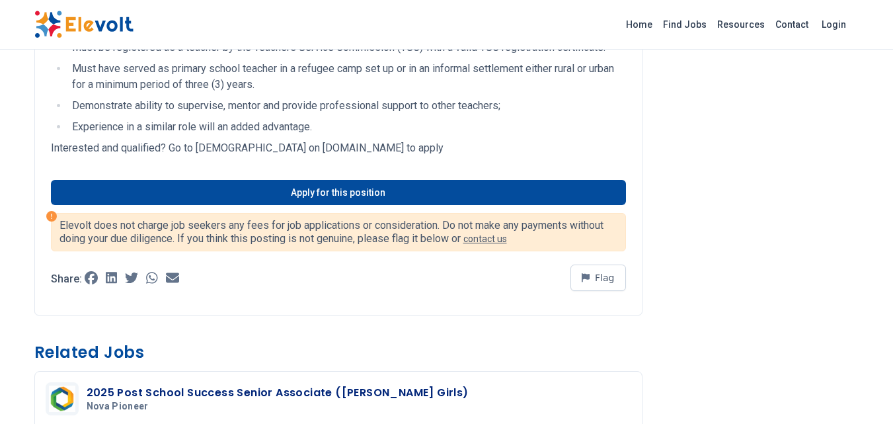
scroll to position [975, 0]
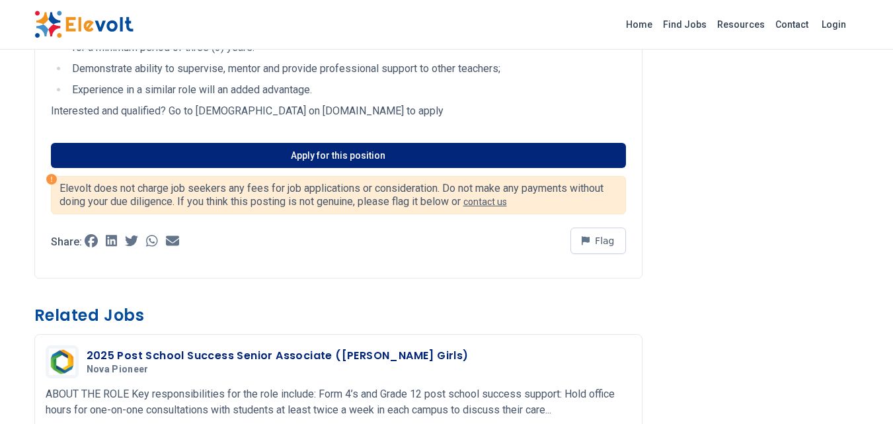
click at [422, 144] on link "Apply for this position" at bounding box center [338, 155] width 575 height 25
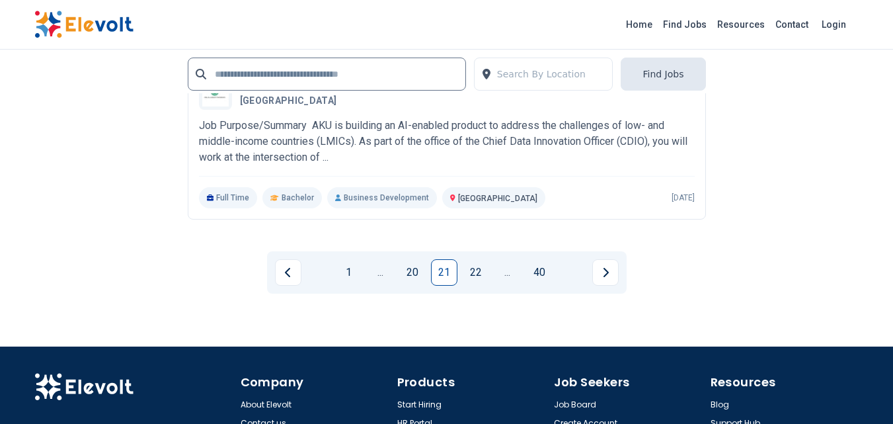
scroll to position [2995, 0]
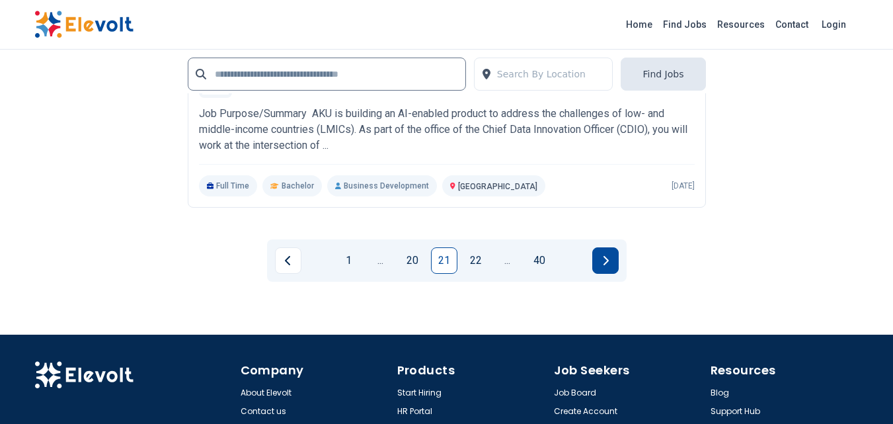
click at [611, 265] on button "Next page" at bounding box center [605, 260] width 26 height 26
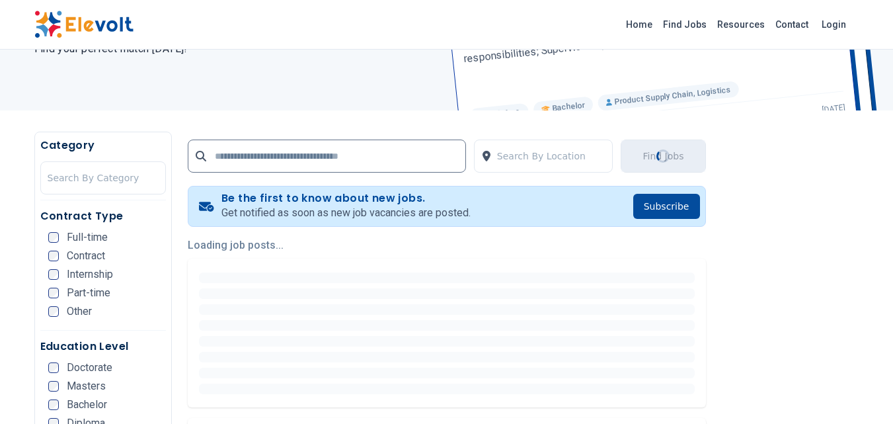
scroll to position [246, 0]
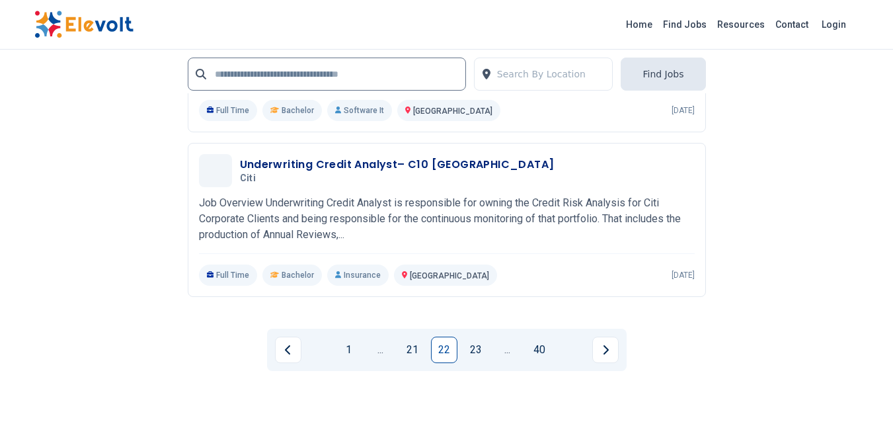
scroll to position [2895, 0]
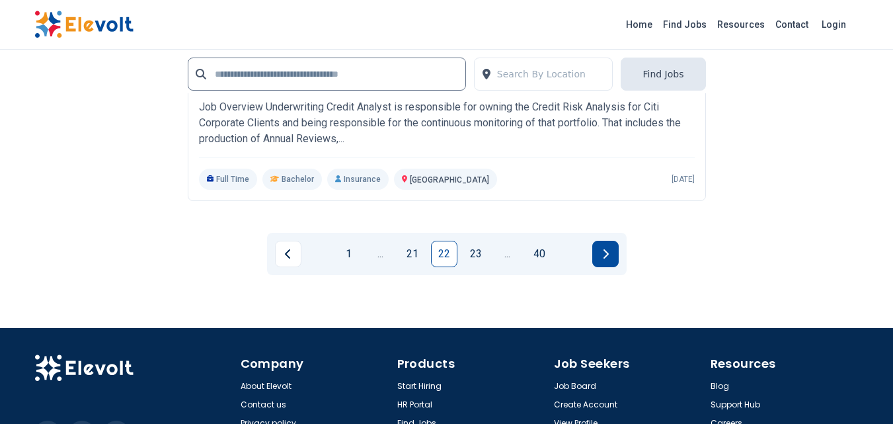
click at [608, 249] on icon "Next page" at bounding box center [605, 253] width 7 height 11
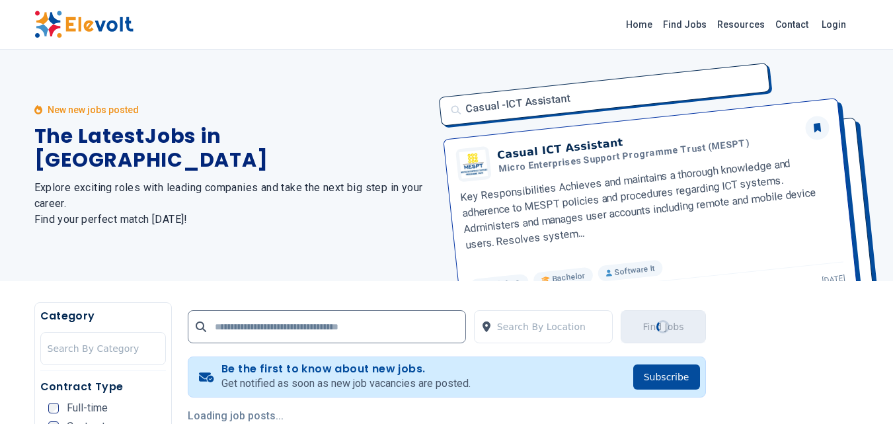
scroll to position [25, 0]
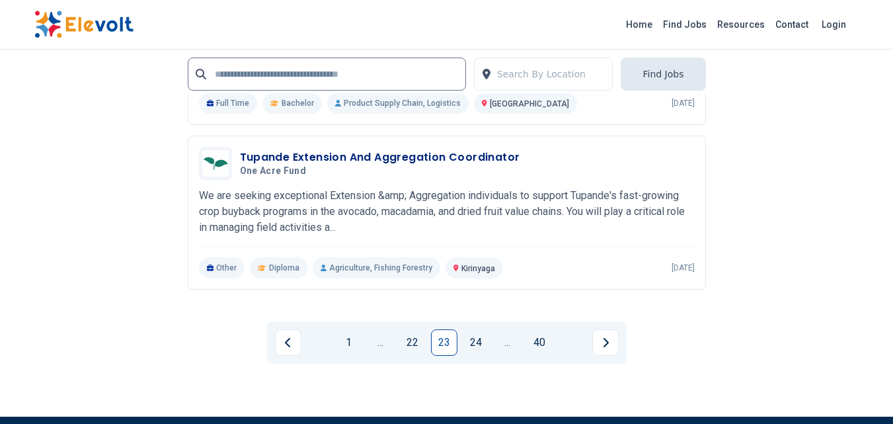
scroll to position [2802, 0]
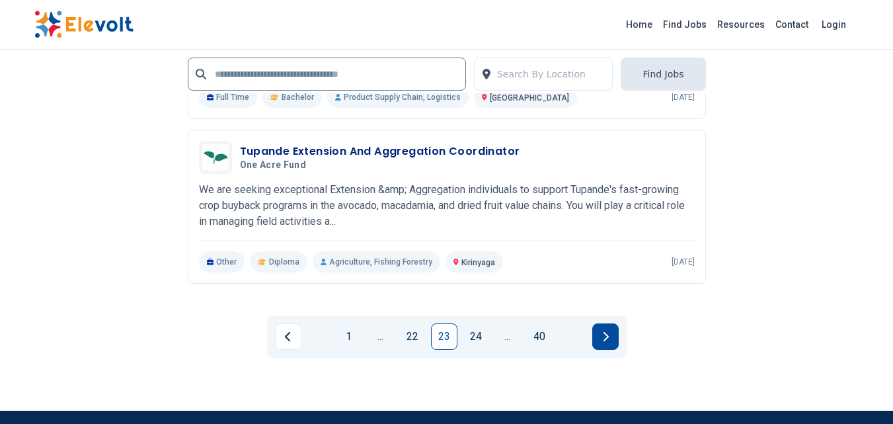
click at [611, 331] on button "Next page" at bounding box center [605, 336] width 26 height 26
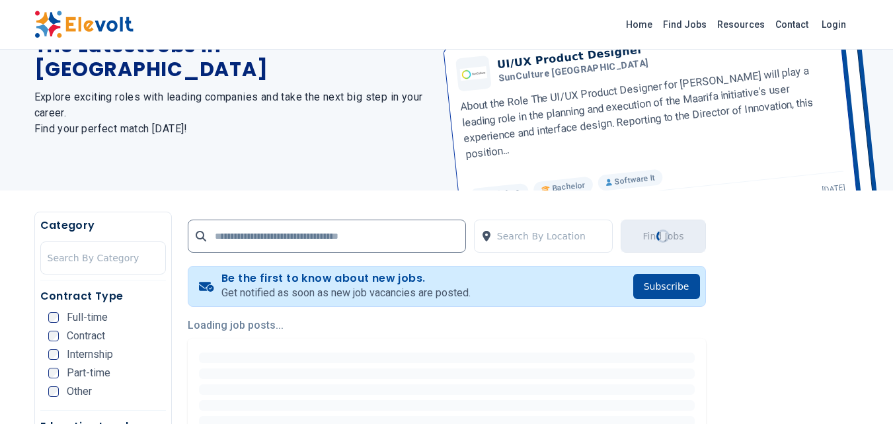
scroll to position [170, 0]
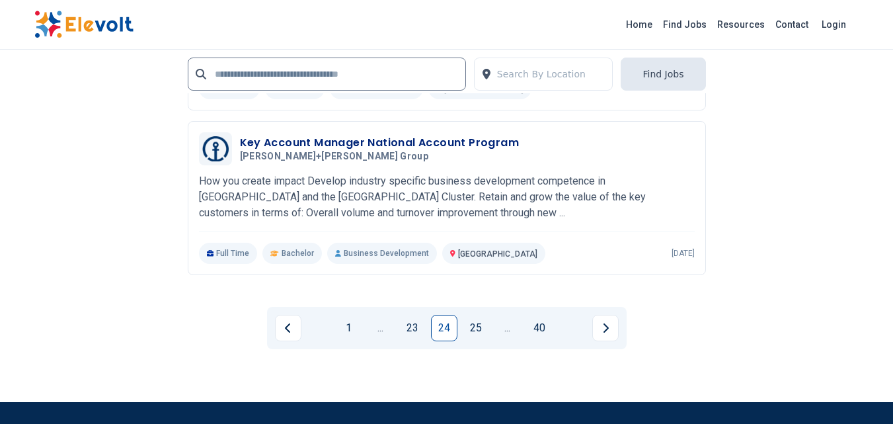
scroll to position [2861, 0]
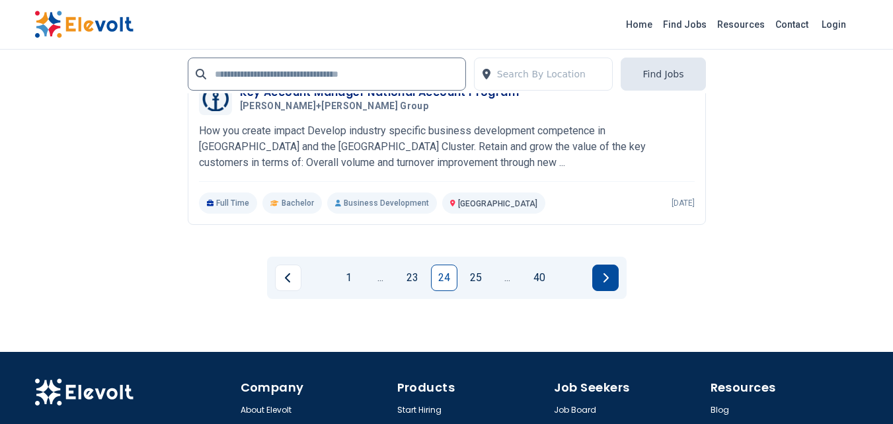
click at [613, 283] on button "Next page" at bounding box center [605, 277] width 26 height 26
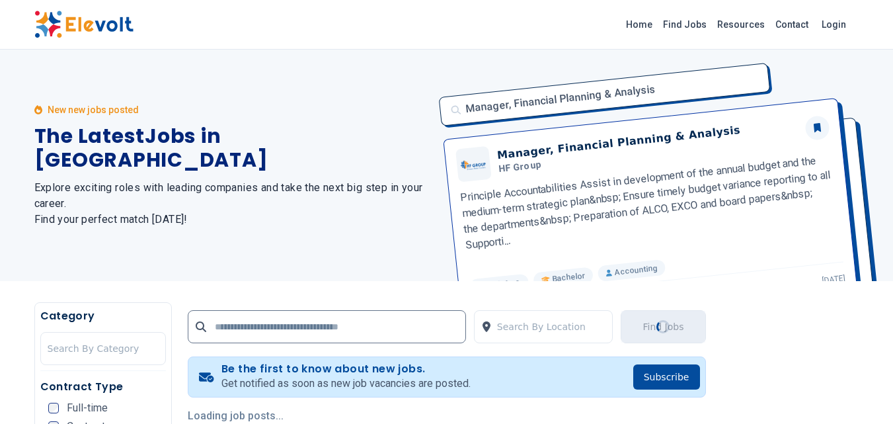
scroll to position [140, 0]
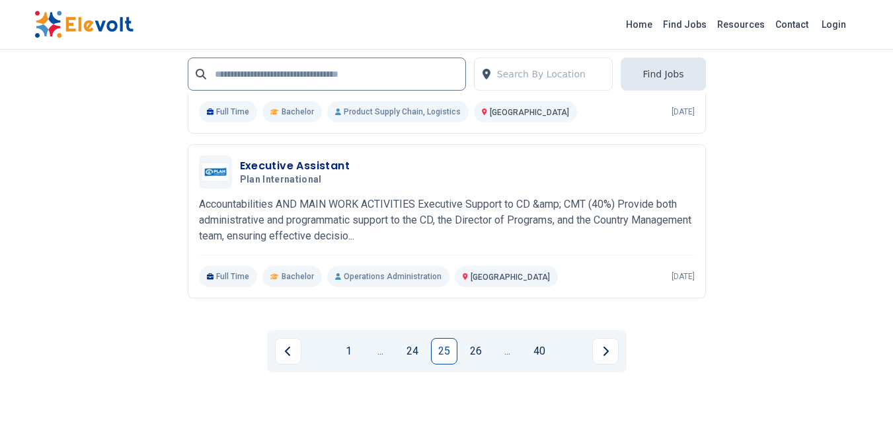
scroll to position [2975, 0]
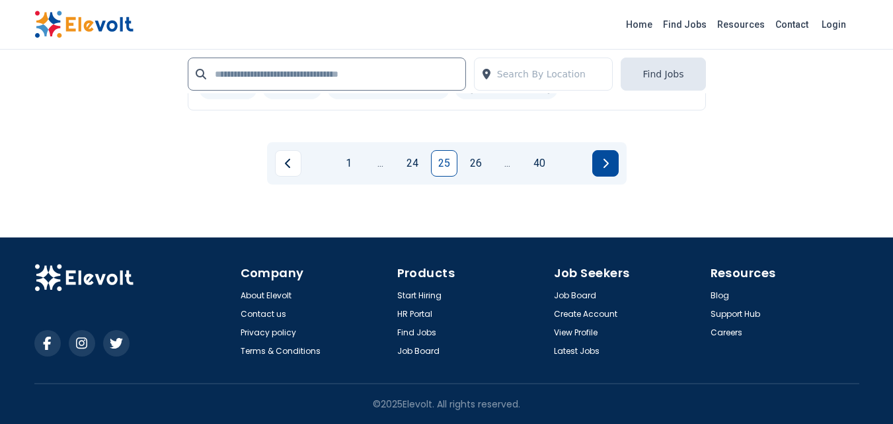
click at [613, 166] on button "Next page" at bounding box center [605, 163] width 26 height 26
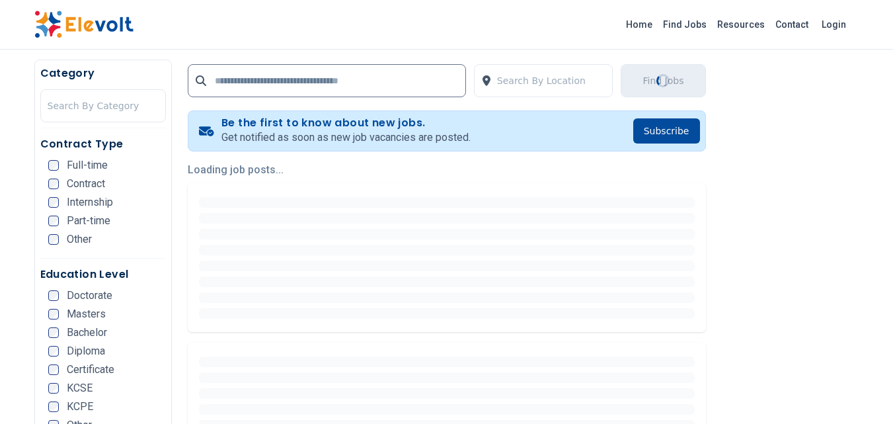
scroll to position [266, 0]
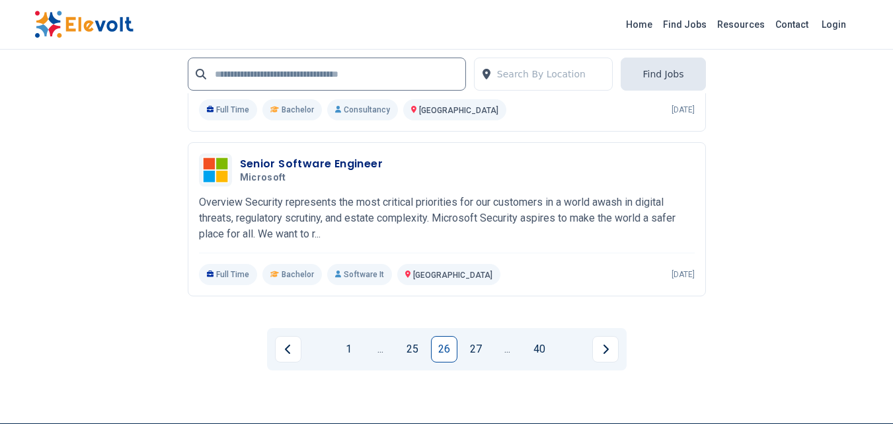
scroll to position [2828, 0]
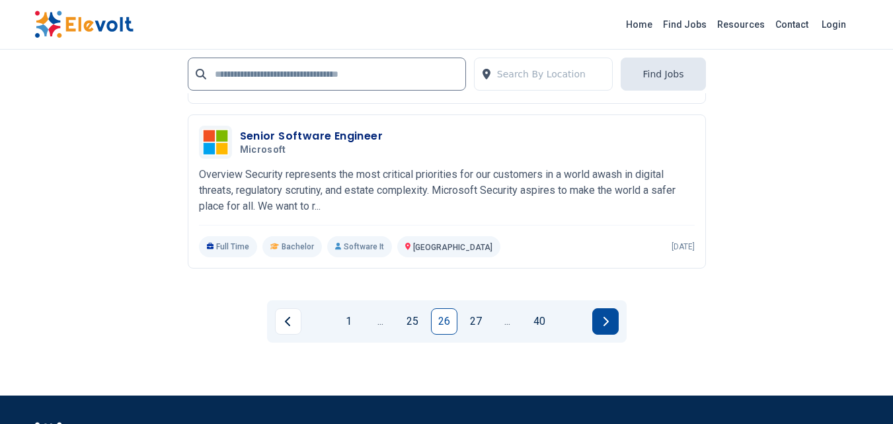
click at [599, 328] on button "Next page" at bounding box center [605, 321] width 26 height 26
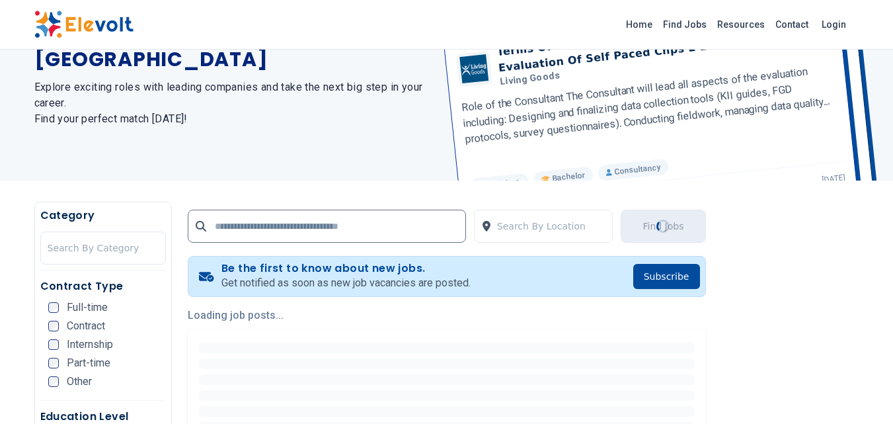
scroll to position [165, 0]
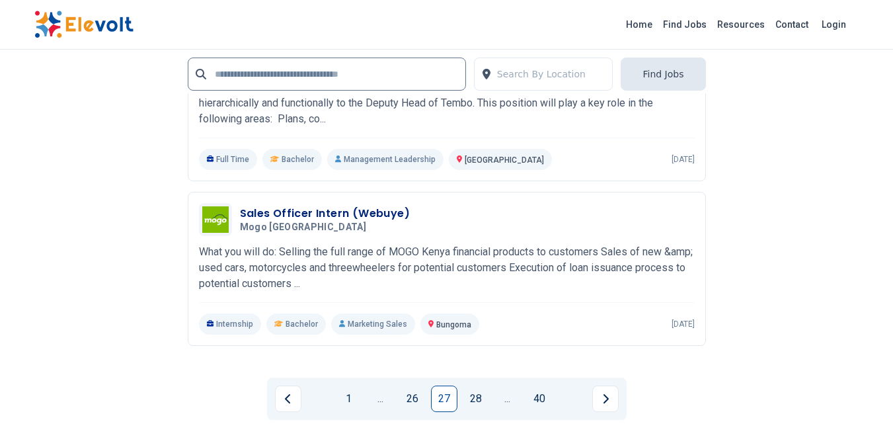
scroll to position [2801, 0]
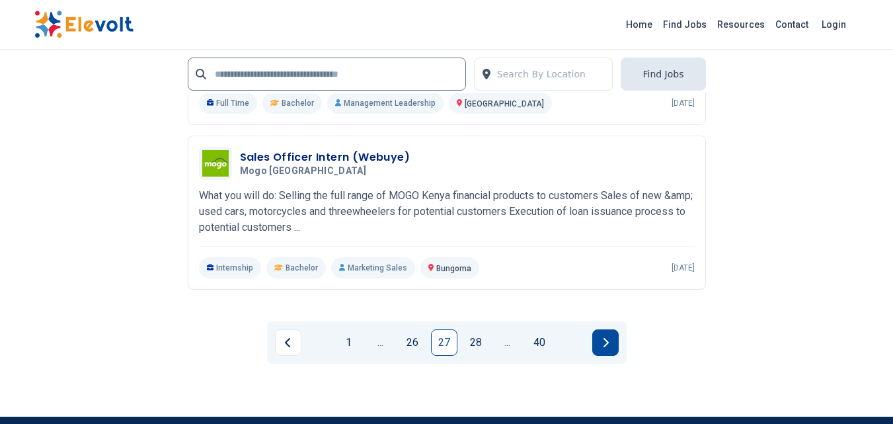
click at [615, 345] on button "Next page" at bounding box center [605, 342] width 26 height 26
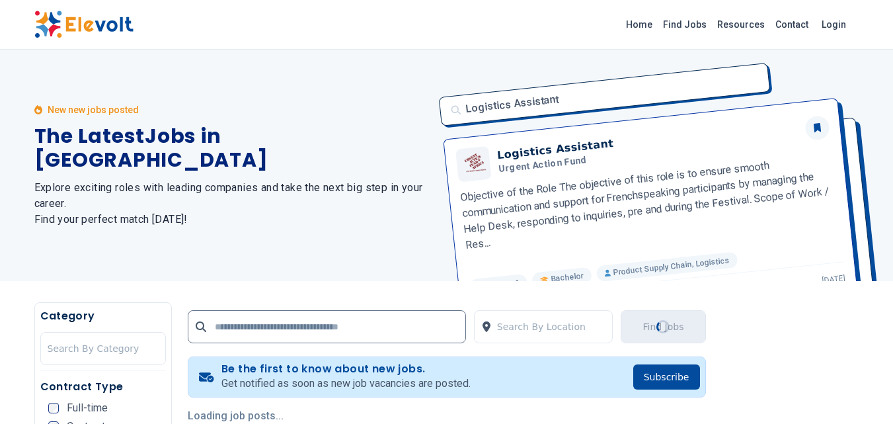
scroll to position [40, 0]
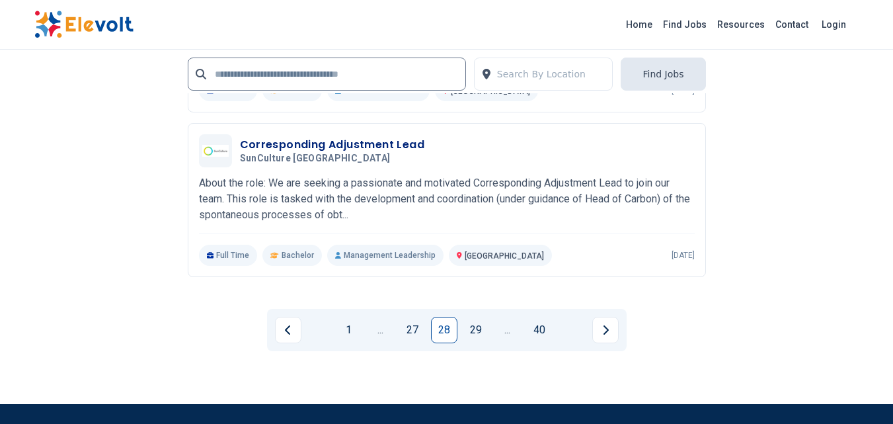
scroll to position [2892, 0]
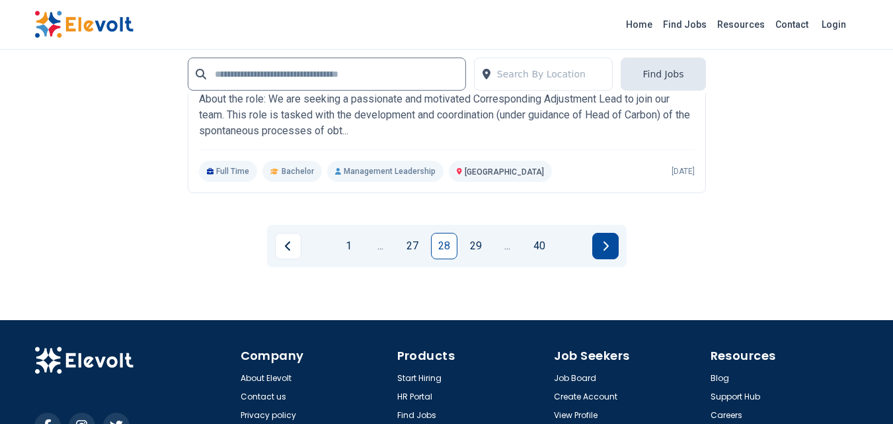
click at [609, 242] on button "Next page" at bounding box center [605, 246] width 26 height 26
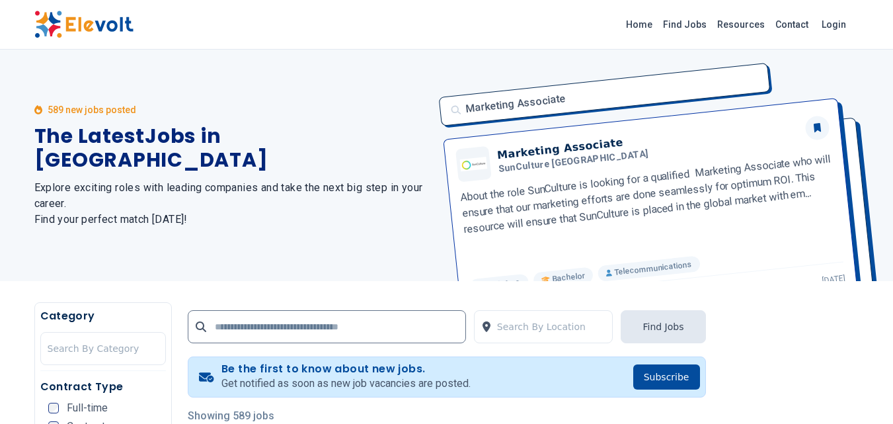
scroll to position [400, 0]
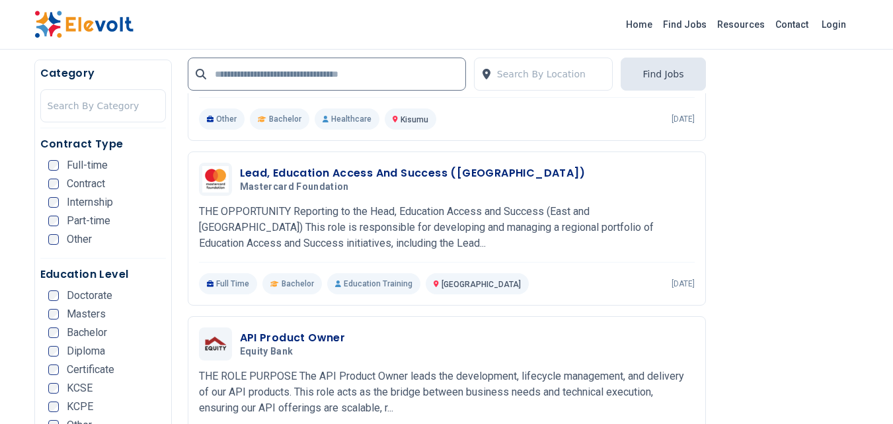
scroll to position [628, 0]
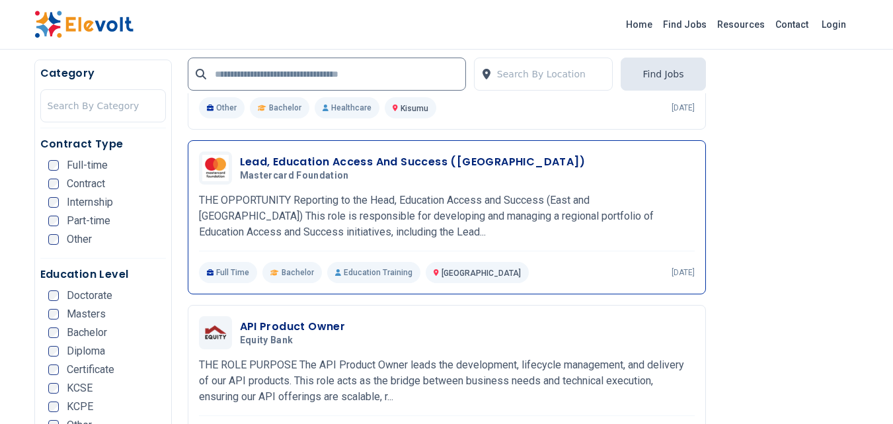
click at [431, 163] on h3 "Lead, Education Access And Success (East And Southern Africa)" at bounding box center [413, 162] width 346 height 16
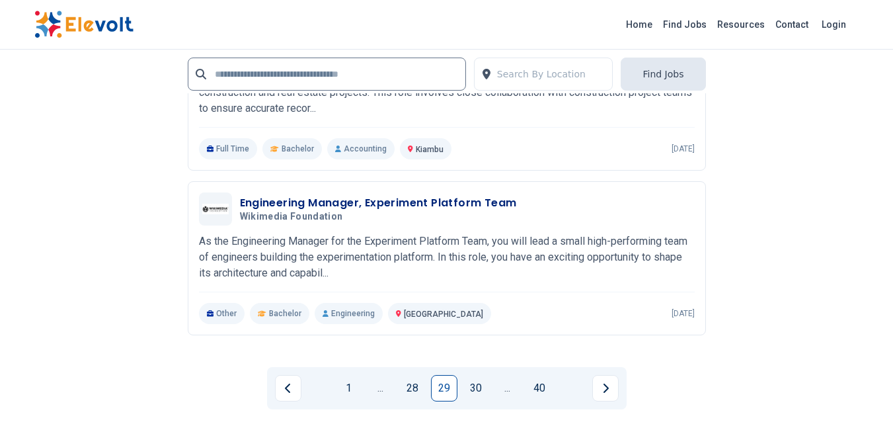
scroll to position [2840, 0]
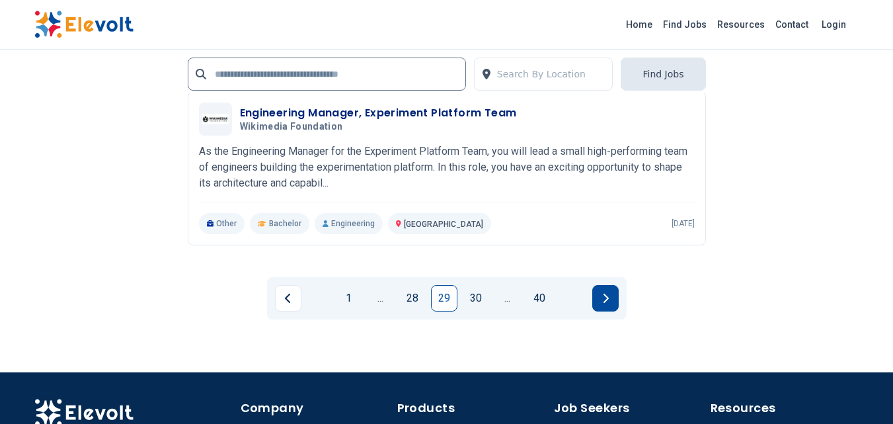
click at [599, 291] on button "Next page" at bounding box center [605, 298] width 26 height 26
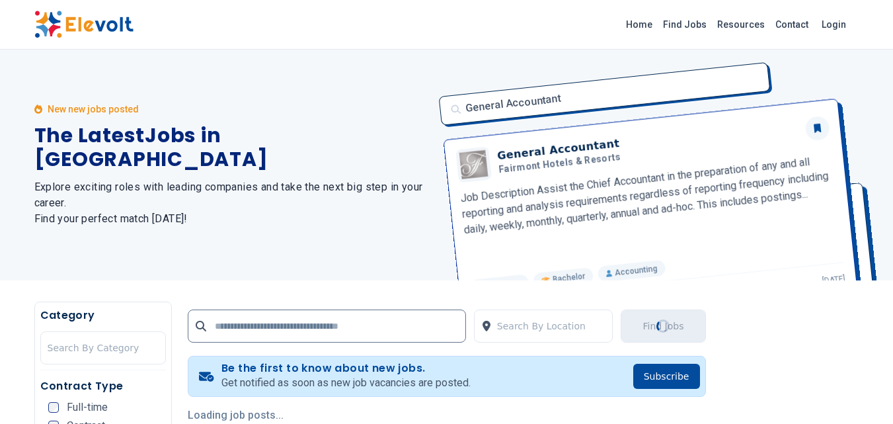
scroll to position [0, 0]
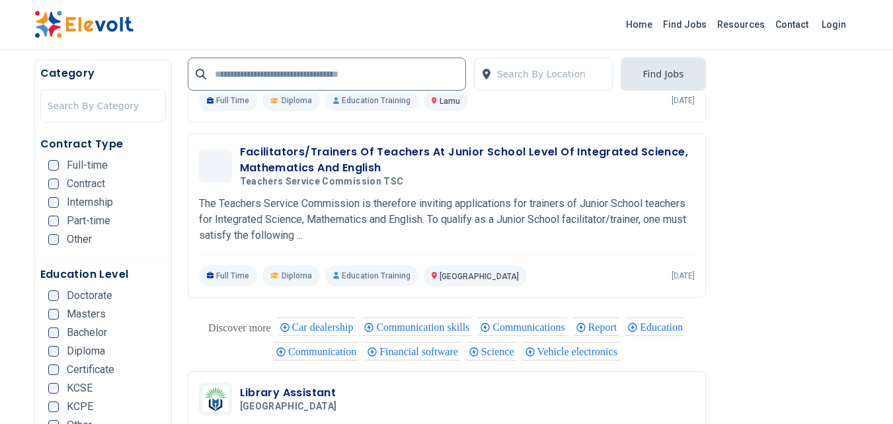
scroll to position [1697, 0]
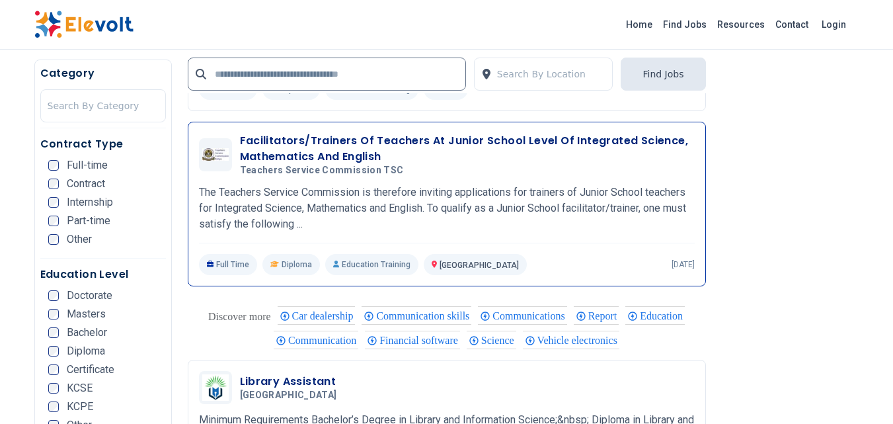
click at [466, 139] on h3 "Facilitators/Trainers Of Teachers At Junior School Level Of Integrated Science,…" at bounding box center [467, 149] width 455 height 32
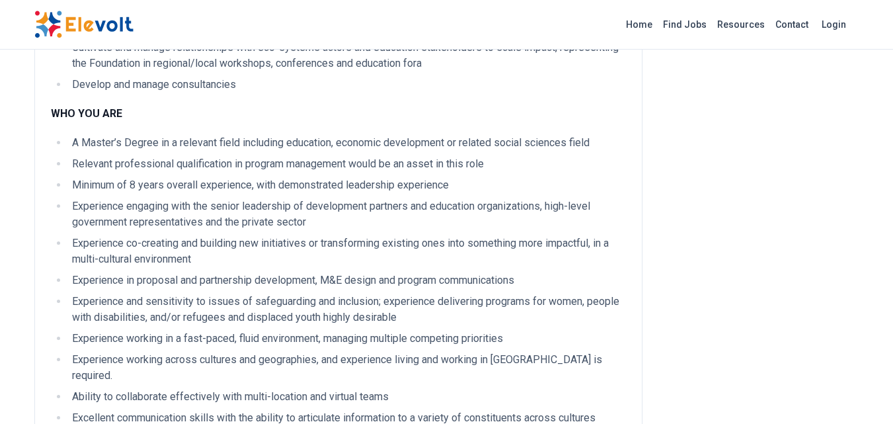
scroll to position [624, 0]
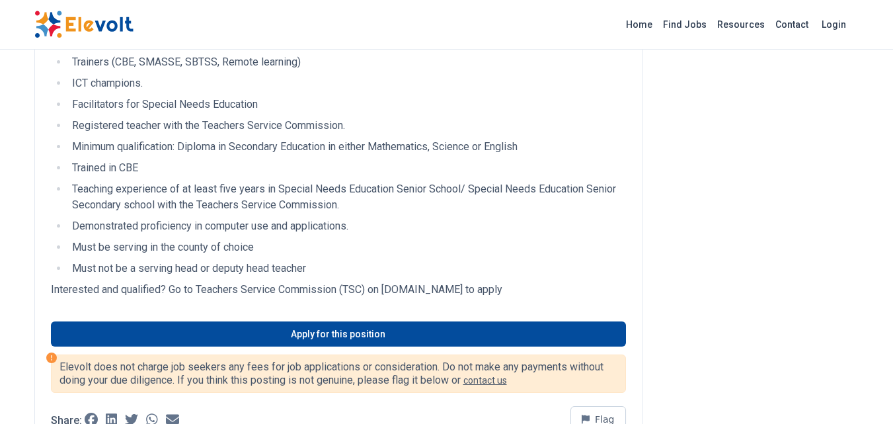
scroll to position [465, 0]
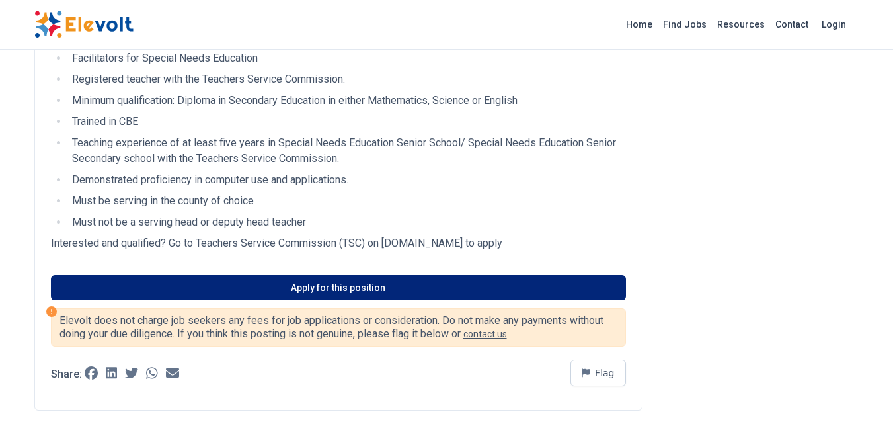
click at [387, 283] on link "Apply for this position" at bounding box center [338, 287] width 575 height 25
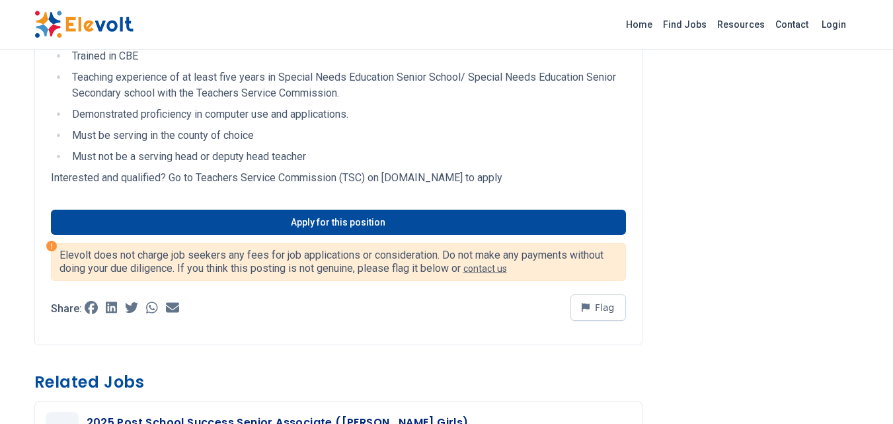
scroll to position [527, 0]
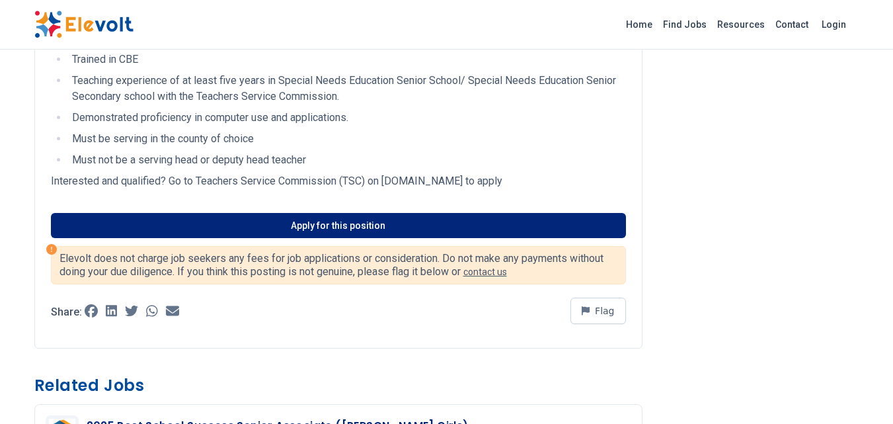
click at [338, 219] on link "Apply for this position" at bounding box center [338, 225] width 575 height 25
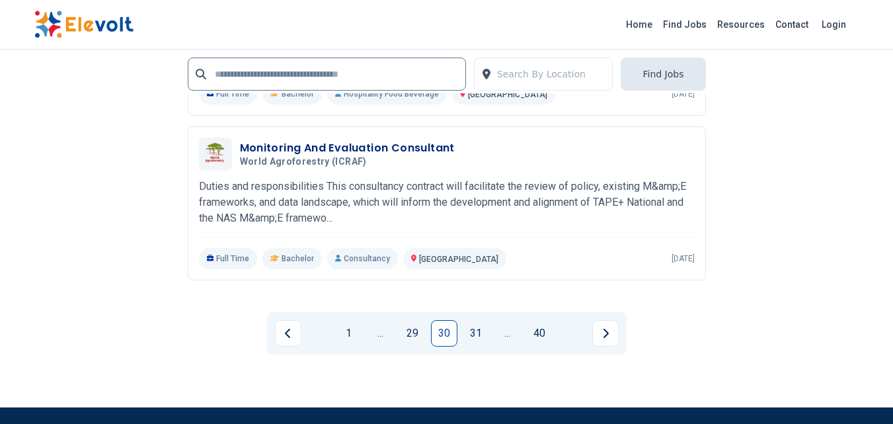
scroll to position [2923, 0]
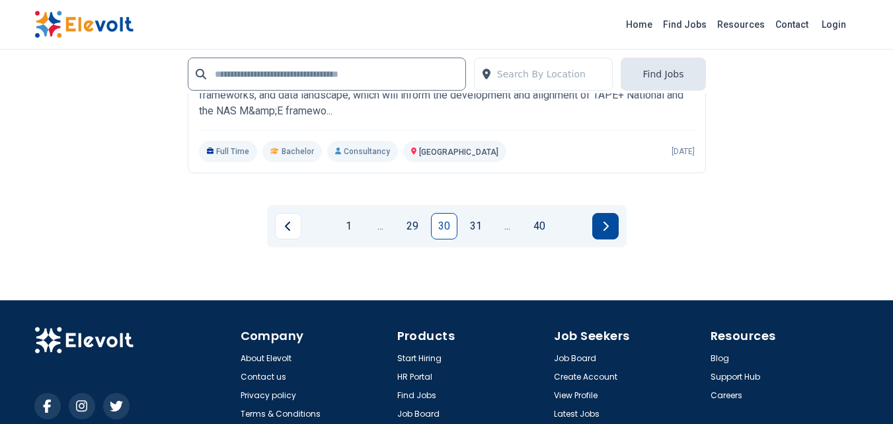
click at [605, 224] on icon "Next page" at bounding box center [605, 226] width 7 height 11
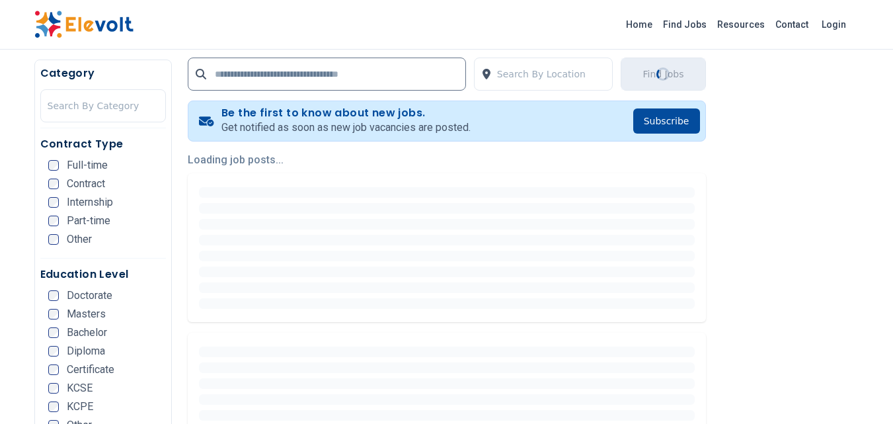
scroll to position [276, 0]
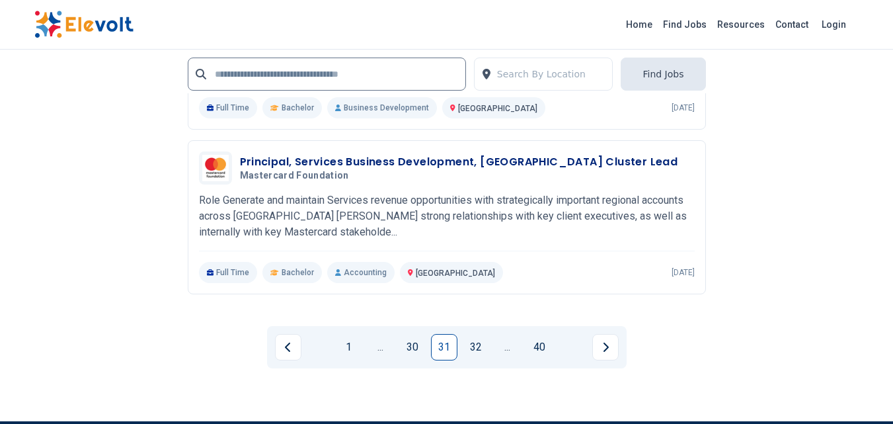
scroll to position [2819, 0]
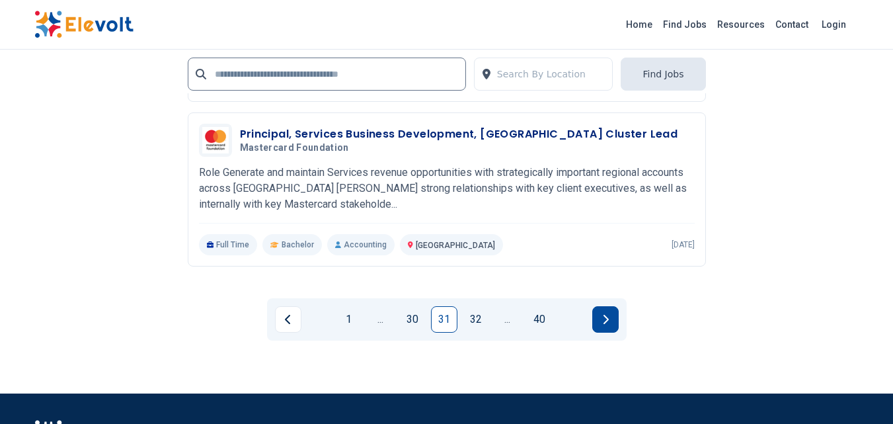
click at [606, 321] on icon "Next page" at bounding box center [605, 319] width 5 height 9
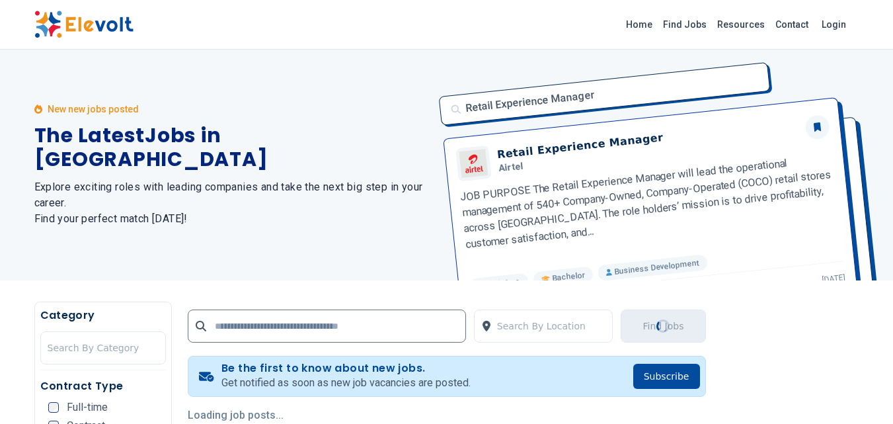
scroll to position [0, 0]
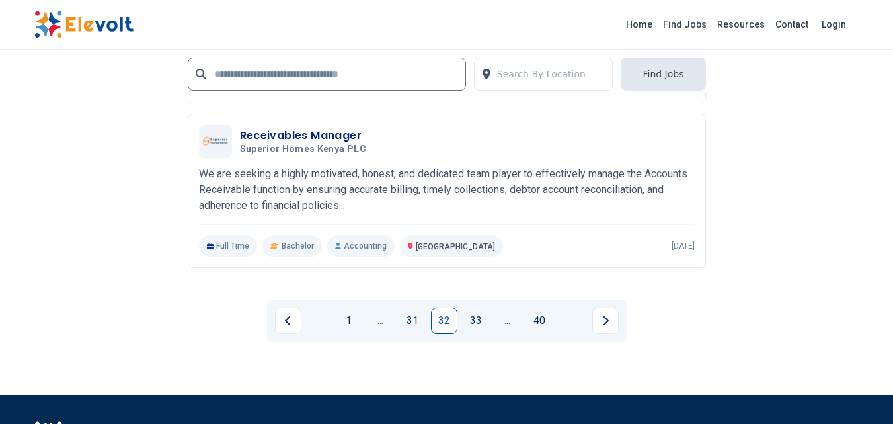
scroll to position [2824, 0]
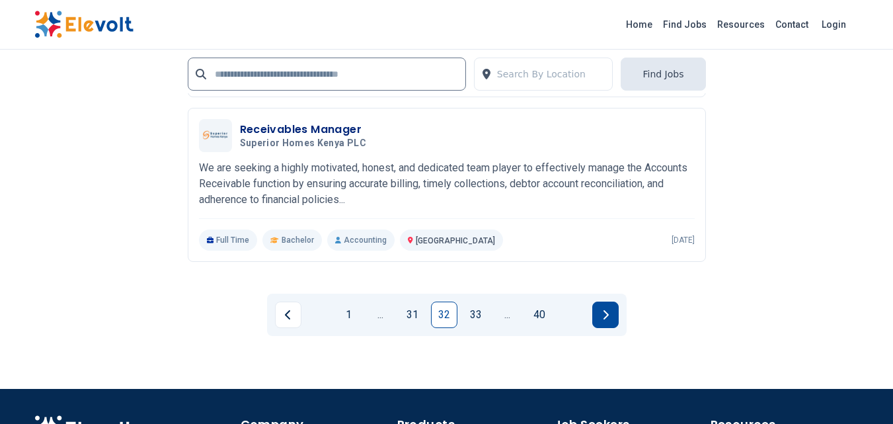
click at [609, 312] on button "Next page" at bounding box center [605, 314] width 26 height 26
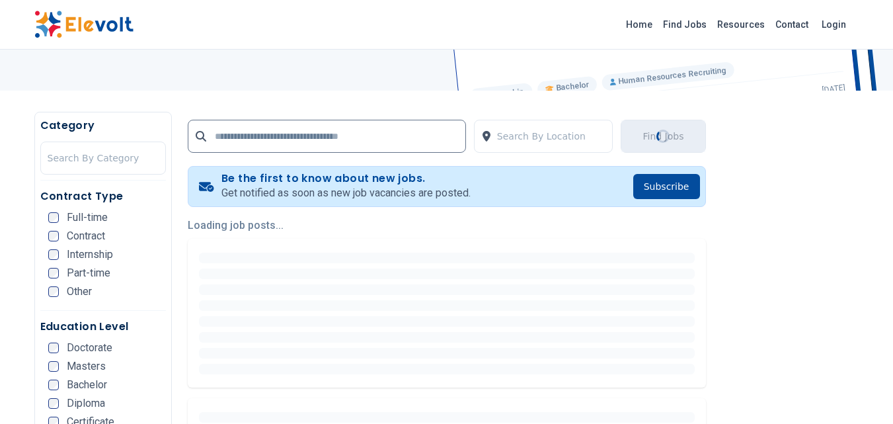
scroll to position [285, 0]
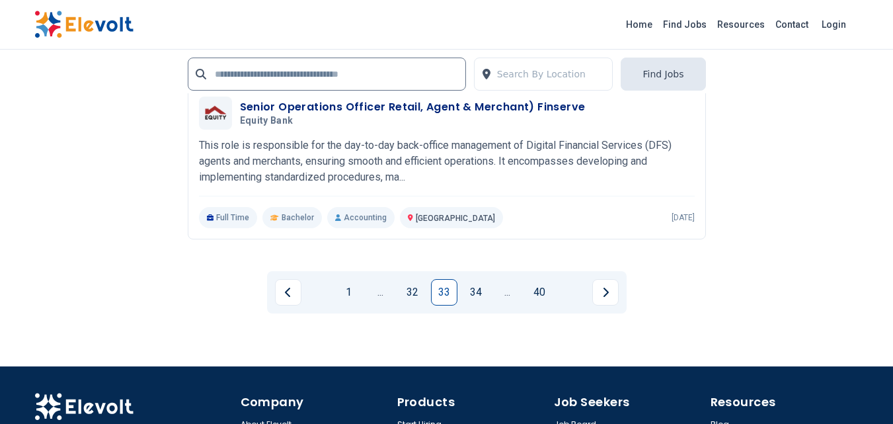
scroll to position [2857, 0]
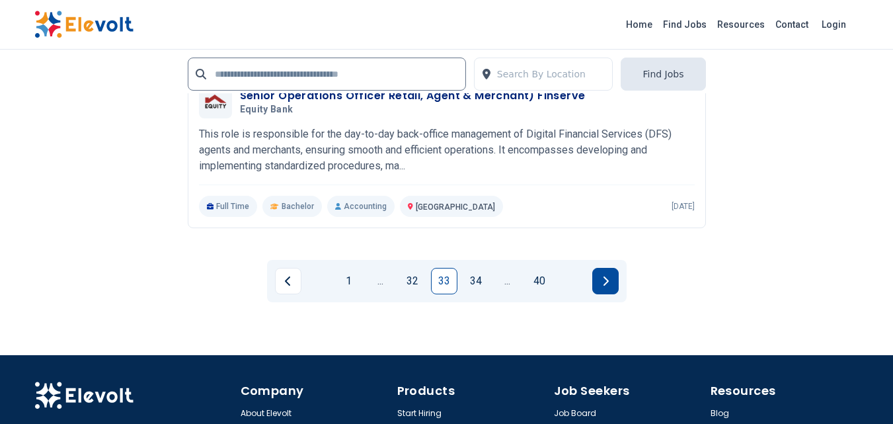
click at [601, 294] on button "Next page" at bounding box center [605, 281] width 26 height 26
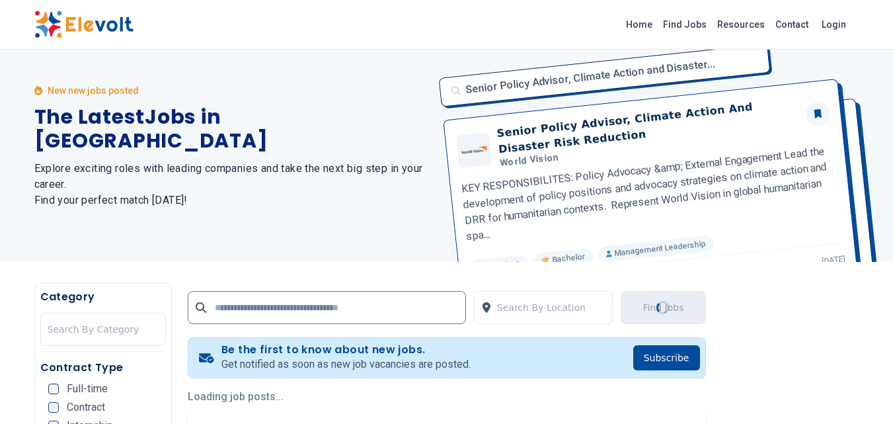
scroll to position [0, 0]
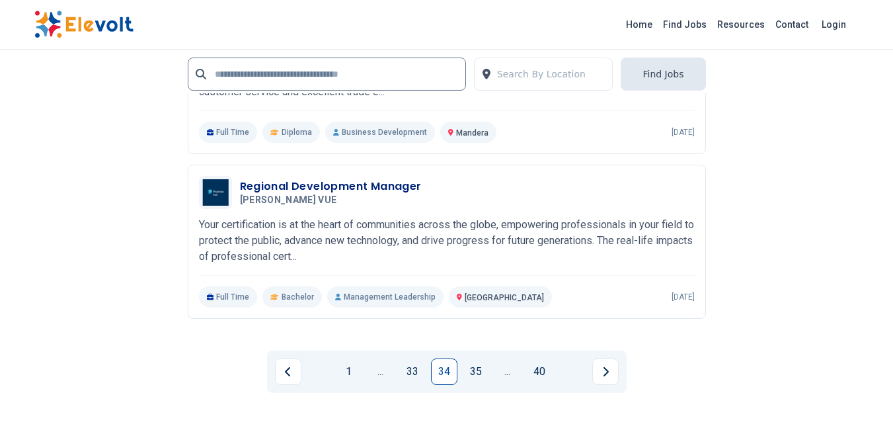
scroll to position [2912, 0]
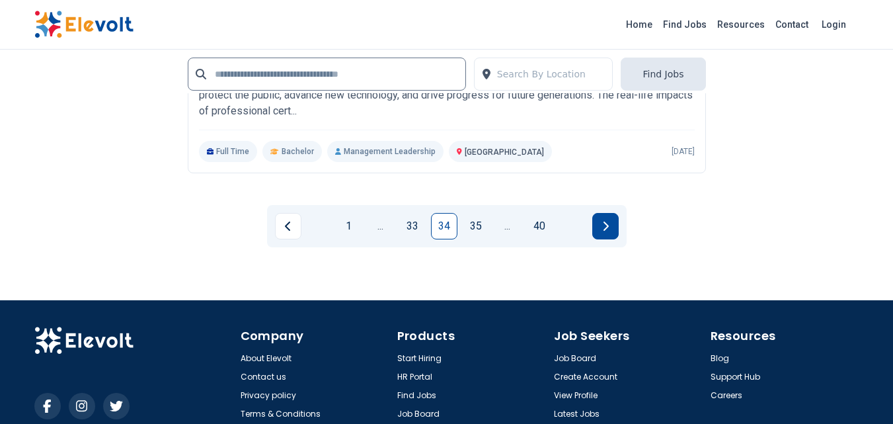
click at [607, 222] on icon "Next page" at bounding box center [605, 226] width 7 height 11
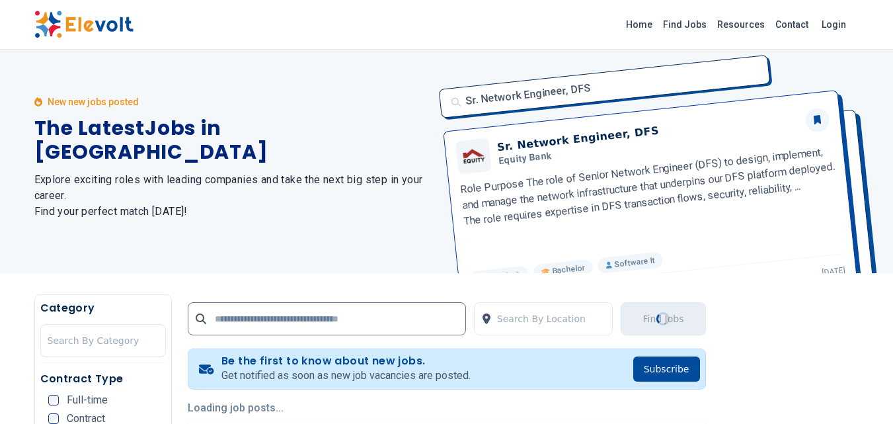
scroll to position [0, 0]
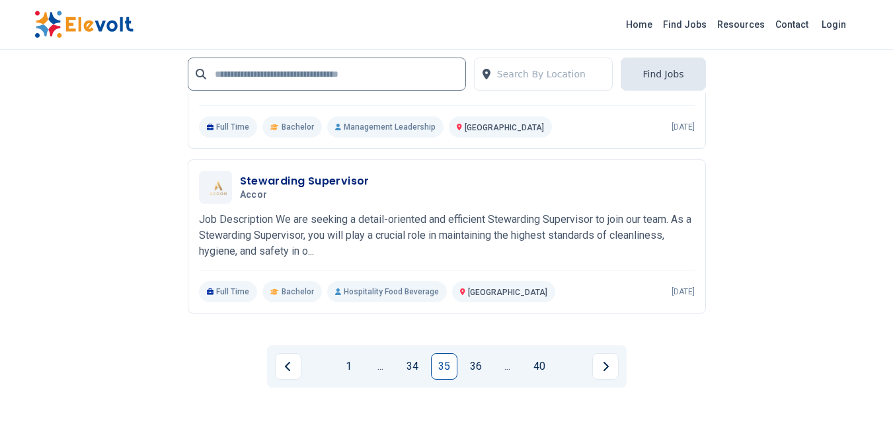
scroll to position [2845, 0]
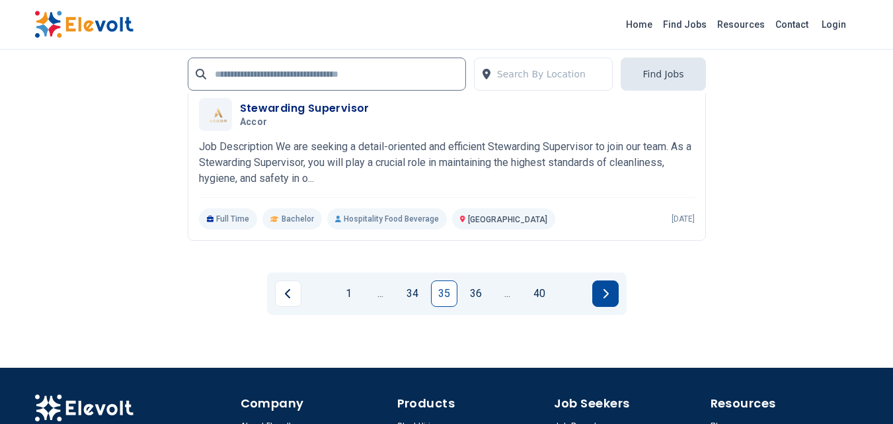
click at [607, 293] on icon "Next page" at bounding box center [605, 293] width 7 height 11
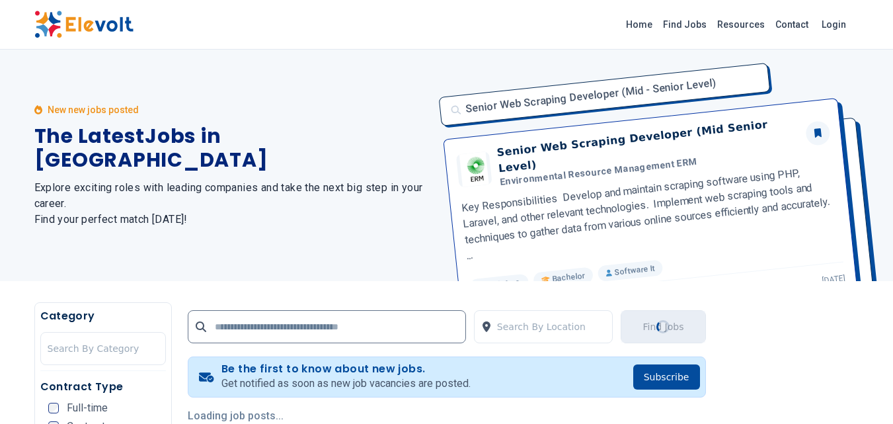
scroll to position [145, 0]
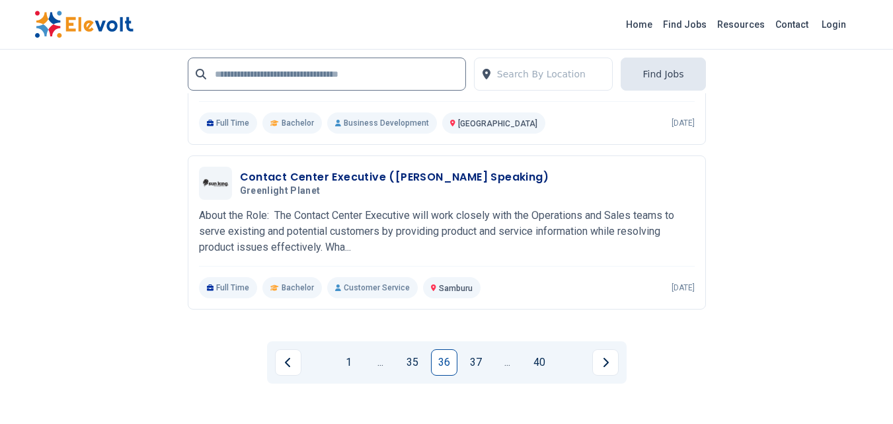
scroll to position [2838, 0]
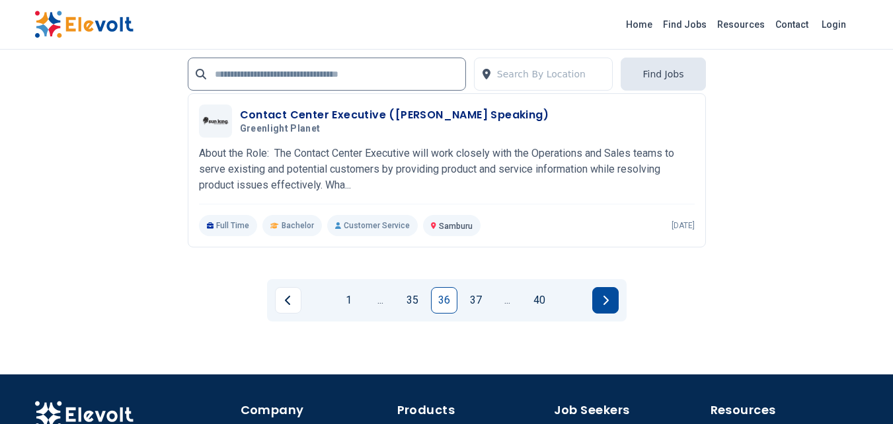
click at [607, 306] on button "Next page" at bounding box center [605, 300] width 26 height 26
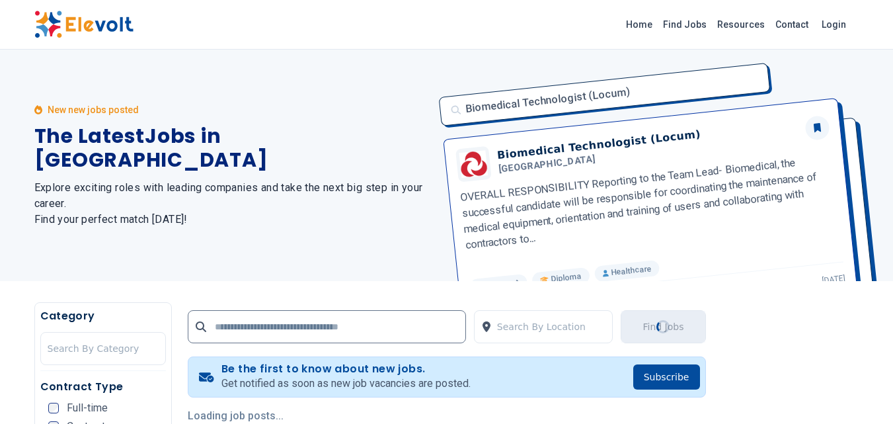
scroll to position [40, 0]
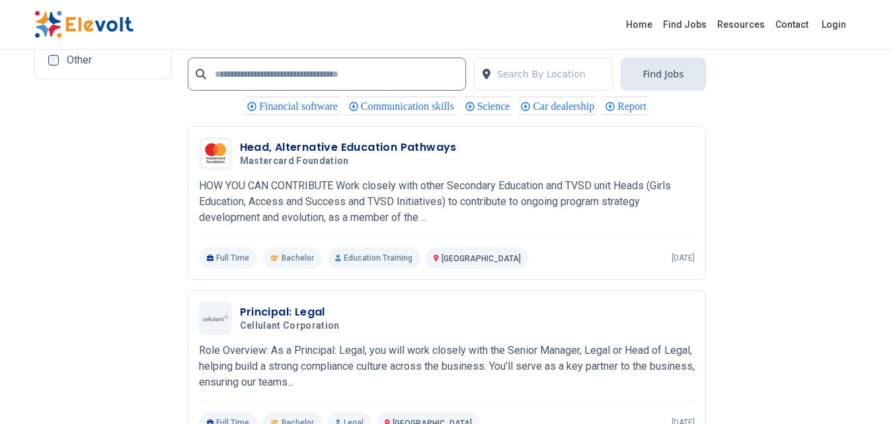
scroll to position [2759, 0]
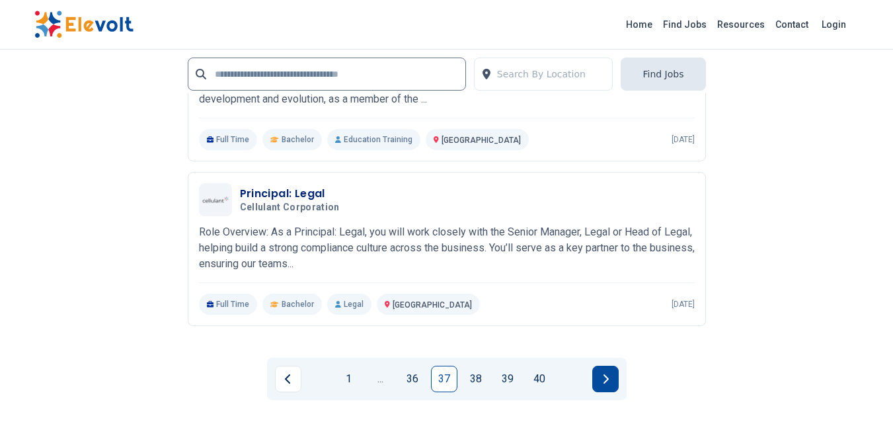
click at [609, 375] on button "Next page" at bounding box center [605, 378] width 26 height 26
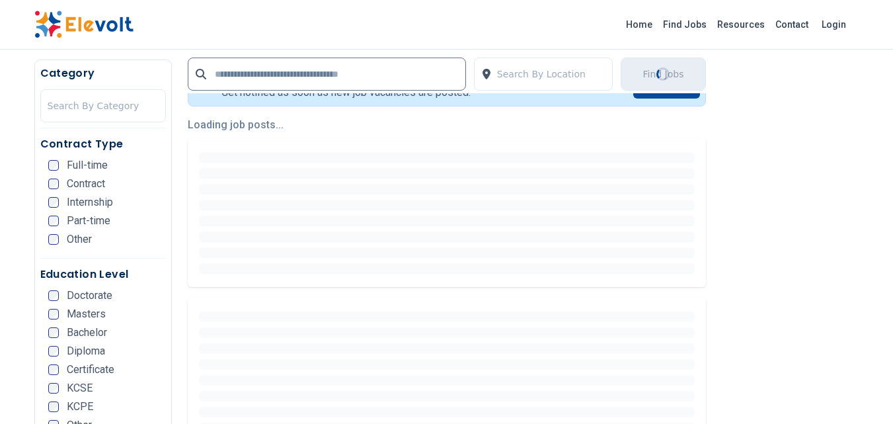
scroll to position [316, 0]
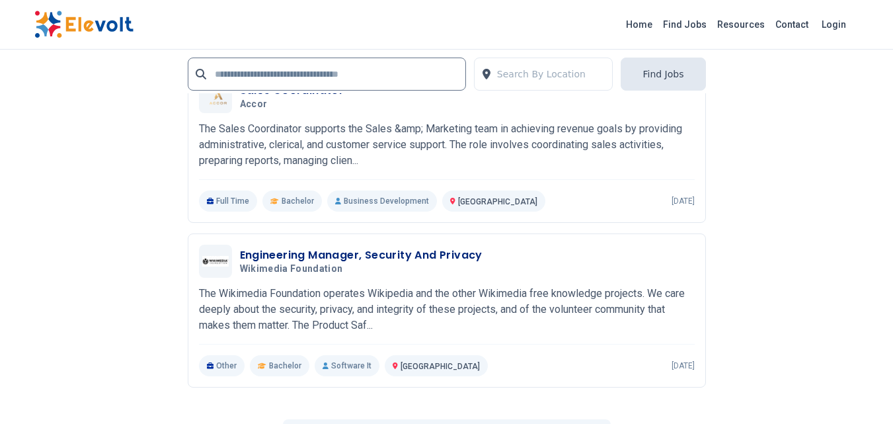
scroll to position [2975, 0]
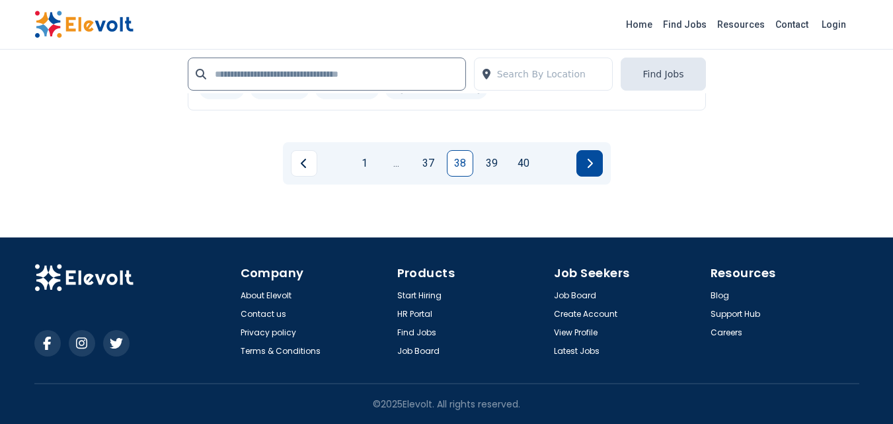
click at [592, 163] on icon "Next page" at bounding box center [589, 163] width 5 height 9
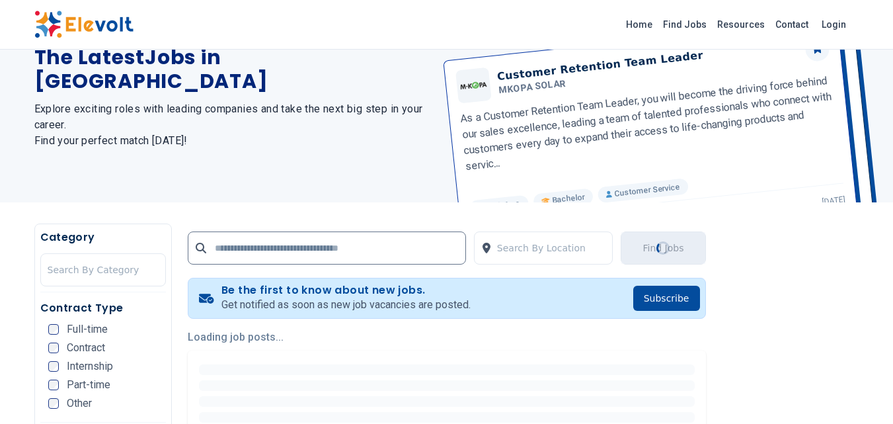
scroll to position [0, 0]
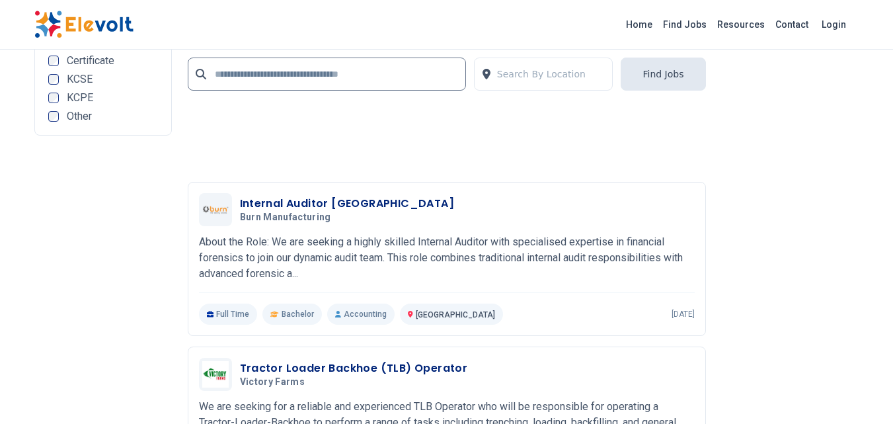
scroll to position [2975, 0]
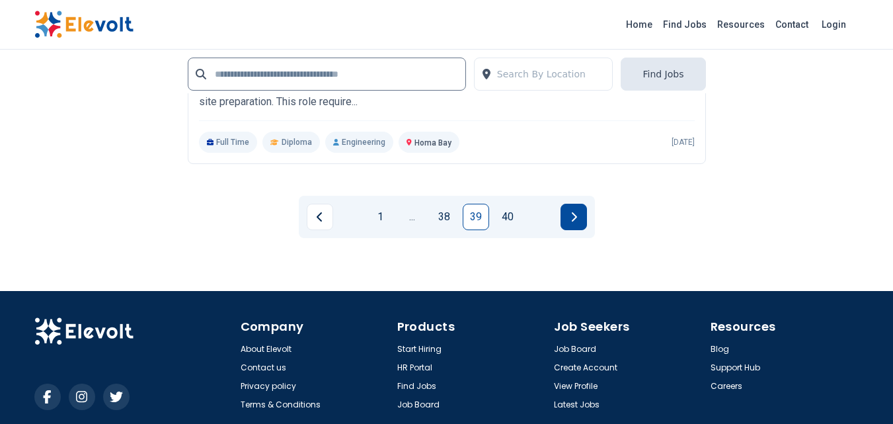
click at [576, 221] on icon "Next page" at bounding box center [573, 216] width 7 height 11
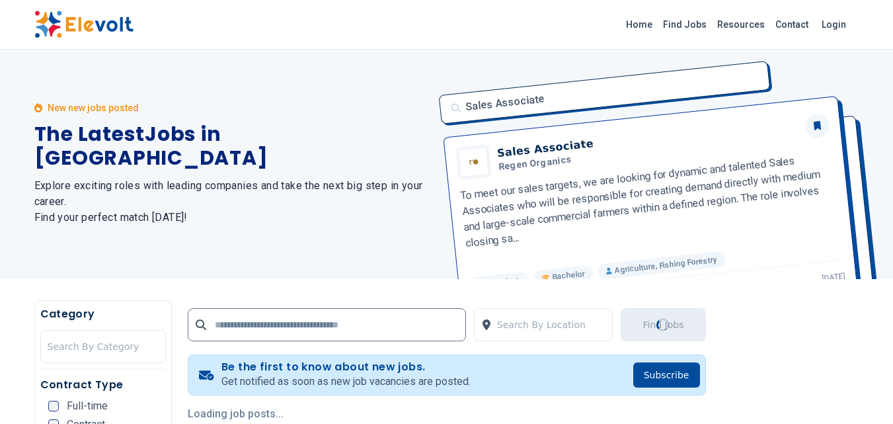
scroll to position [0, 0]
